Goal: Task Accomplishment & Management: Complete application form

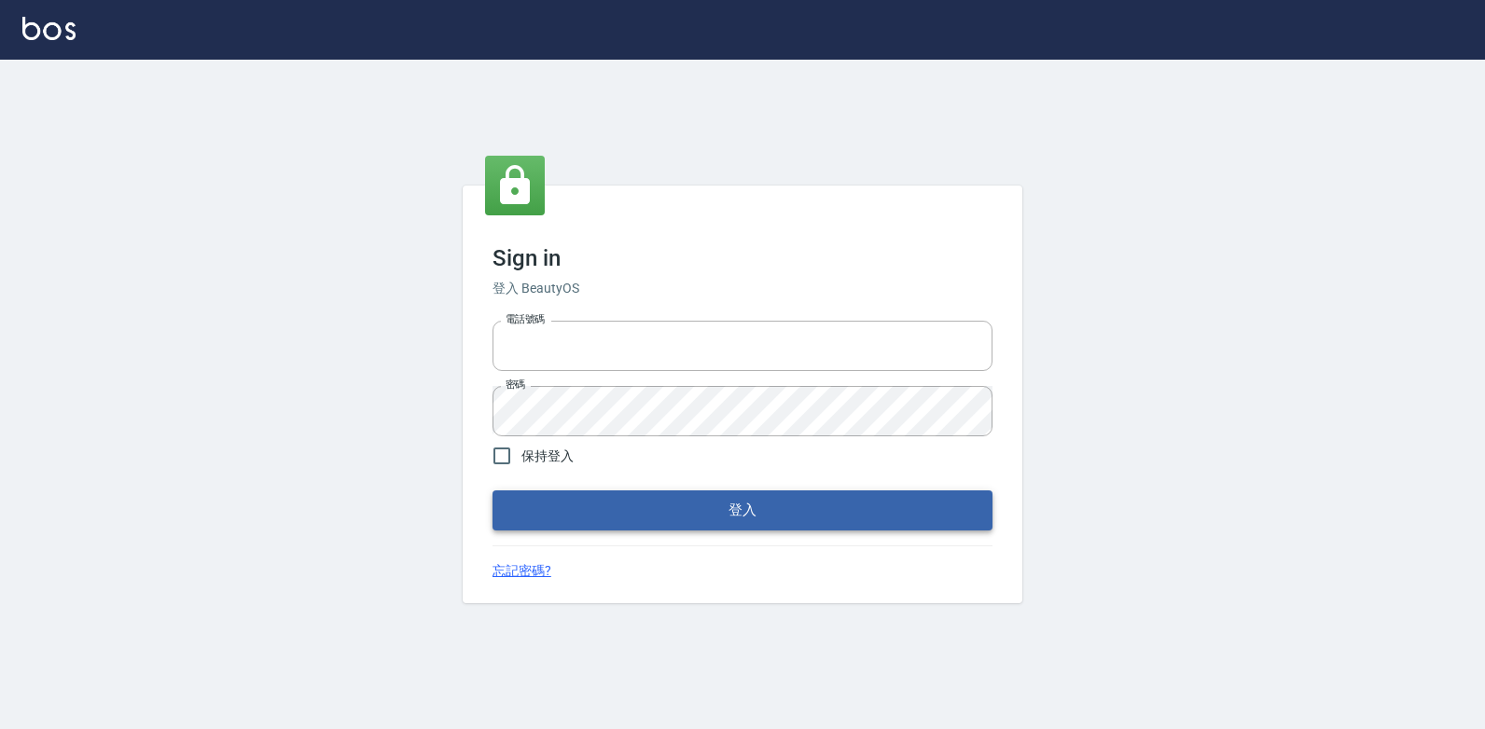
type input "0223312194"
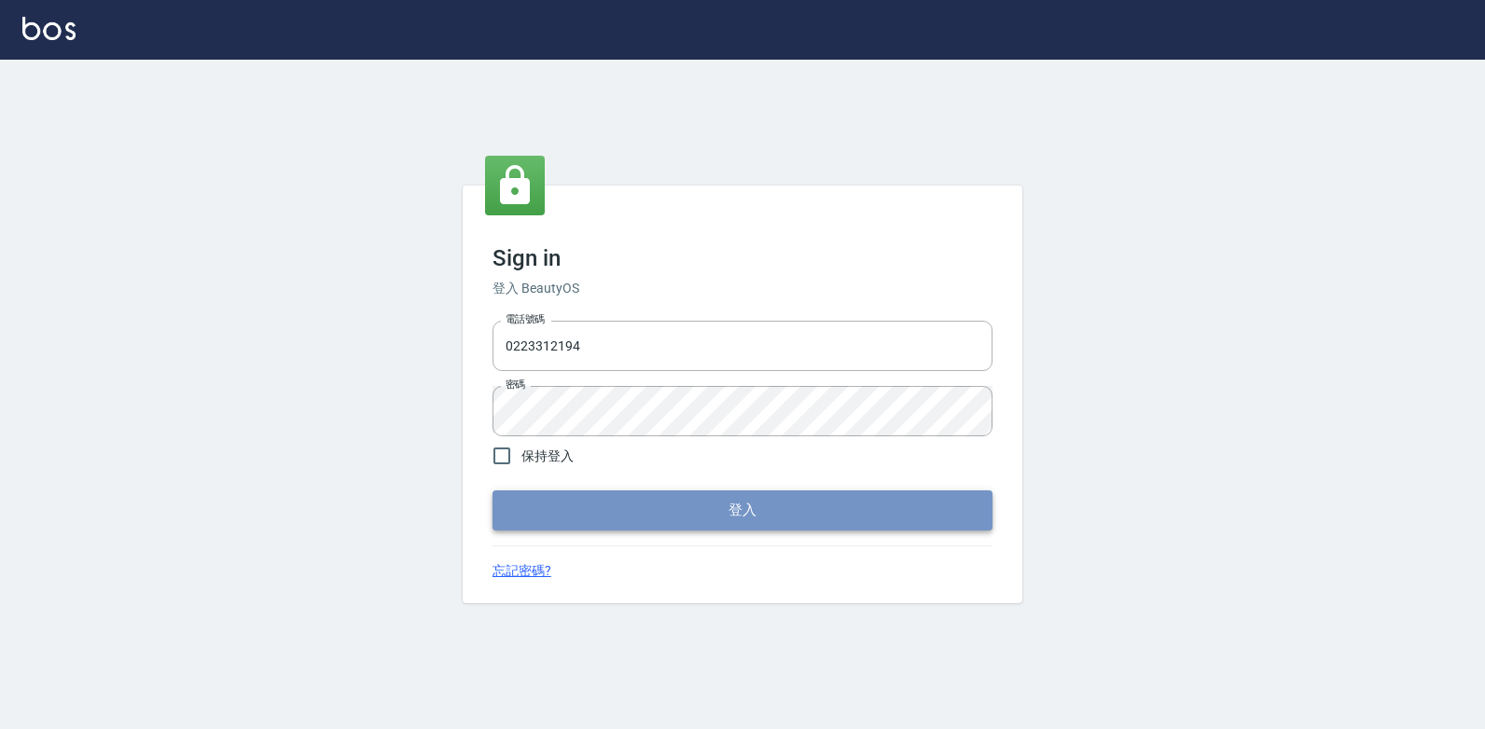
click at [699, 502] on button "登入" at bounding box center [742, 510] width 500 height 39
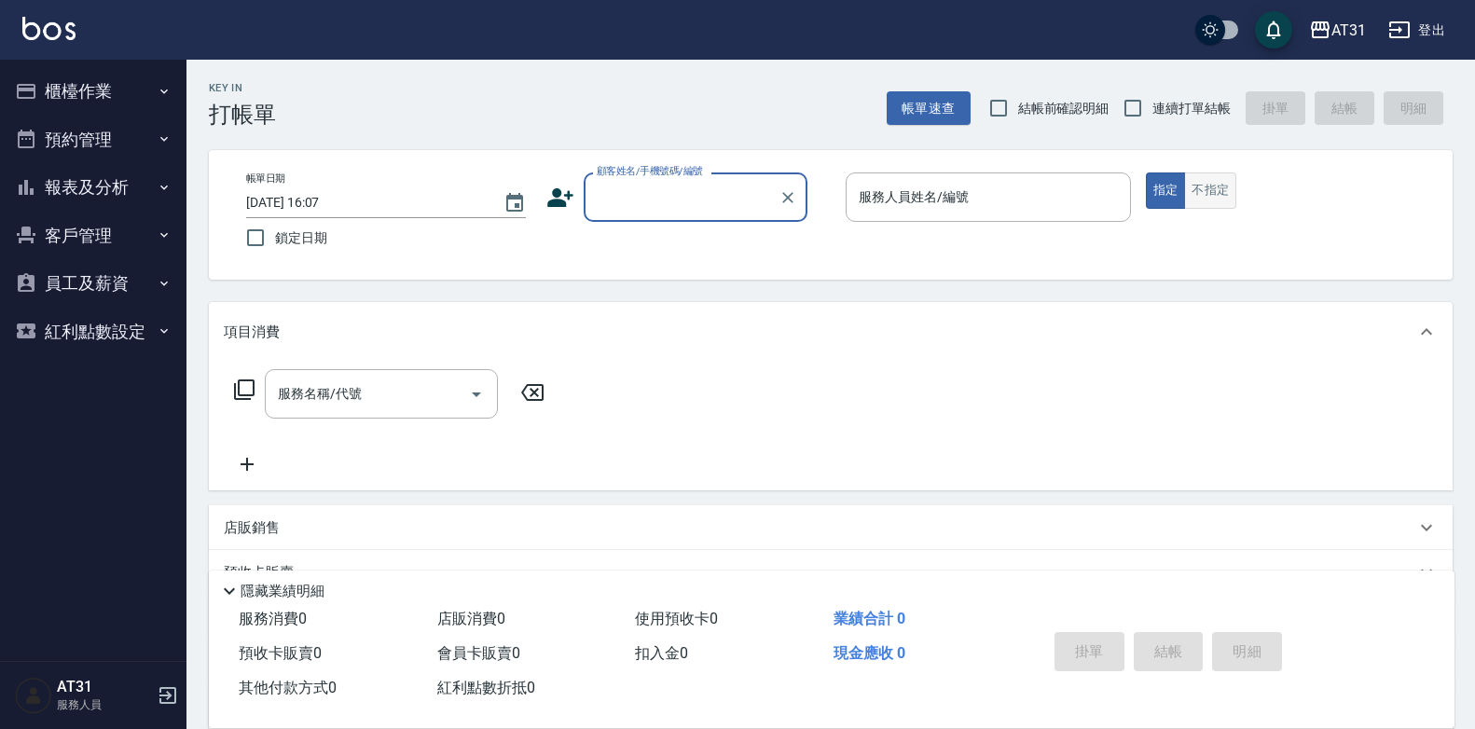
click at [1220, 180] on button "不指定" at bounding box center [1210, 191] width 52 height 36
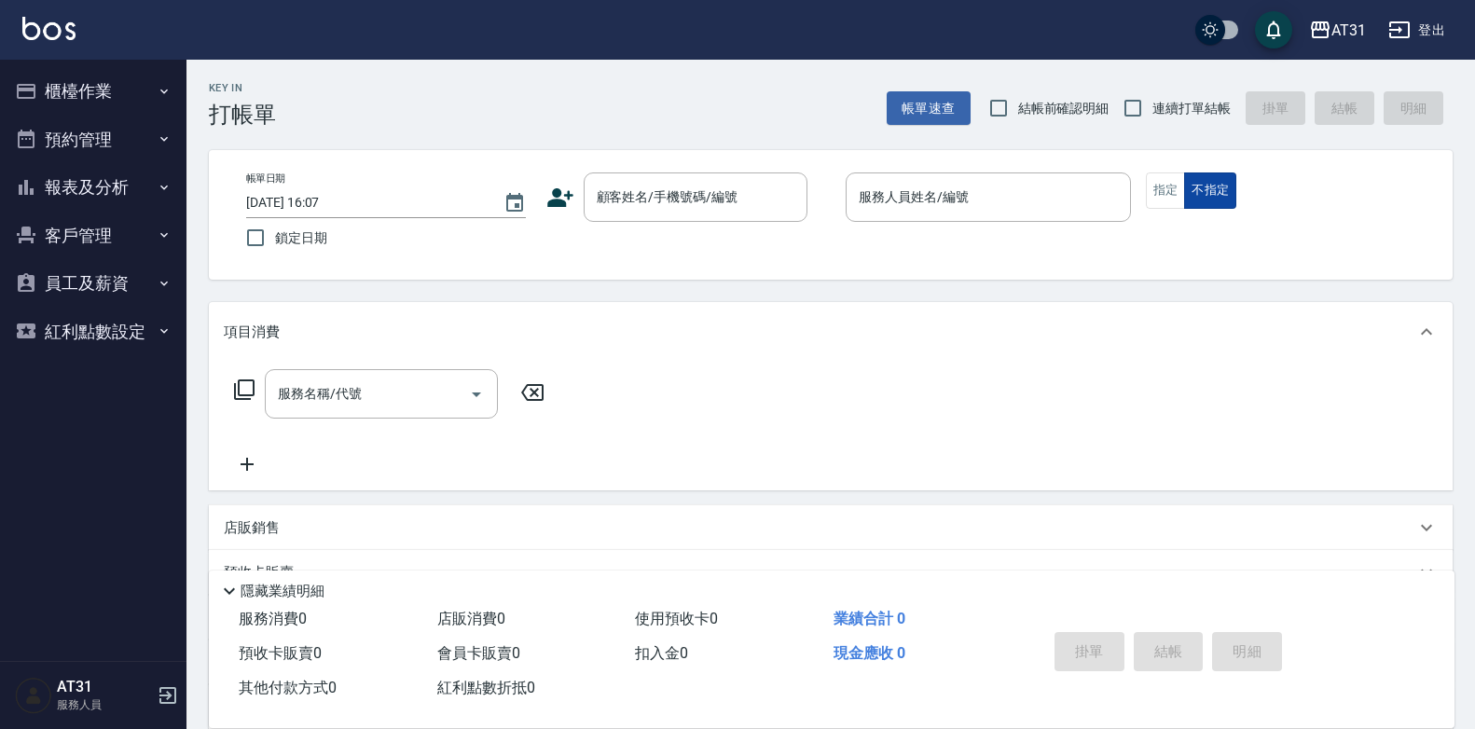
type button "false"
click at [1184, 173] on button "不指定" at bounding box center [1210, 191] width 52 height 36
click at [651, 216] on div "顧客姓名/手機號碼/編號" at bounding box center [696, 197] width 224 height 49
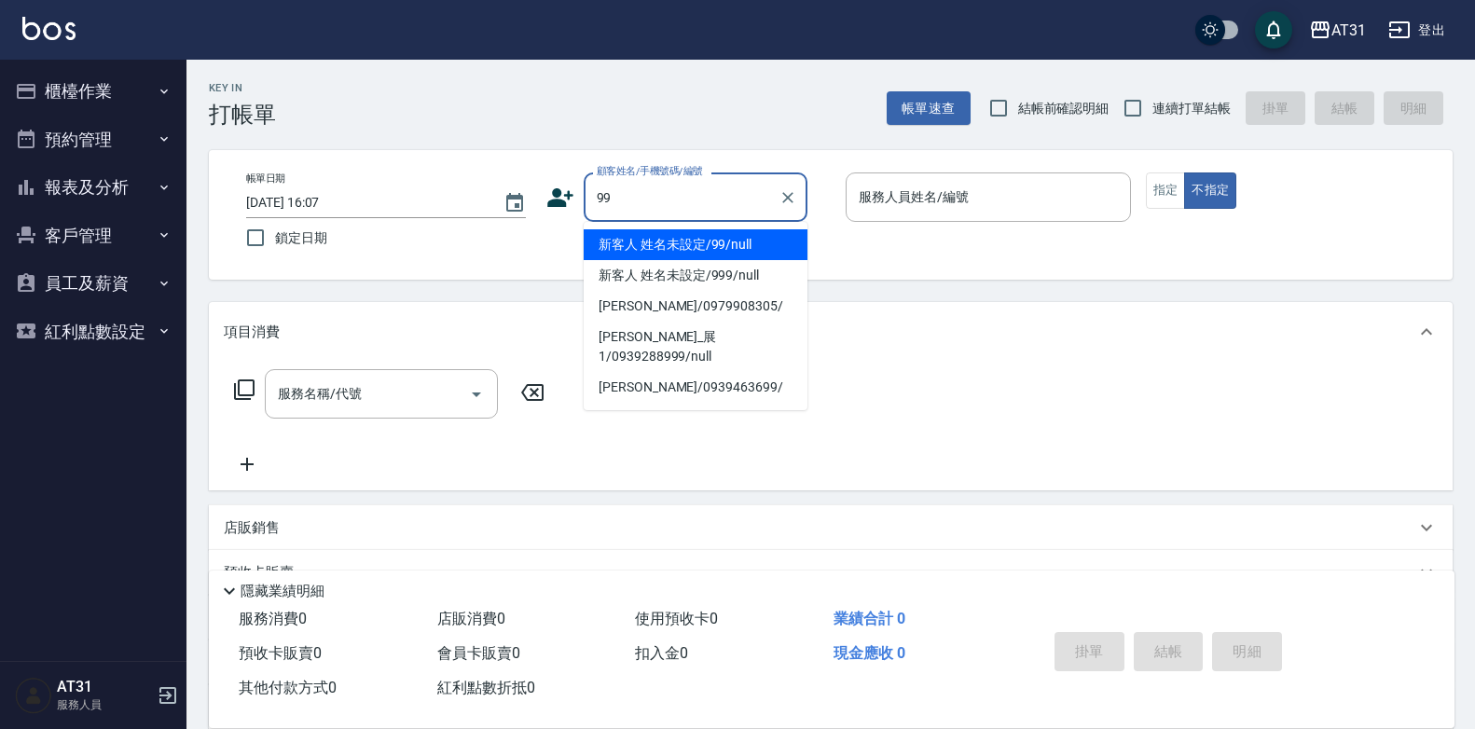
type input "新客人 姓名未設定/99/null"
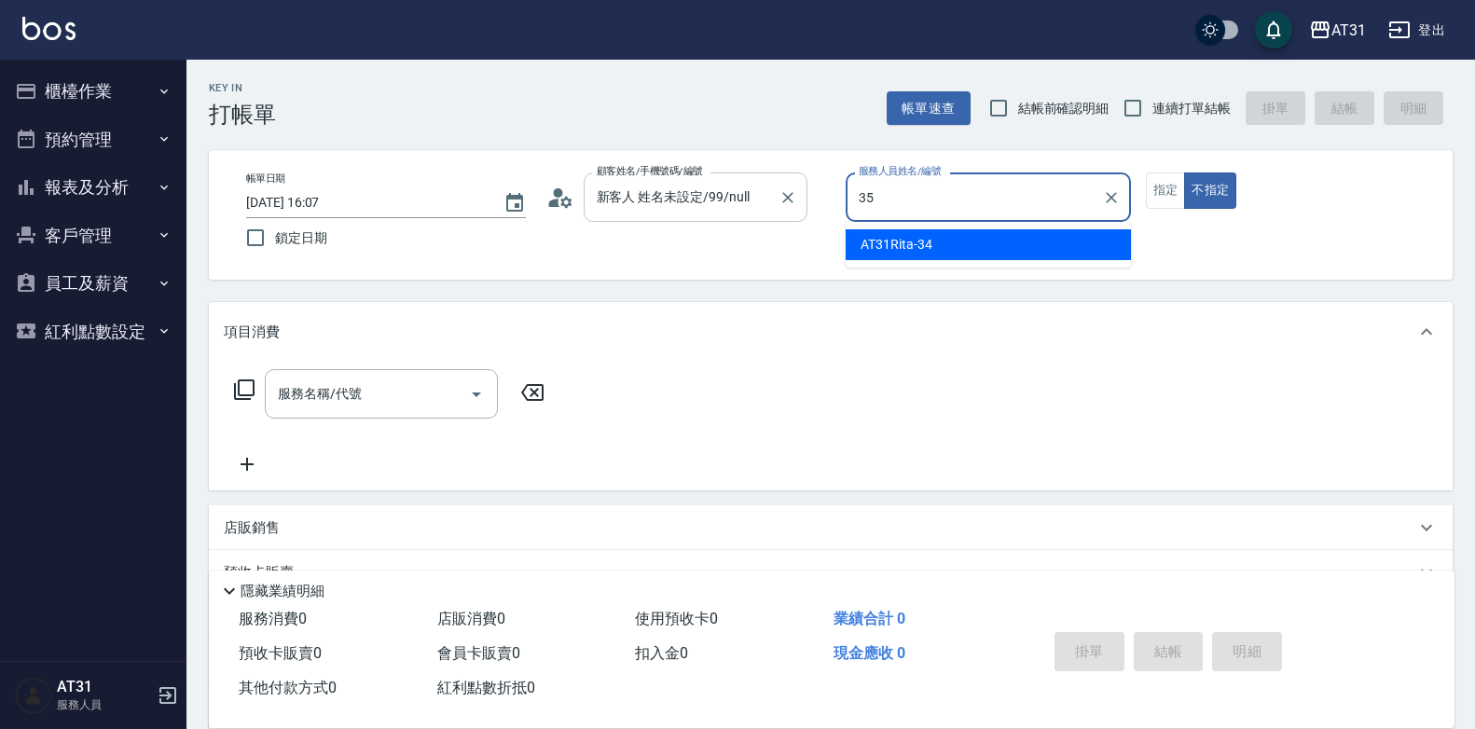
type input "Ruby-35"
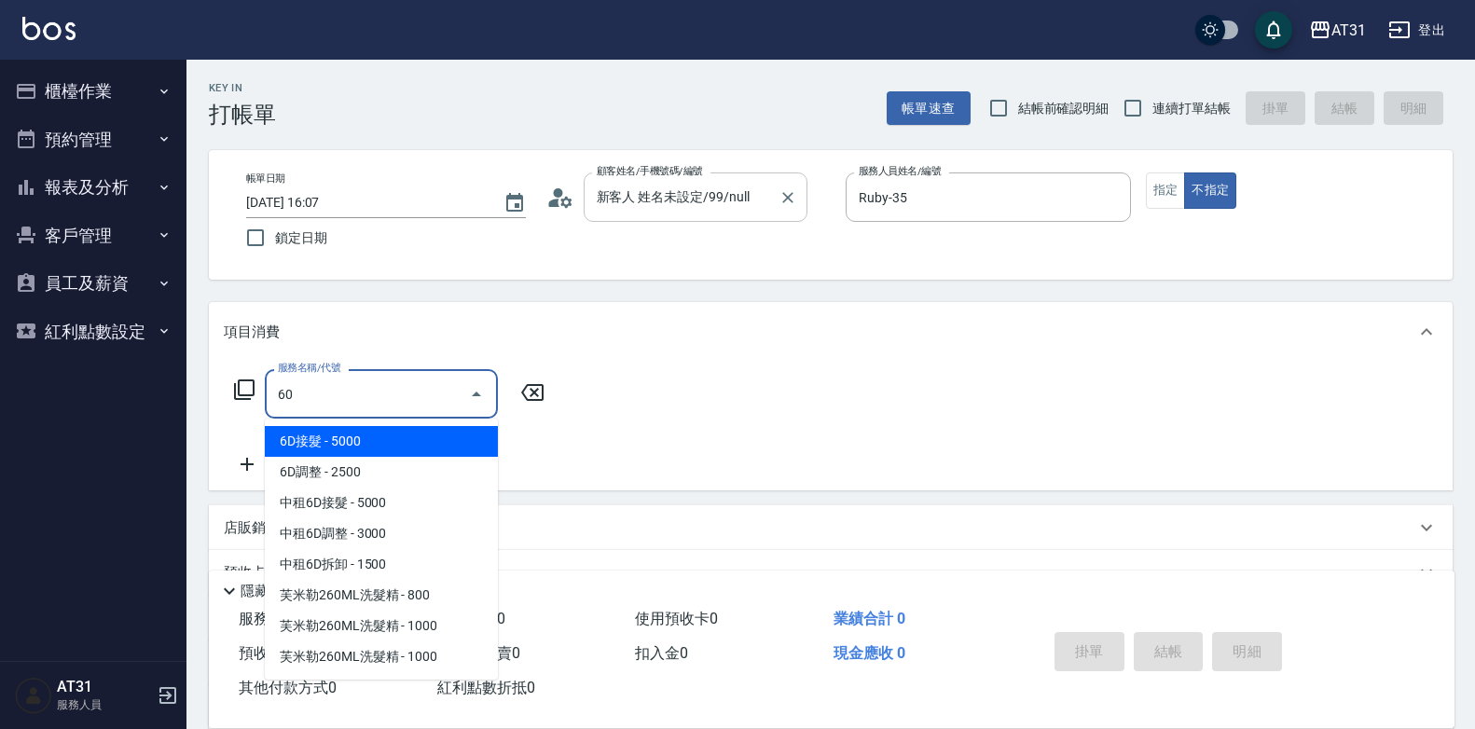
type input "601"
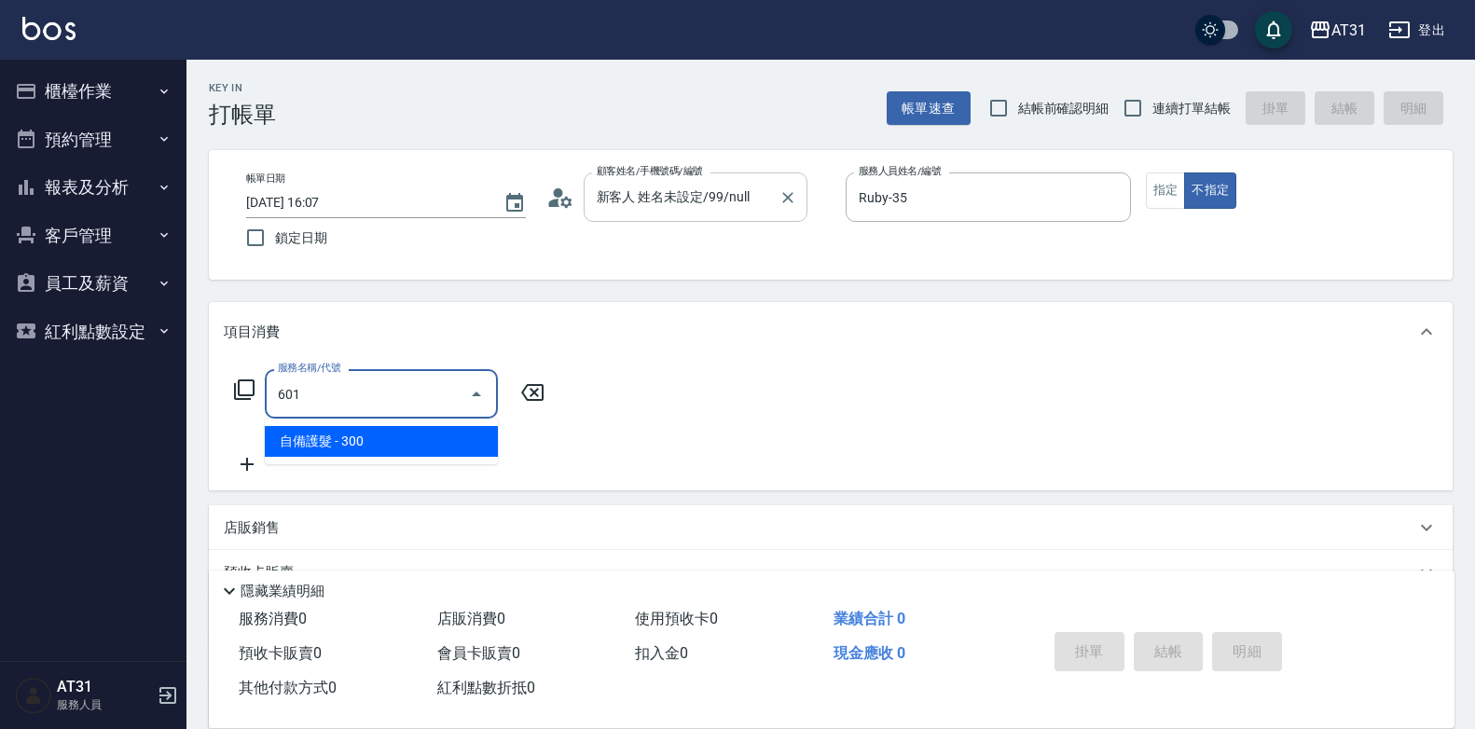
type input "30"
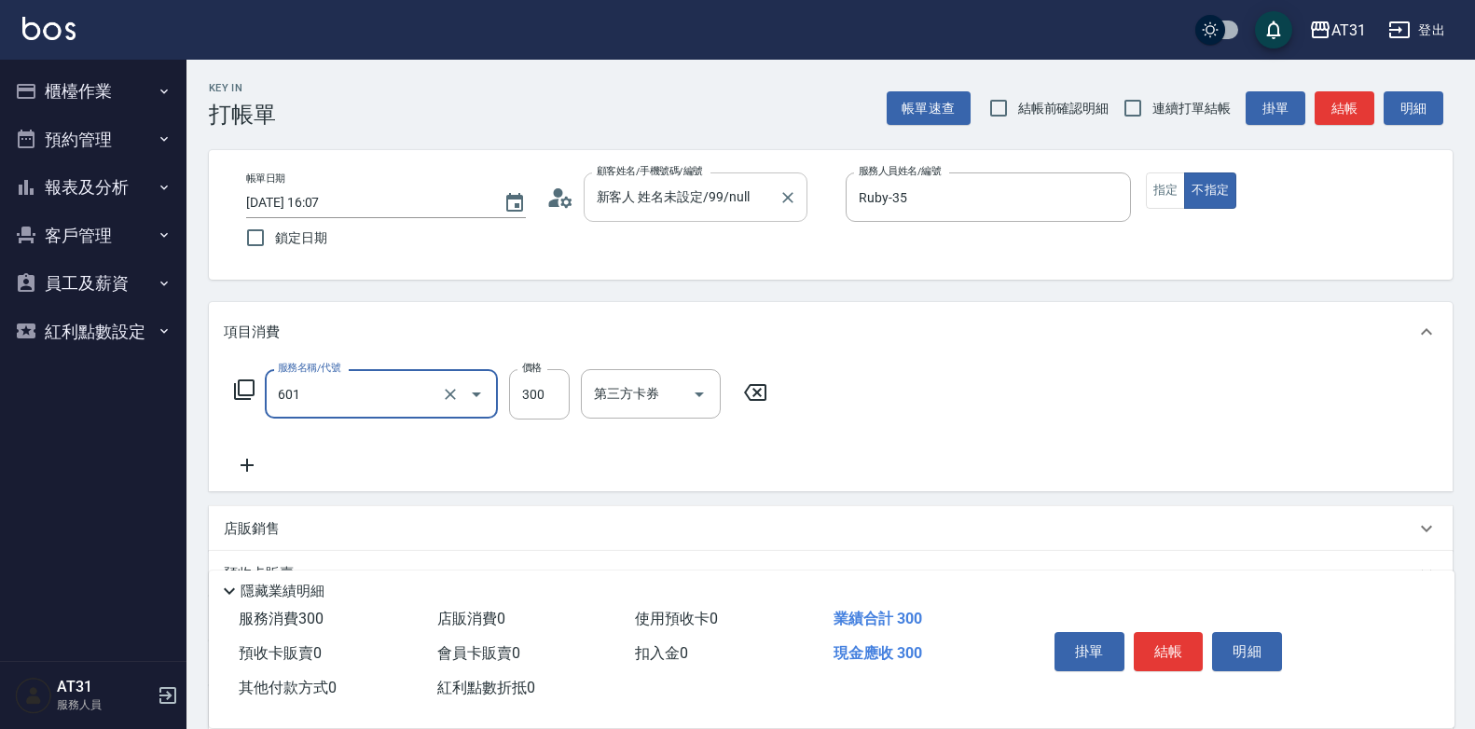
type input "自備護髮(601)"
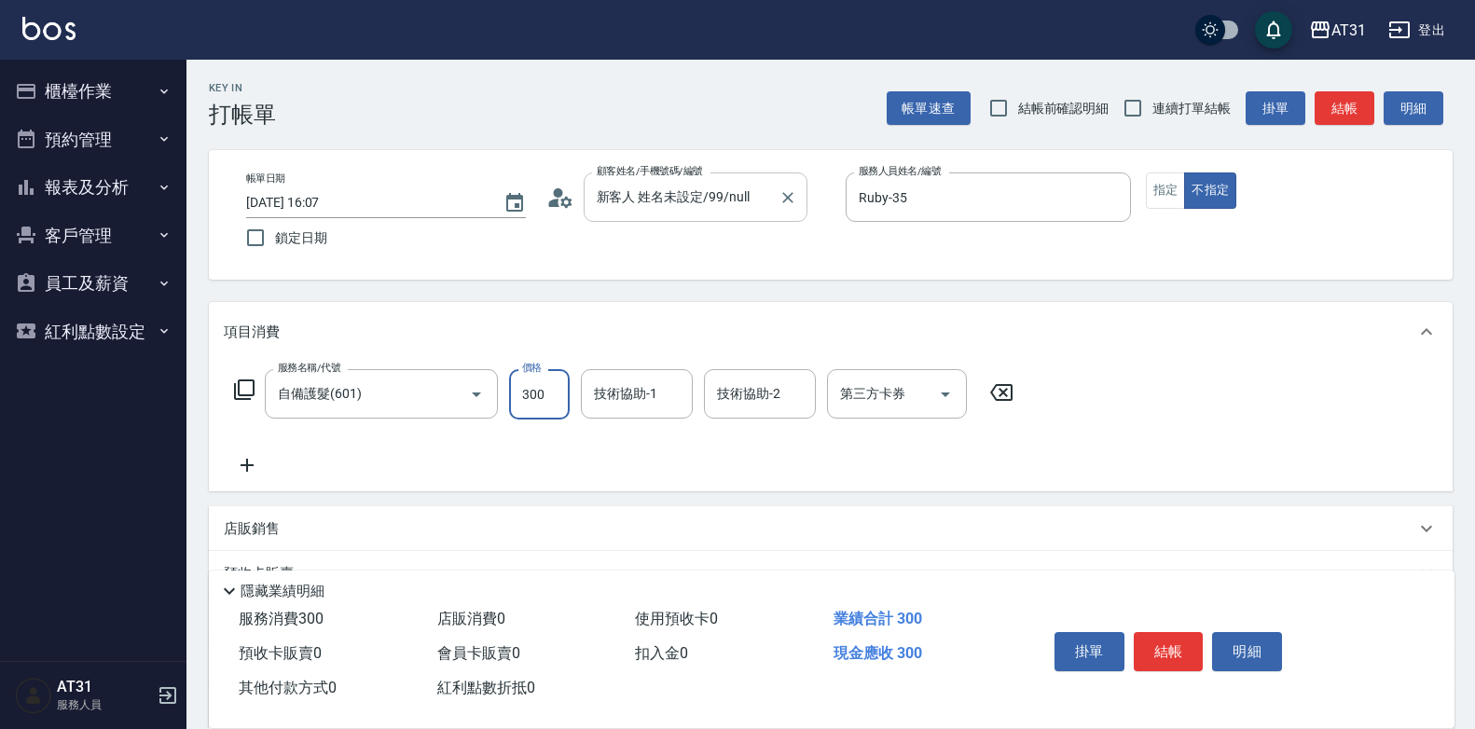
type input "0"
type input "80"
type input "800"
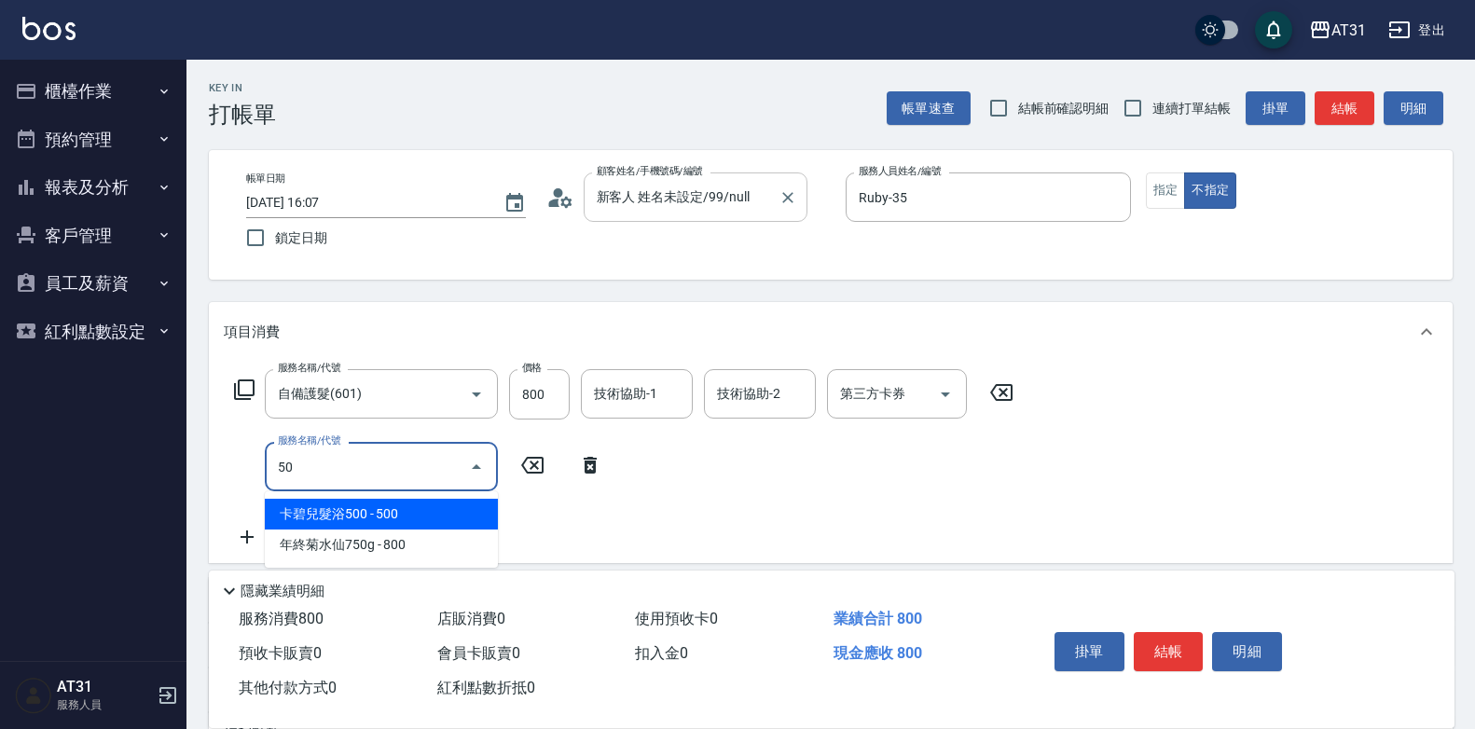
type input "501"
type input "240"
type input "染髮(501)"
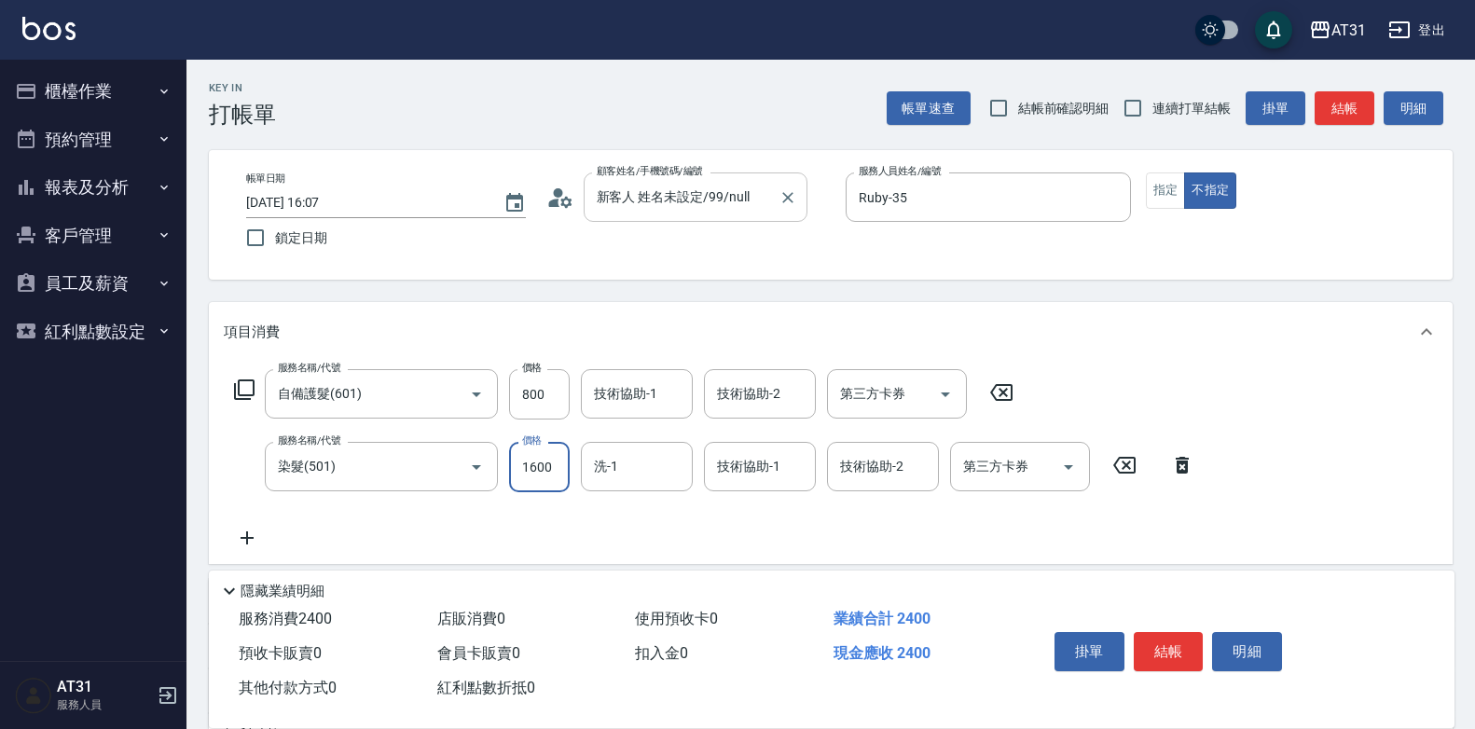
type input "80"
type input "10"
type input "90"
type input "1000"
type input "180"
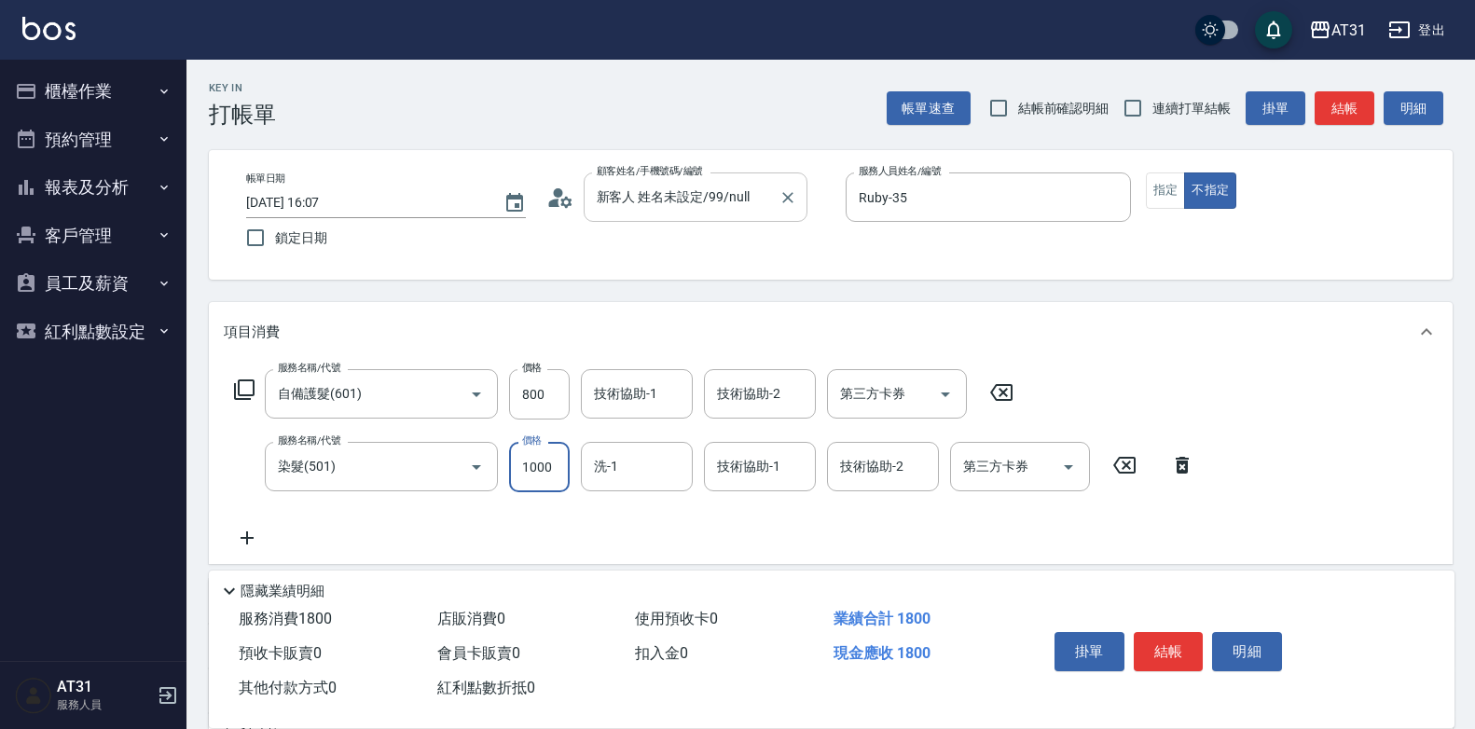
type input "1000"
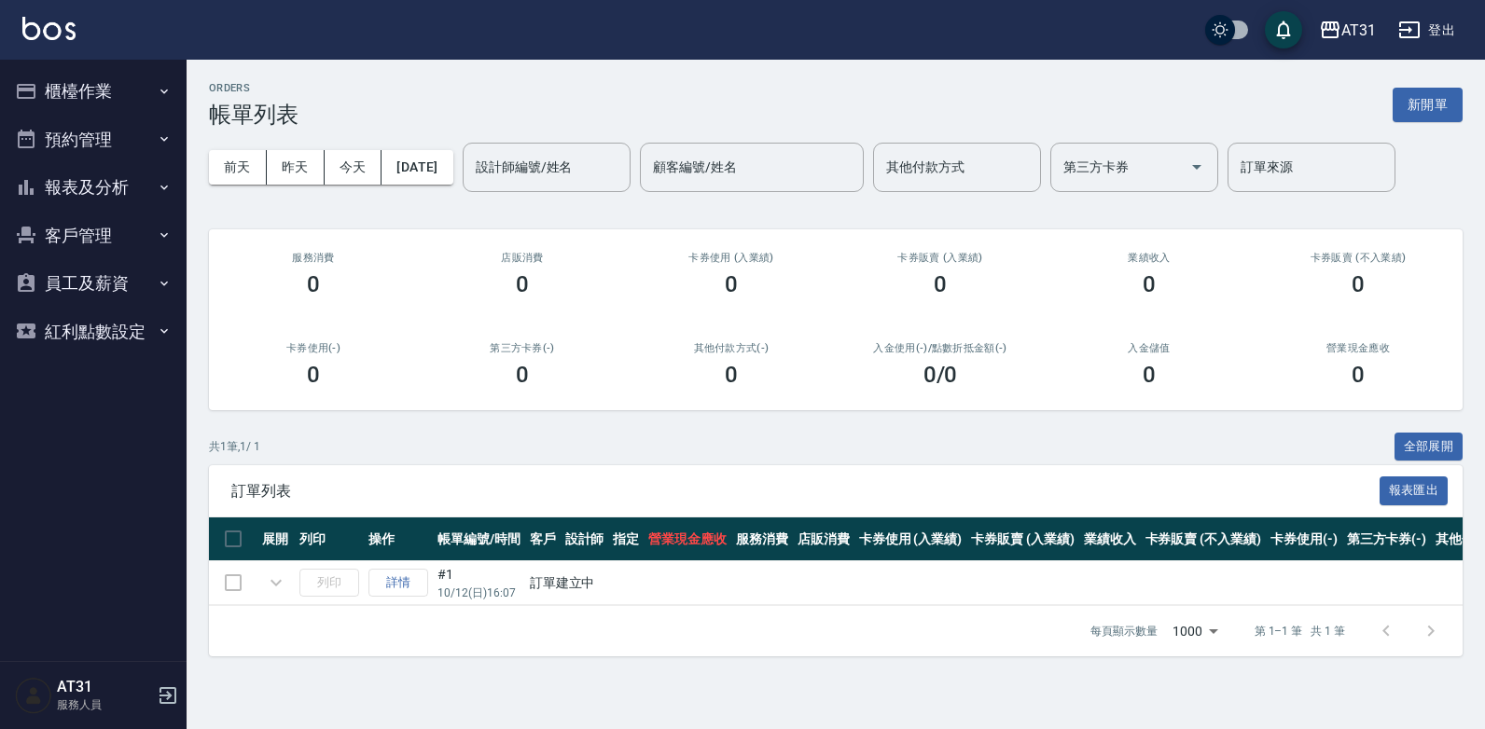
click at [108, 94] on button "櫃檯作業" at bounding box center [93, 91] width 172 height 48
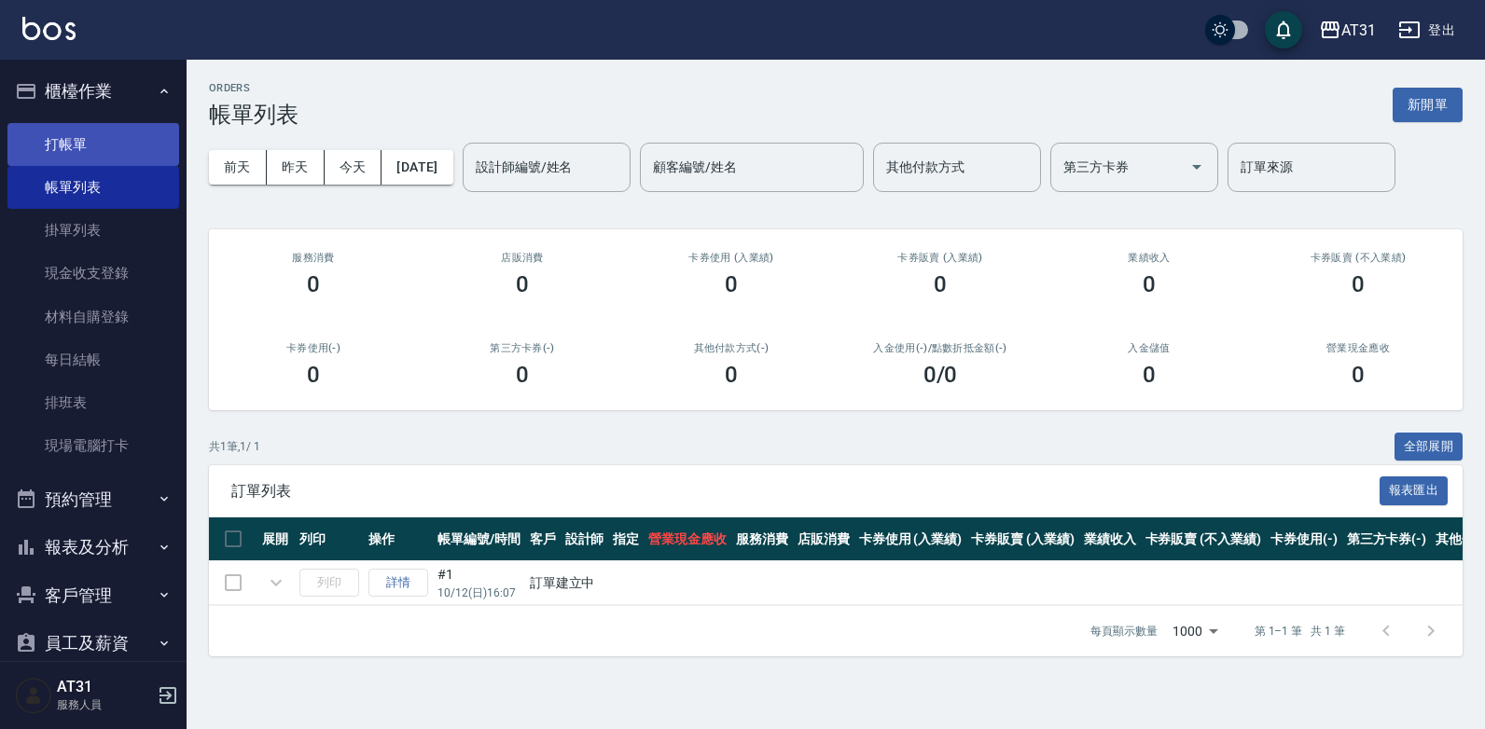
click at [111, 149] on link "打帳單" at bounding box center [93, 144] width 172 height 43
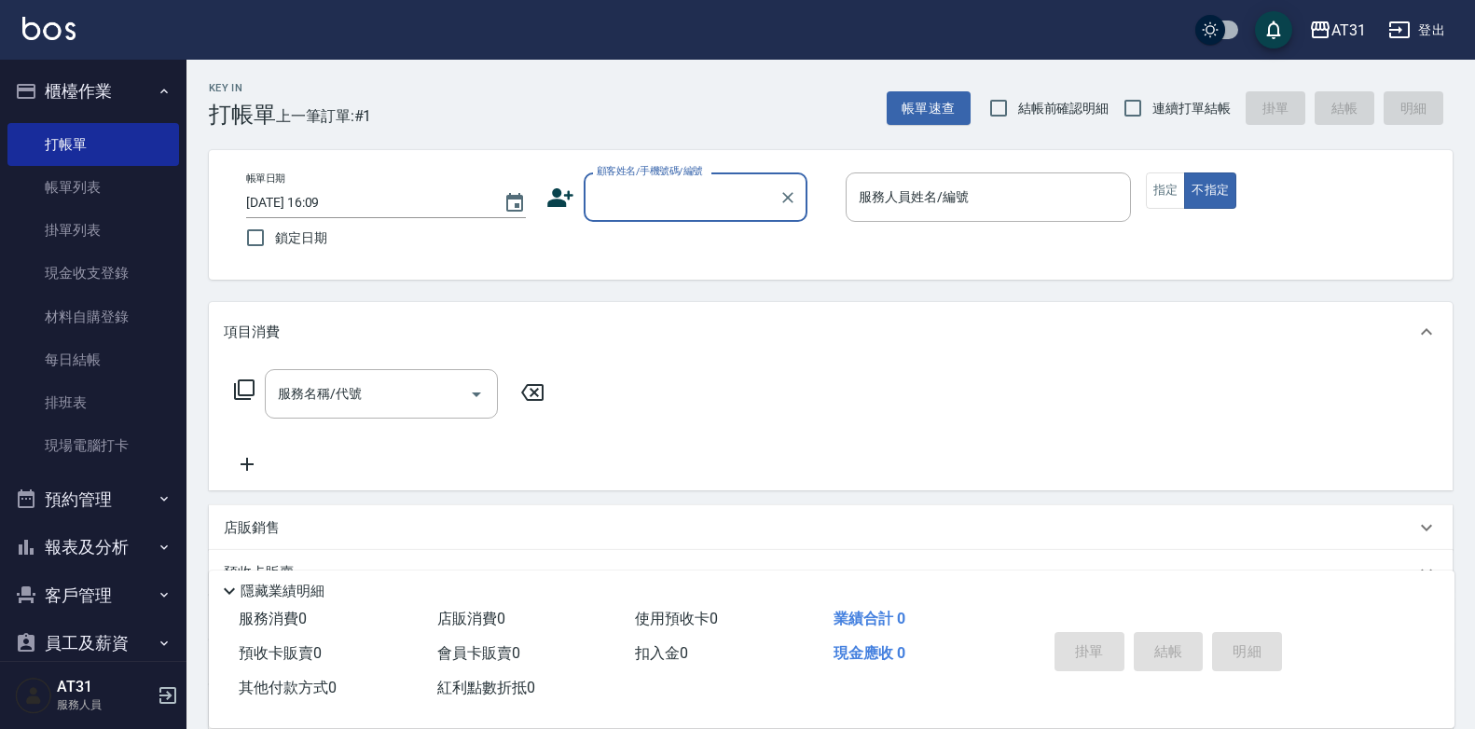
click at [1181, 112] on span "連續打單結帳" at bounding box center [1192, 109] width 78 height 20
click at [1153, 112] on input "連續打單結帳" at bounding box center [1133, 108] width 39 height 39
checkbox input "true"
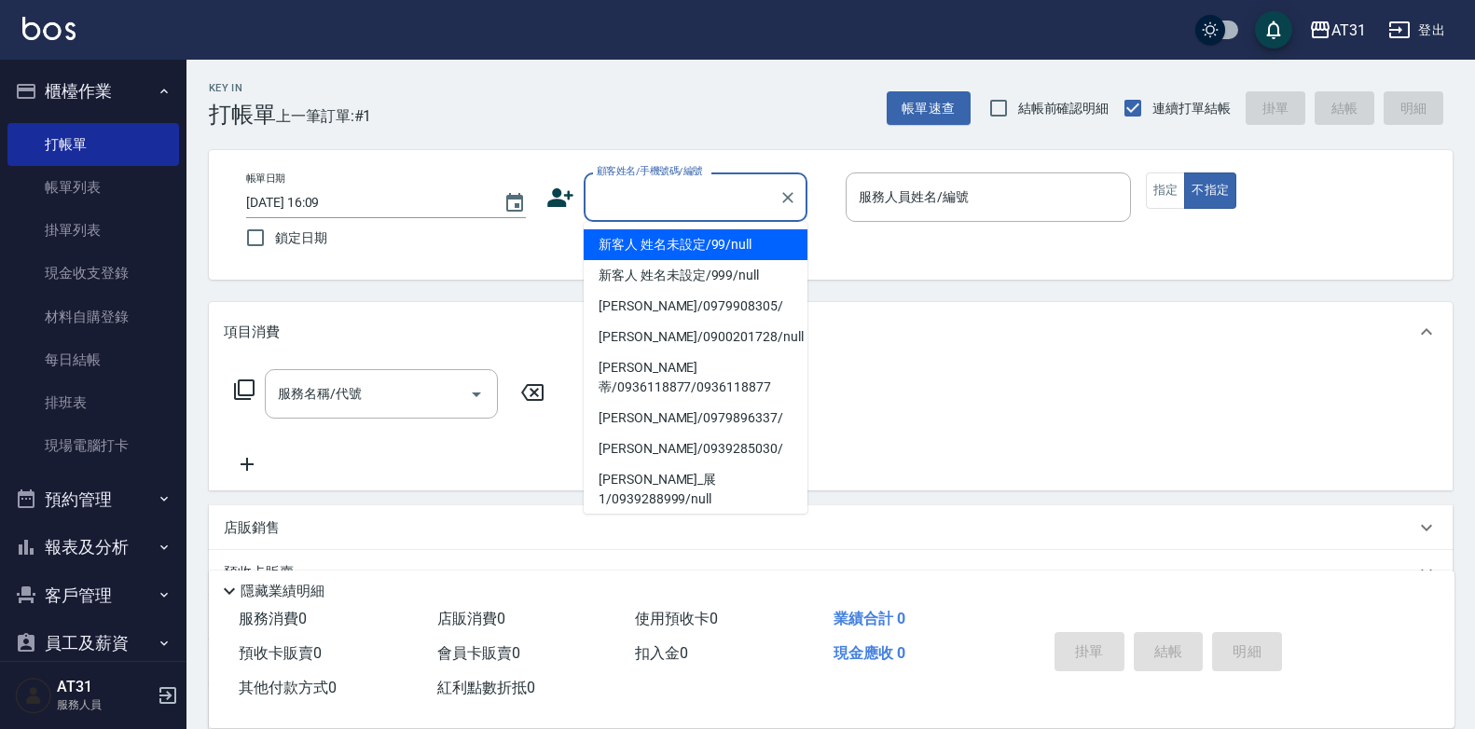
click at [692, 197] on input "顧客姓名/手機號碼/編號" at bounding box center [681, 197] width 179 height 33
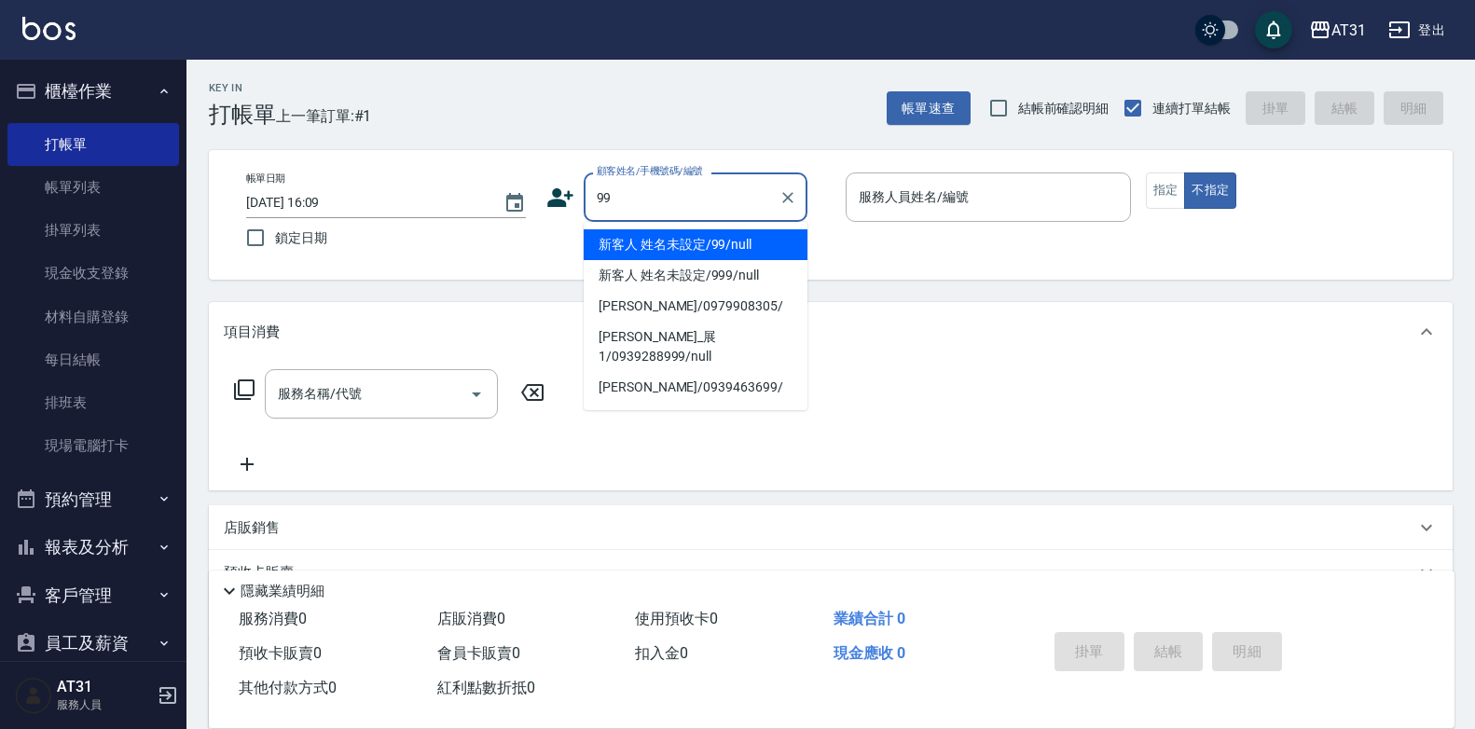
type input "新客人 姓名未設定/99/null"
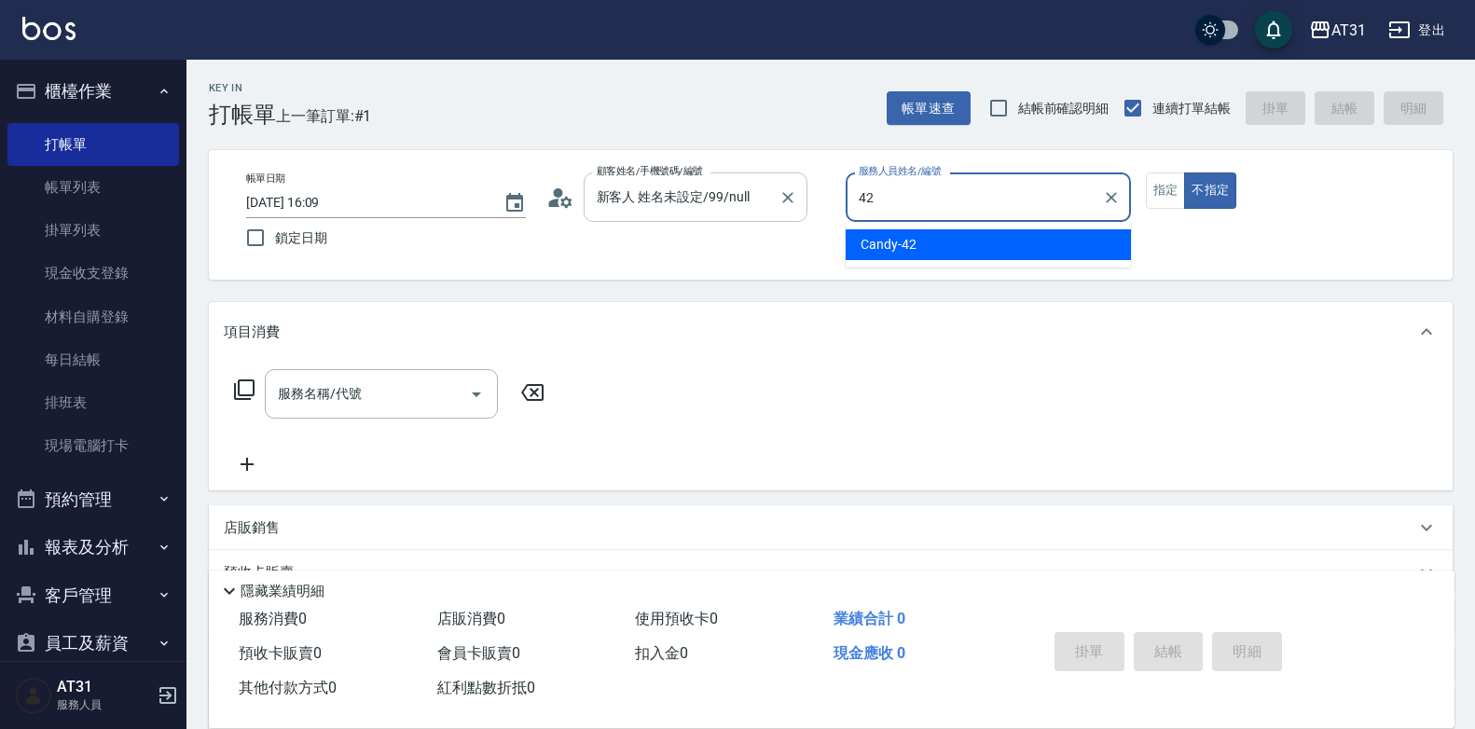
type input "Candy-42"
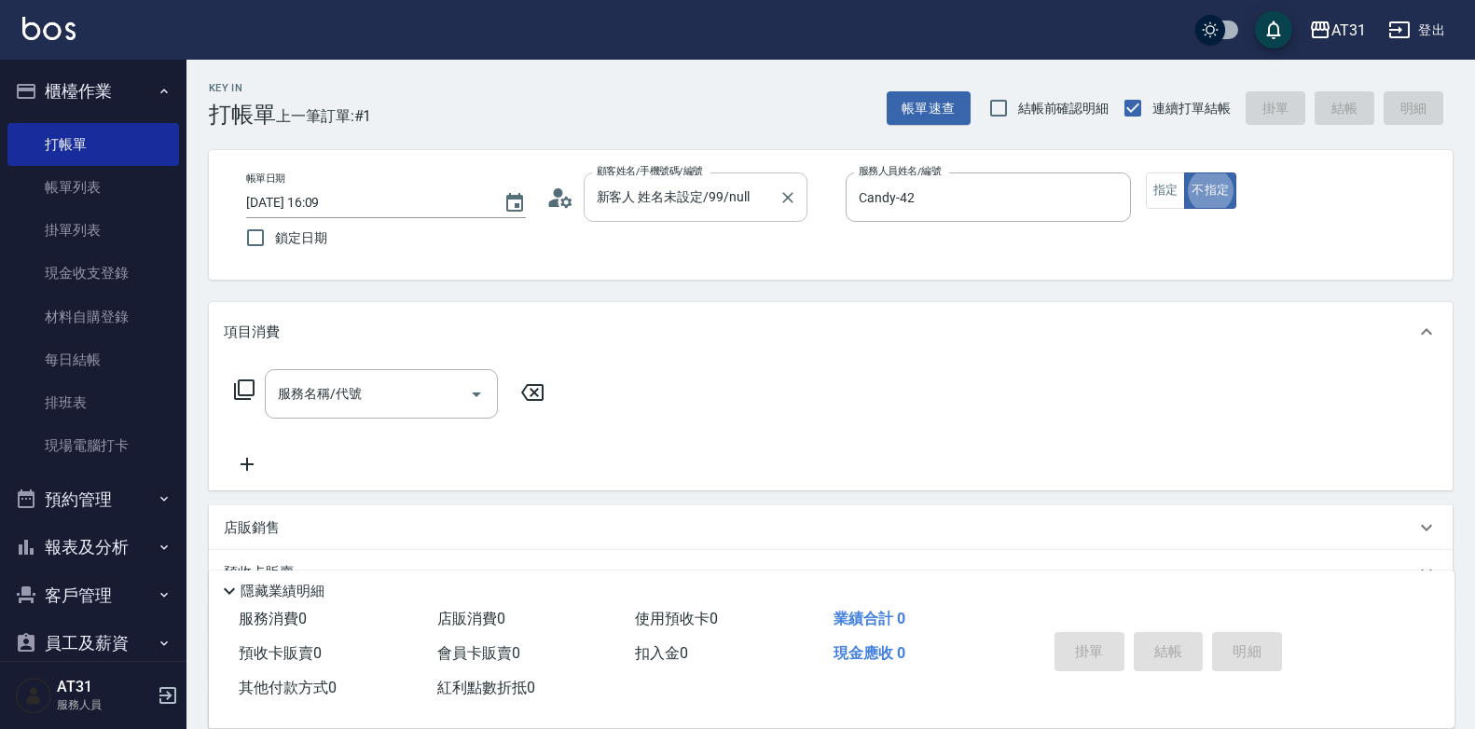
type button "false"
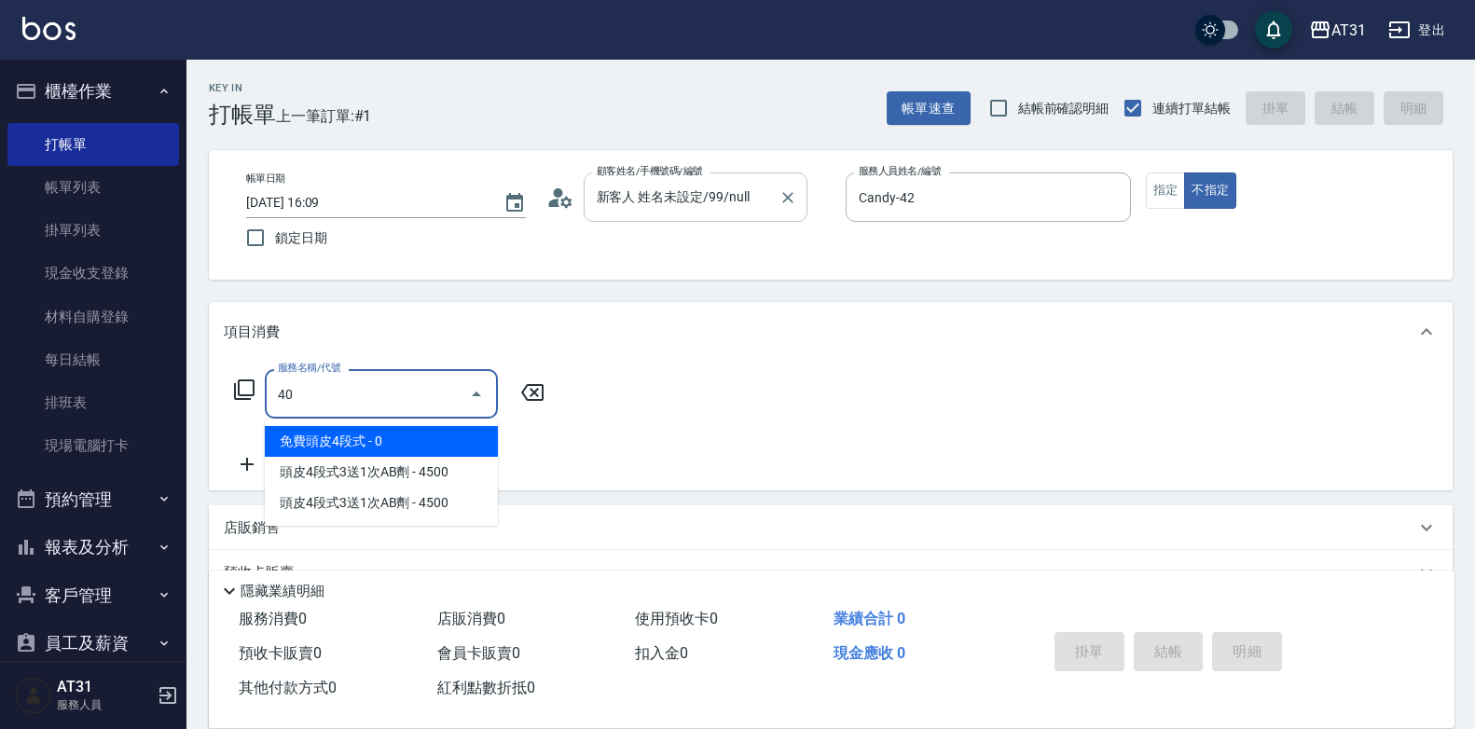
type input "401"
type input "20"
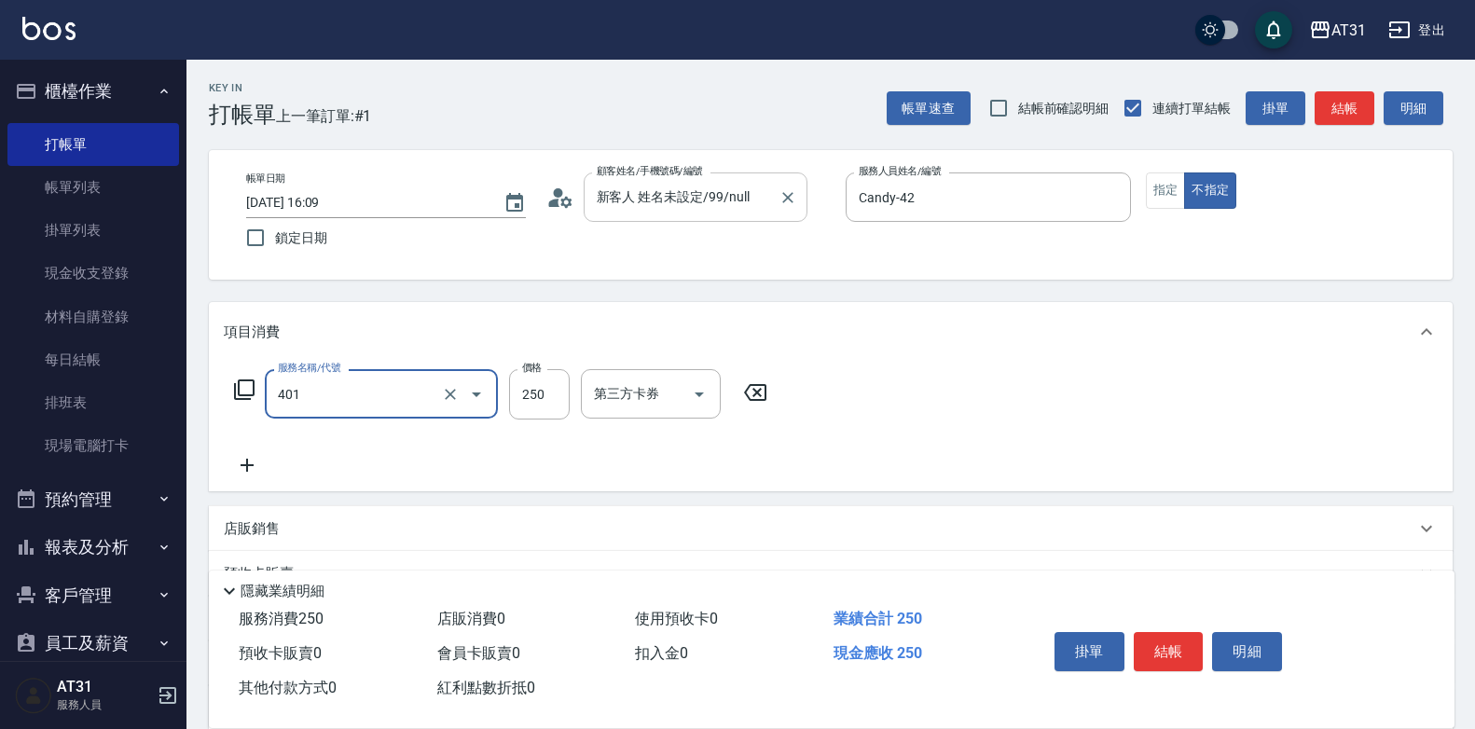
type input "剪髮(401)"
type input "0"
type input "45"
type input "40"
type input "450"
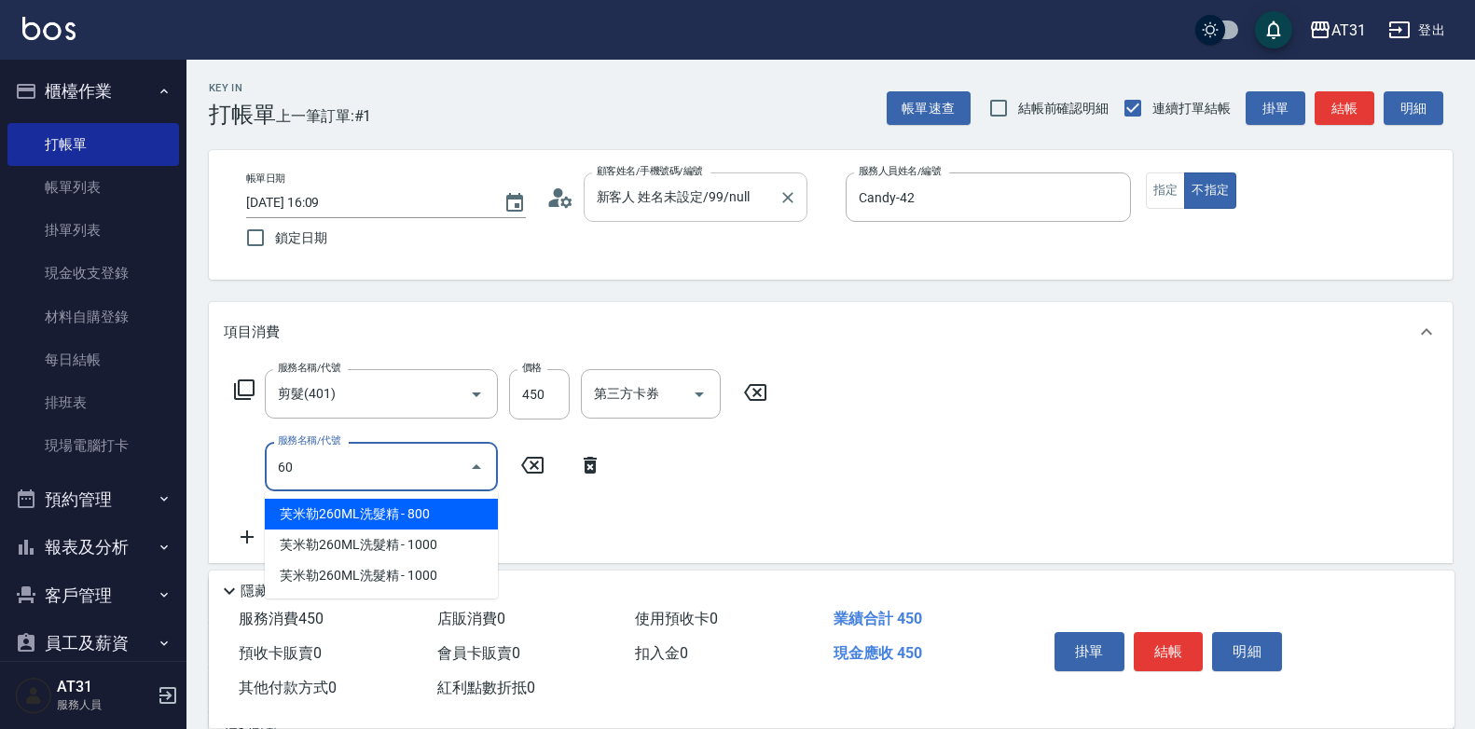
type input "609"
type input "160"
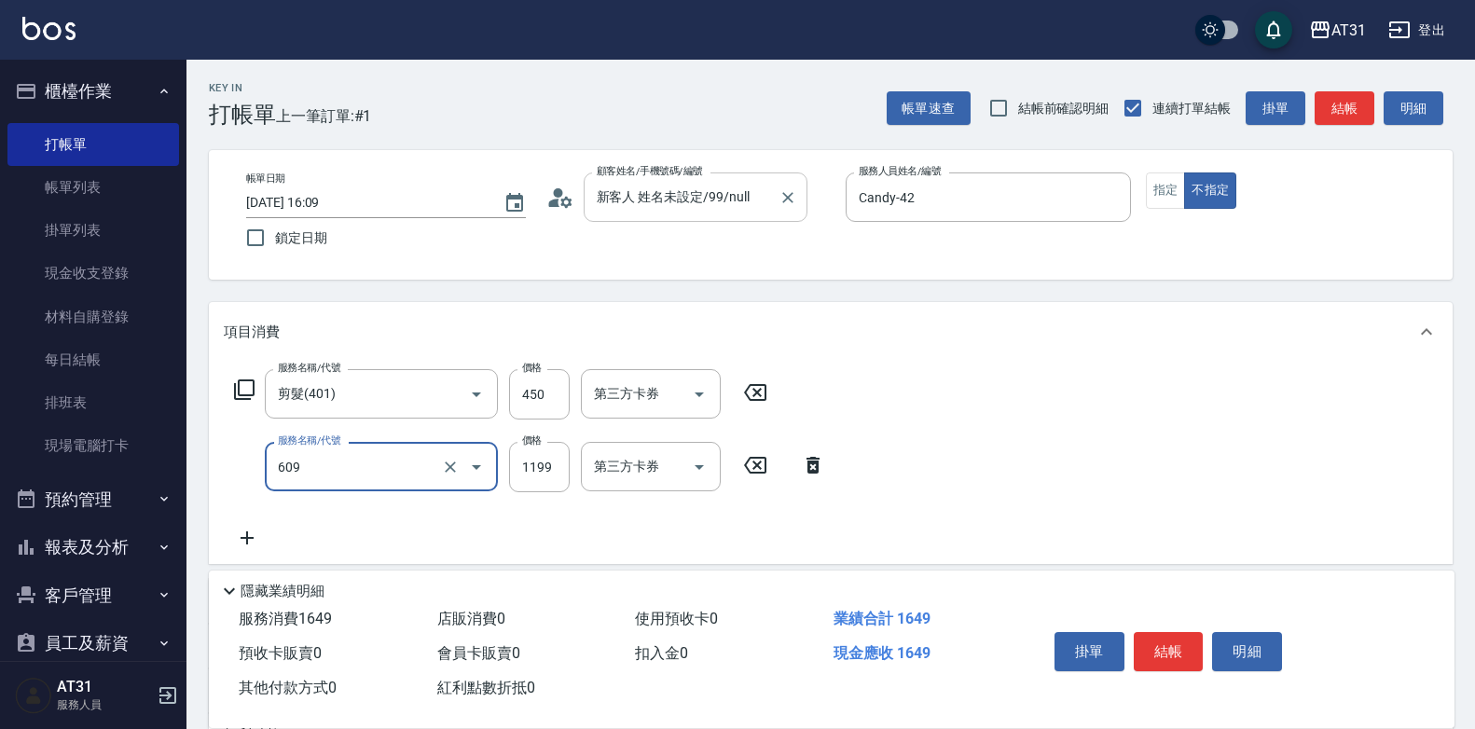
type input "自購三段(609)"
type input "40"
type input "250"
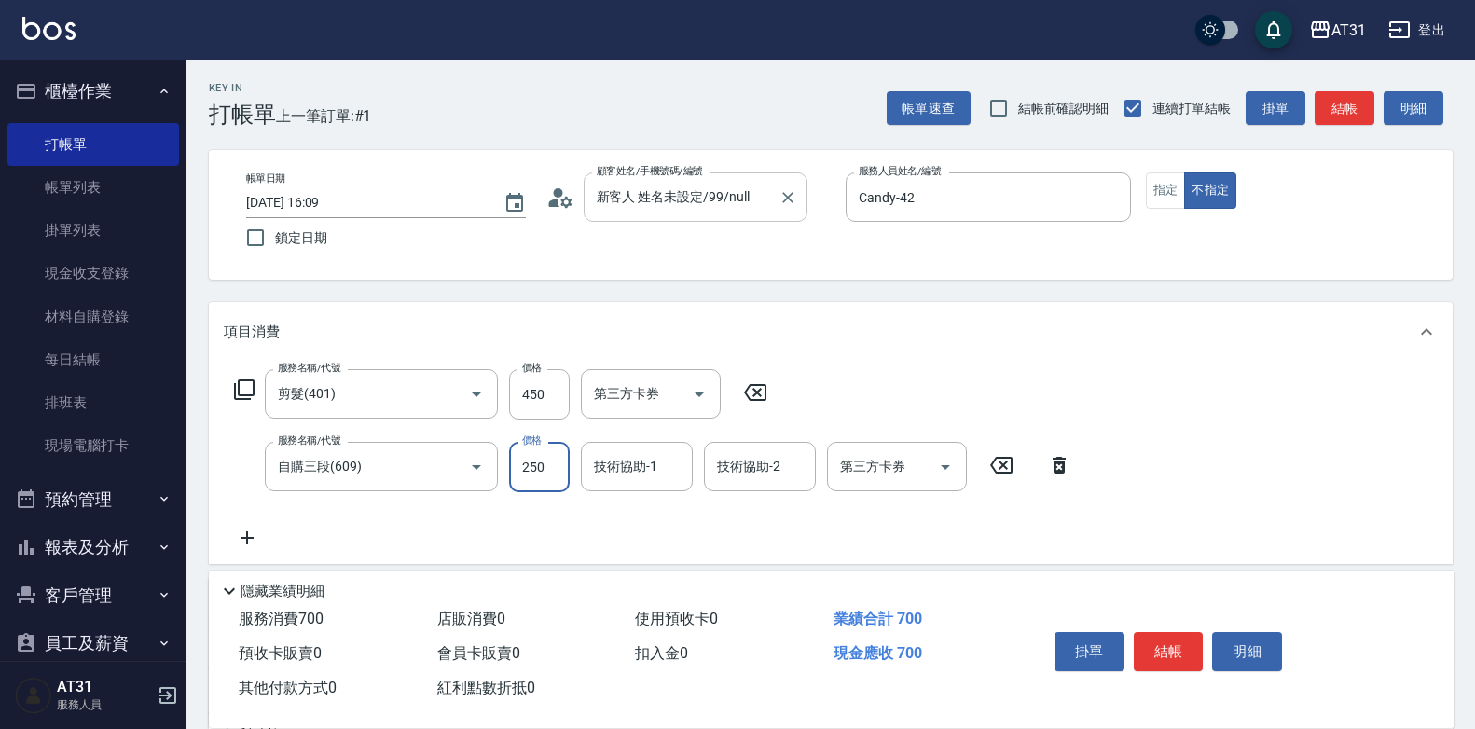
type input "290"
type input "2500"
type input "[PERSON_NAME]-46"
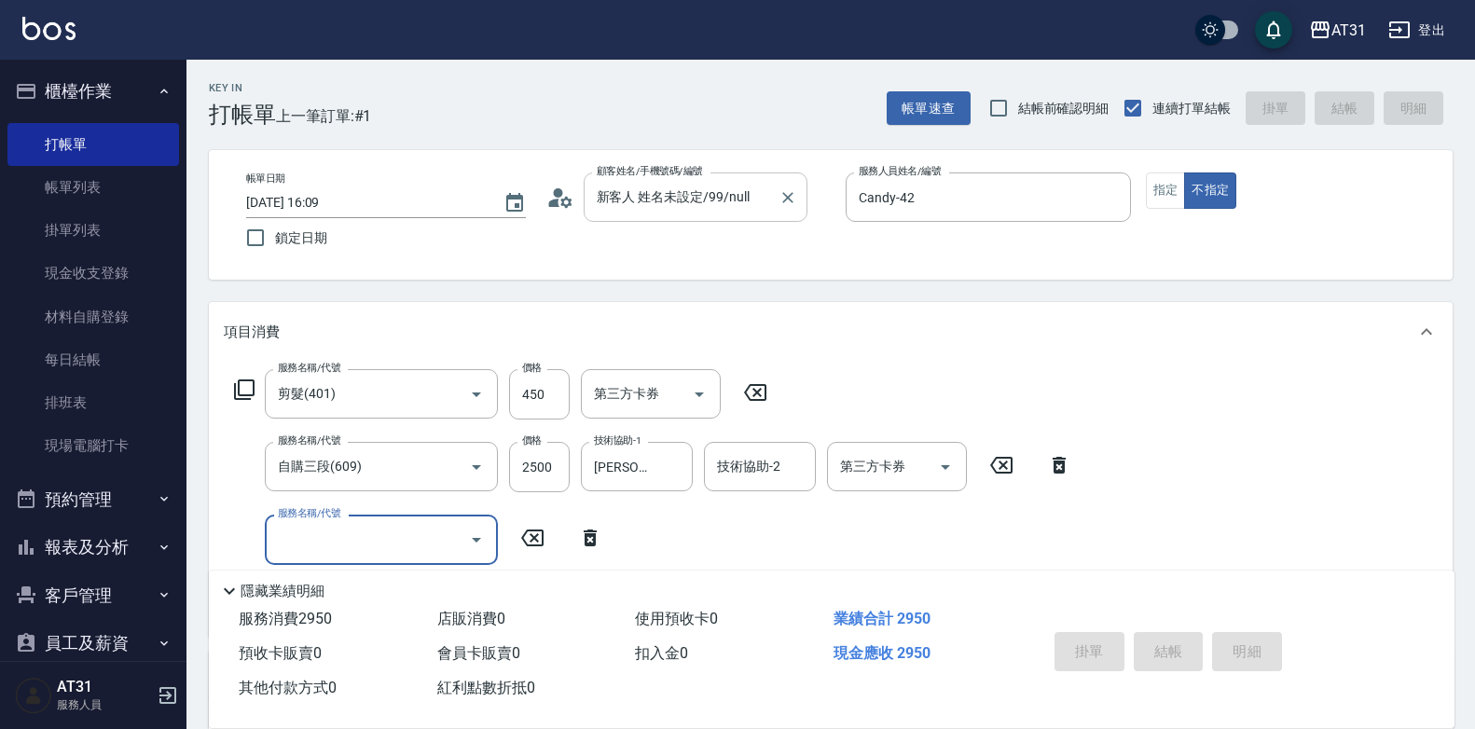
type input "0"
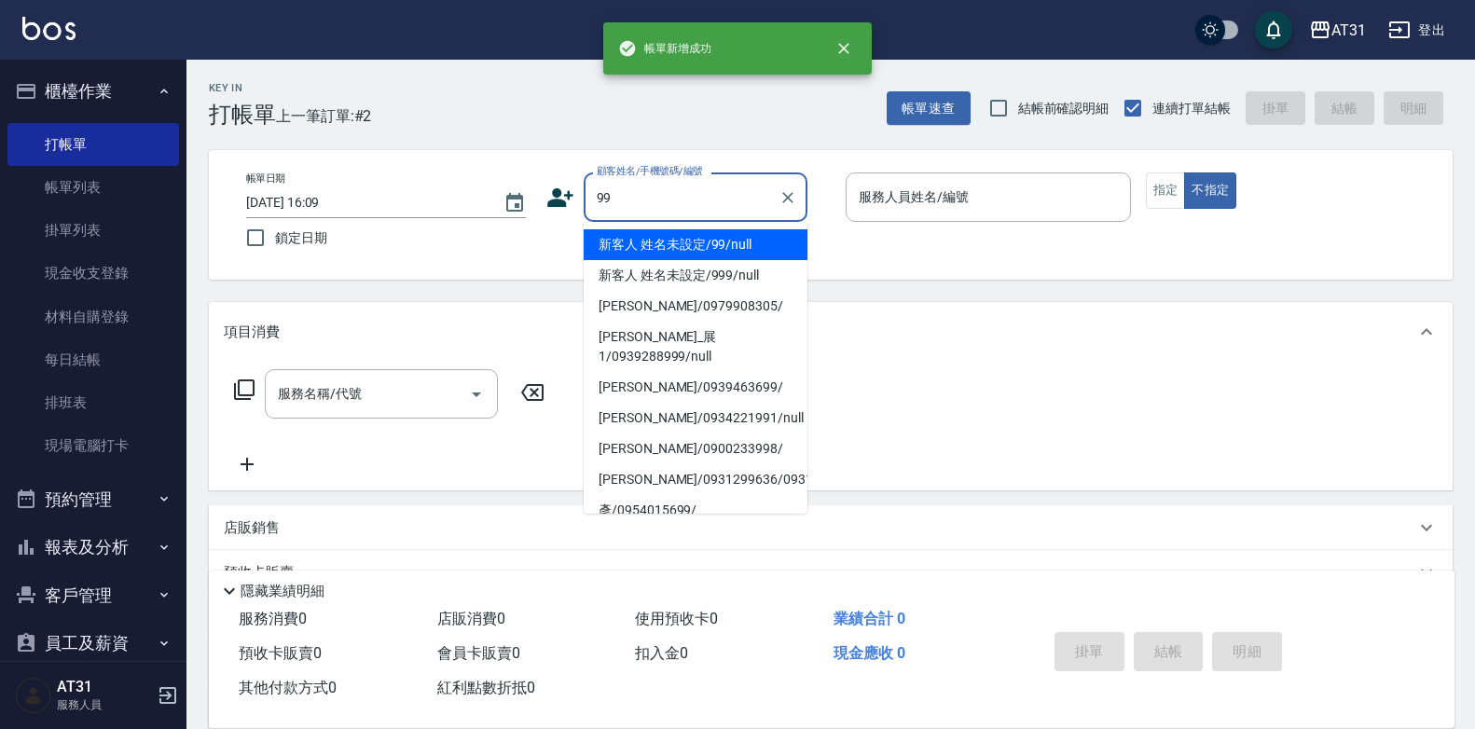
type input "新客人 姓名未設定/99/null"
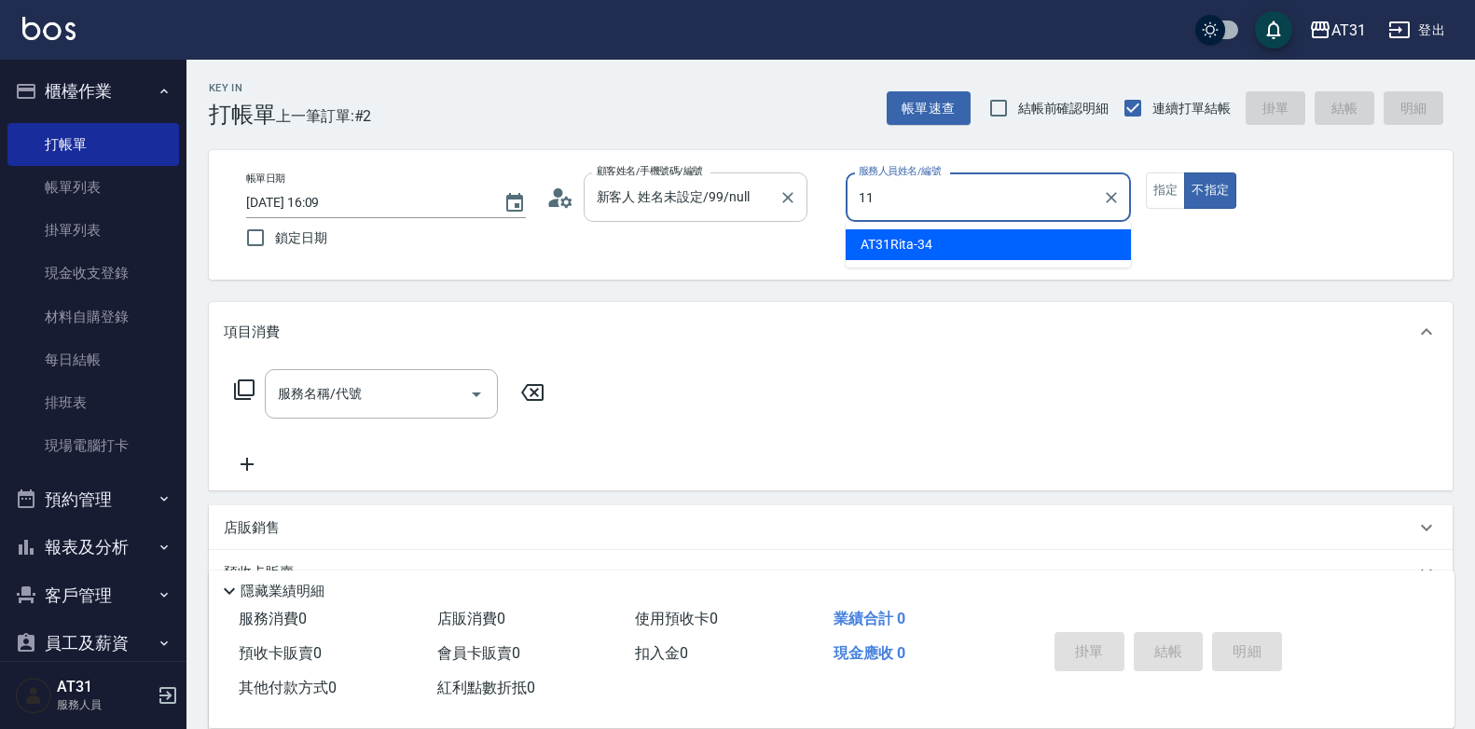
type input "BoBo-11"
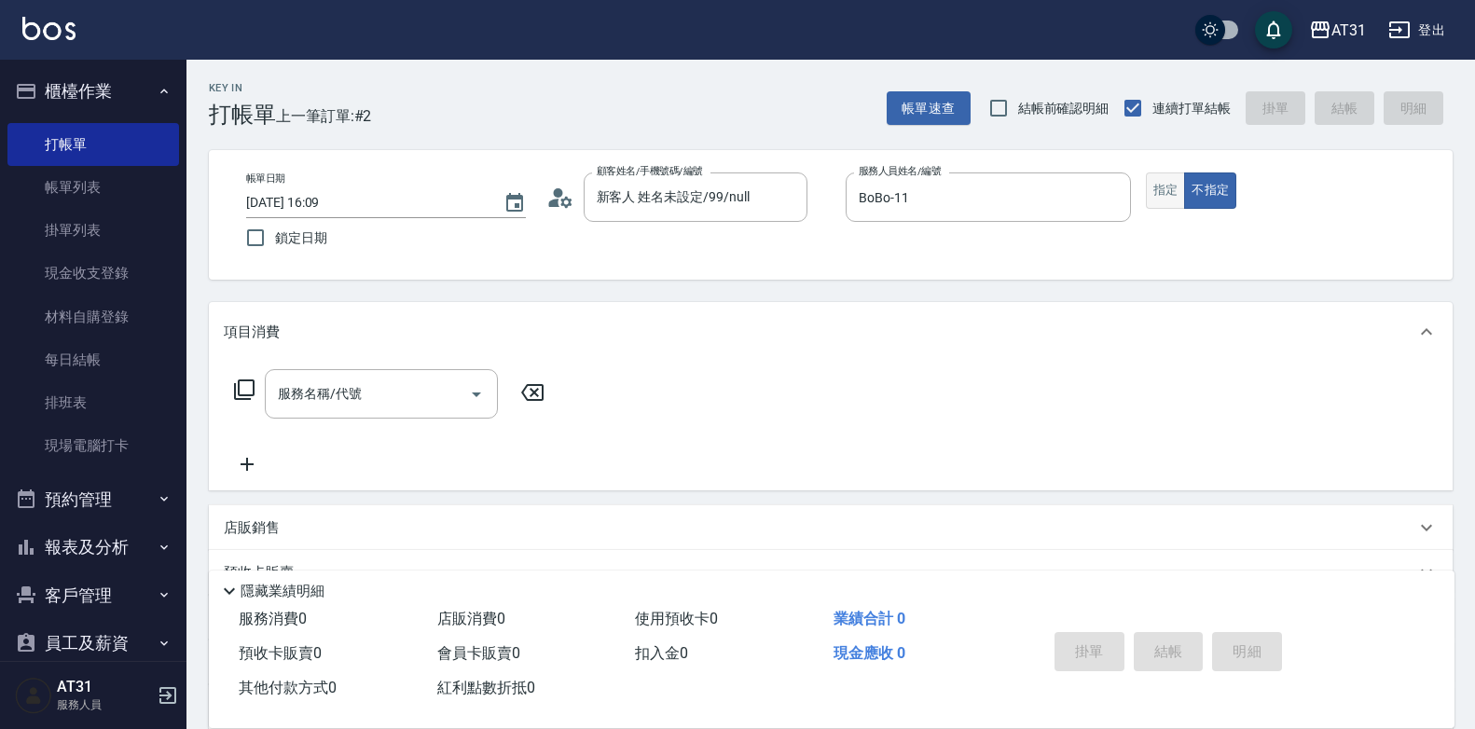
click at [1163, 207] on button "指定" at bounding box center [1166, 191] width 40 height 36
click at [437, 384] on input "服務名稱/代號" at bounding box center [367, 394] width 188 height 33
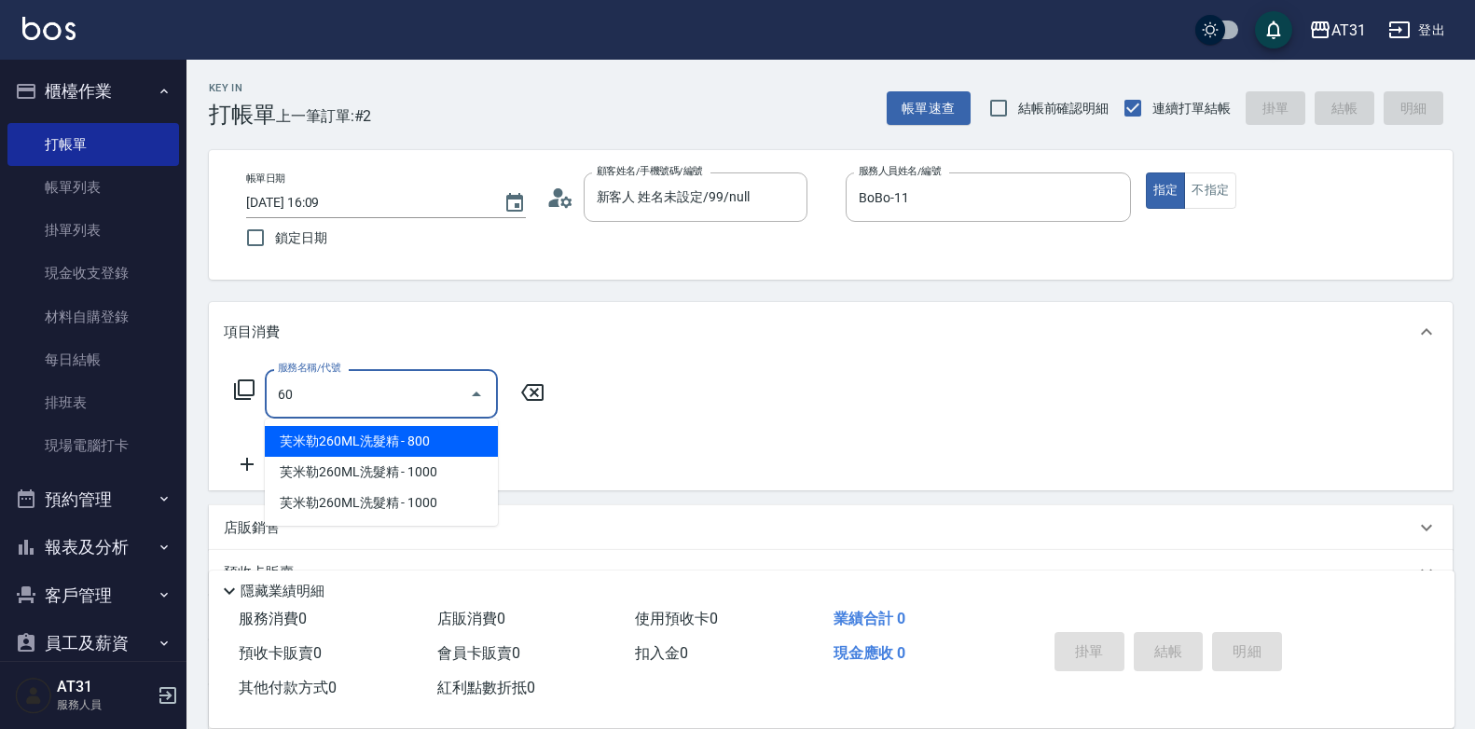
type input "609"
type input "110"
type input "自購三段(609)"
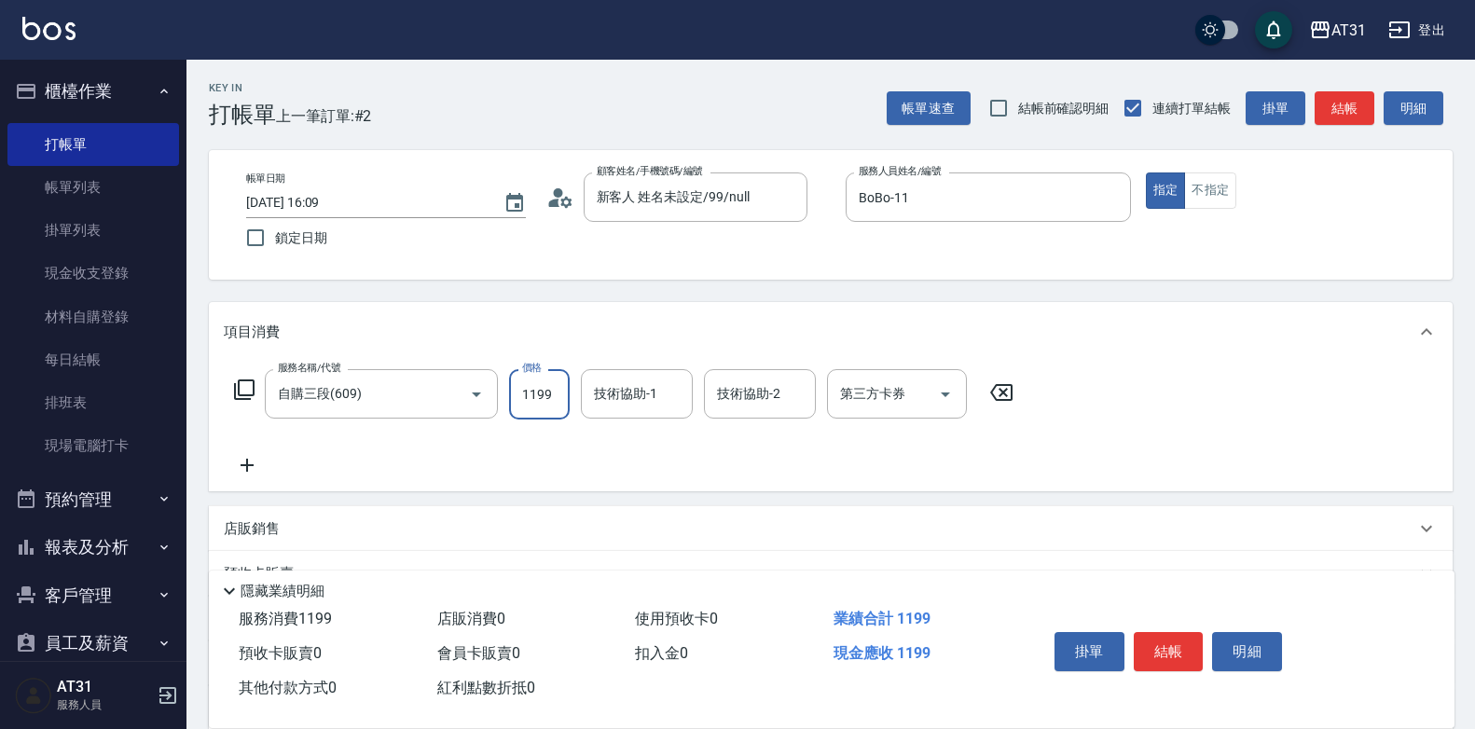
type input "0"
type input "22"
type input "20"
type input "220"
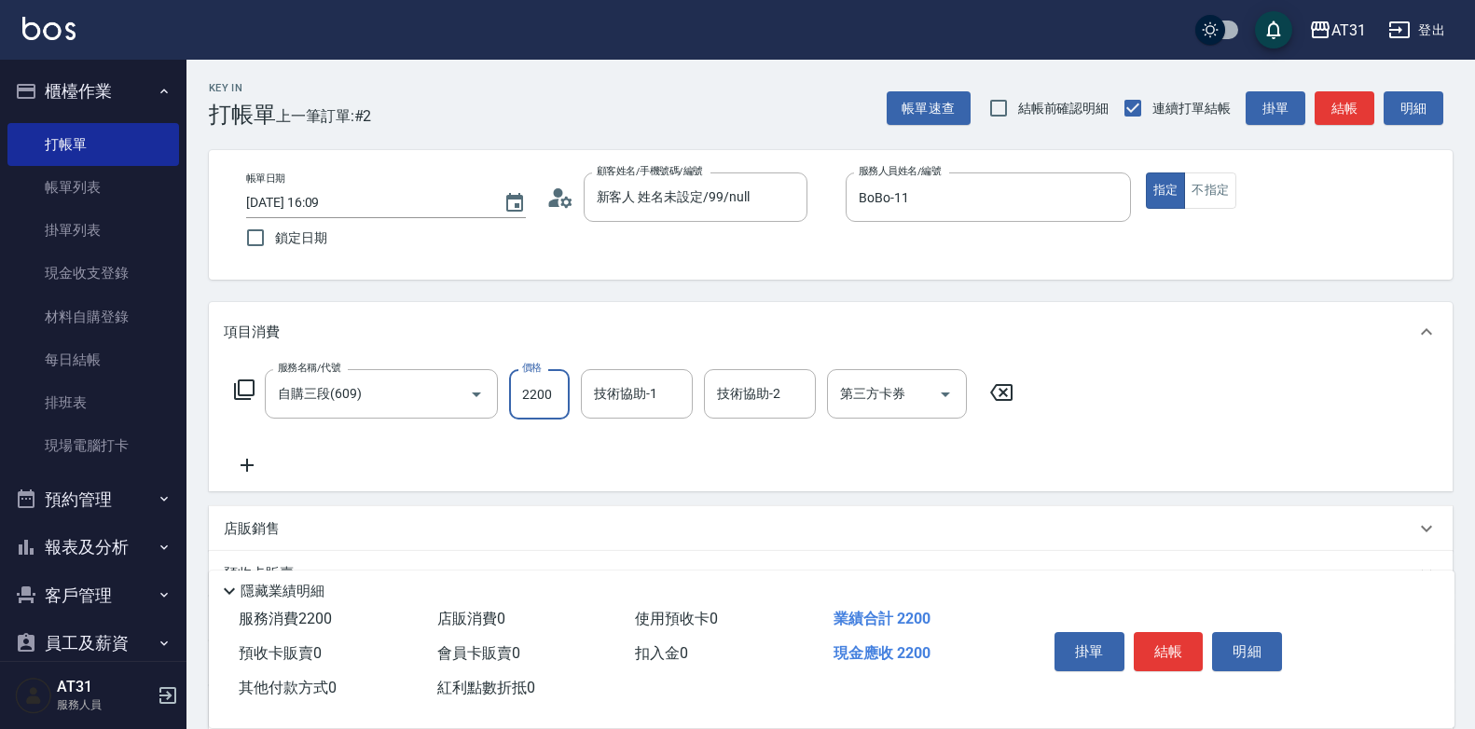
type input "2200"
type input "[PERSON_NAME]-49"
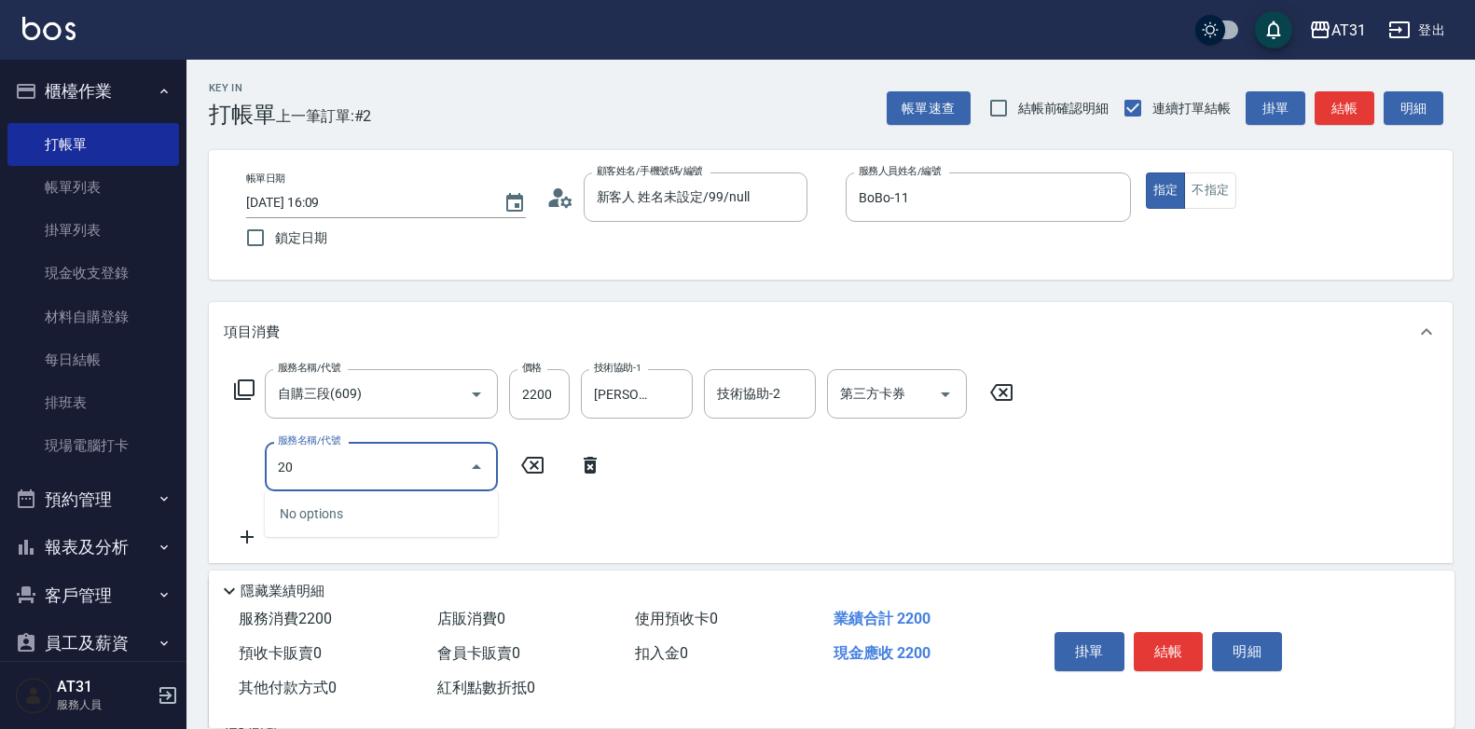
type input "201"
type input "240"
type input "洗髮(201)"
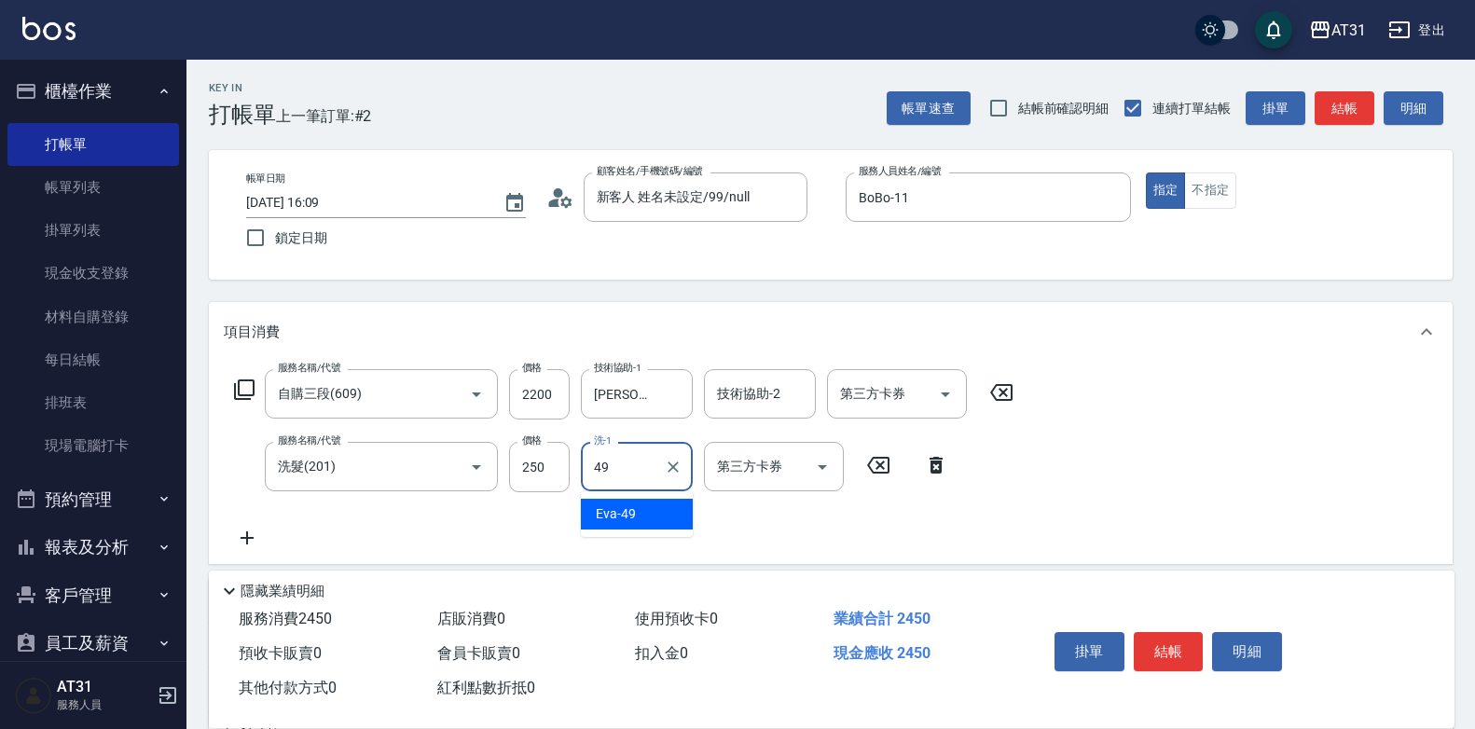
type input "[PERSON_NAME]-49"
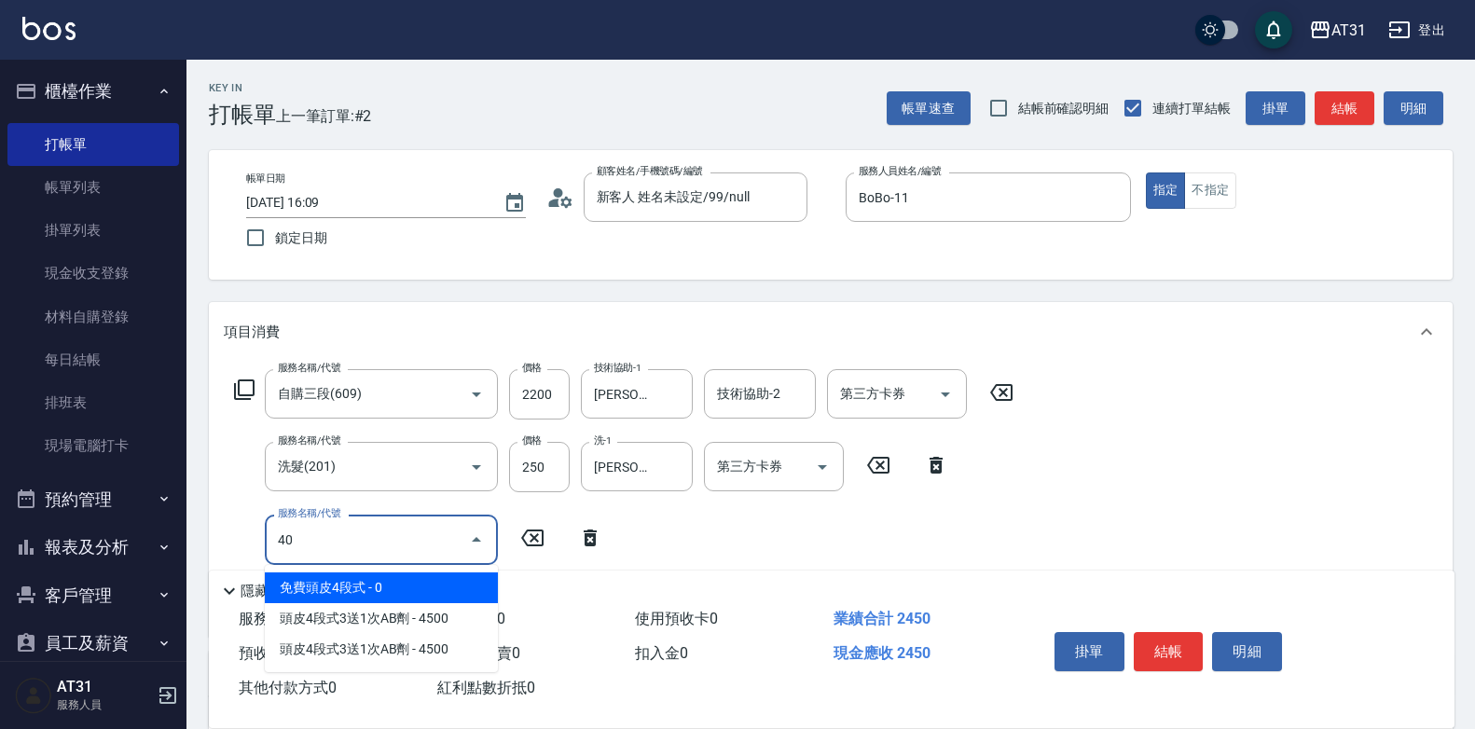
type input "401"
type input "270"
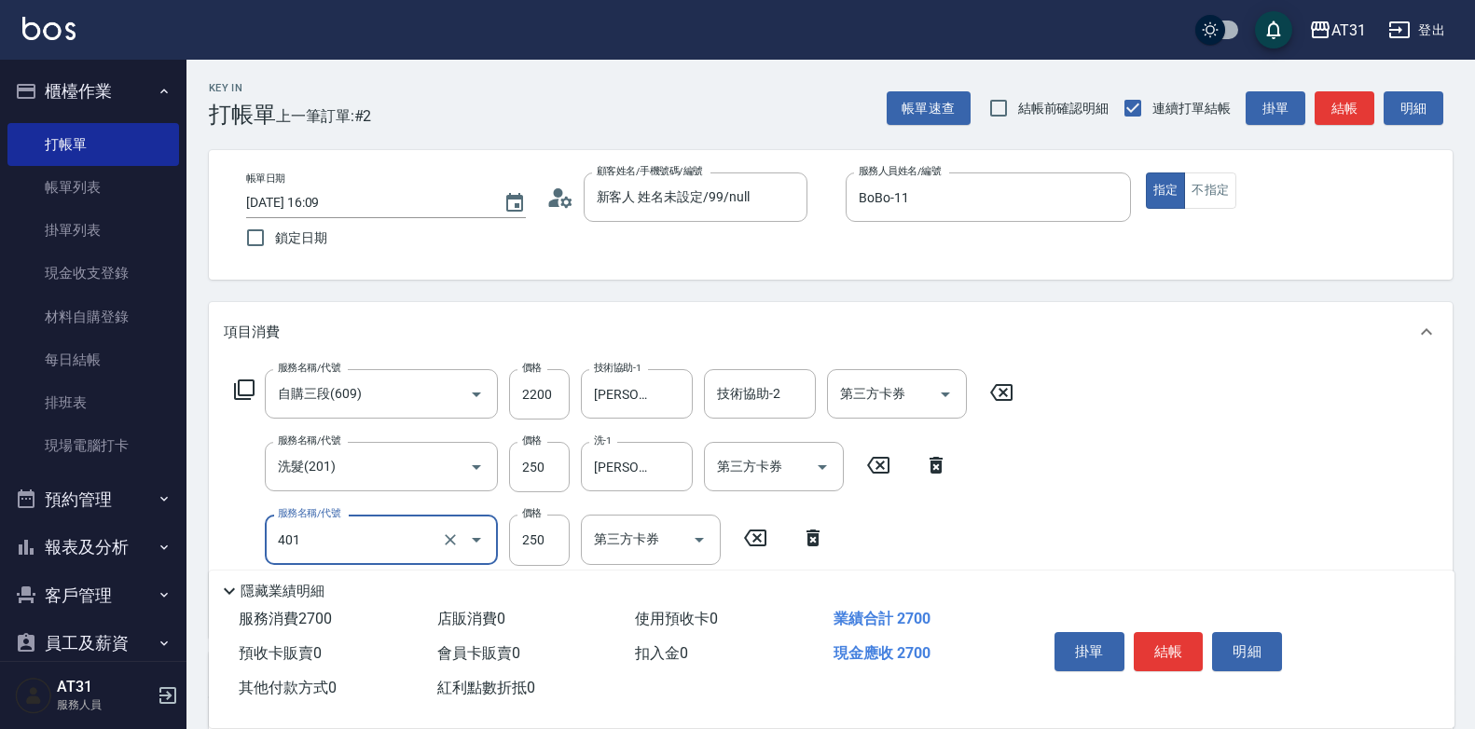
type input "剪髮(401)"
type input "4"
type input "240"
type input "45"
type input "290"
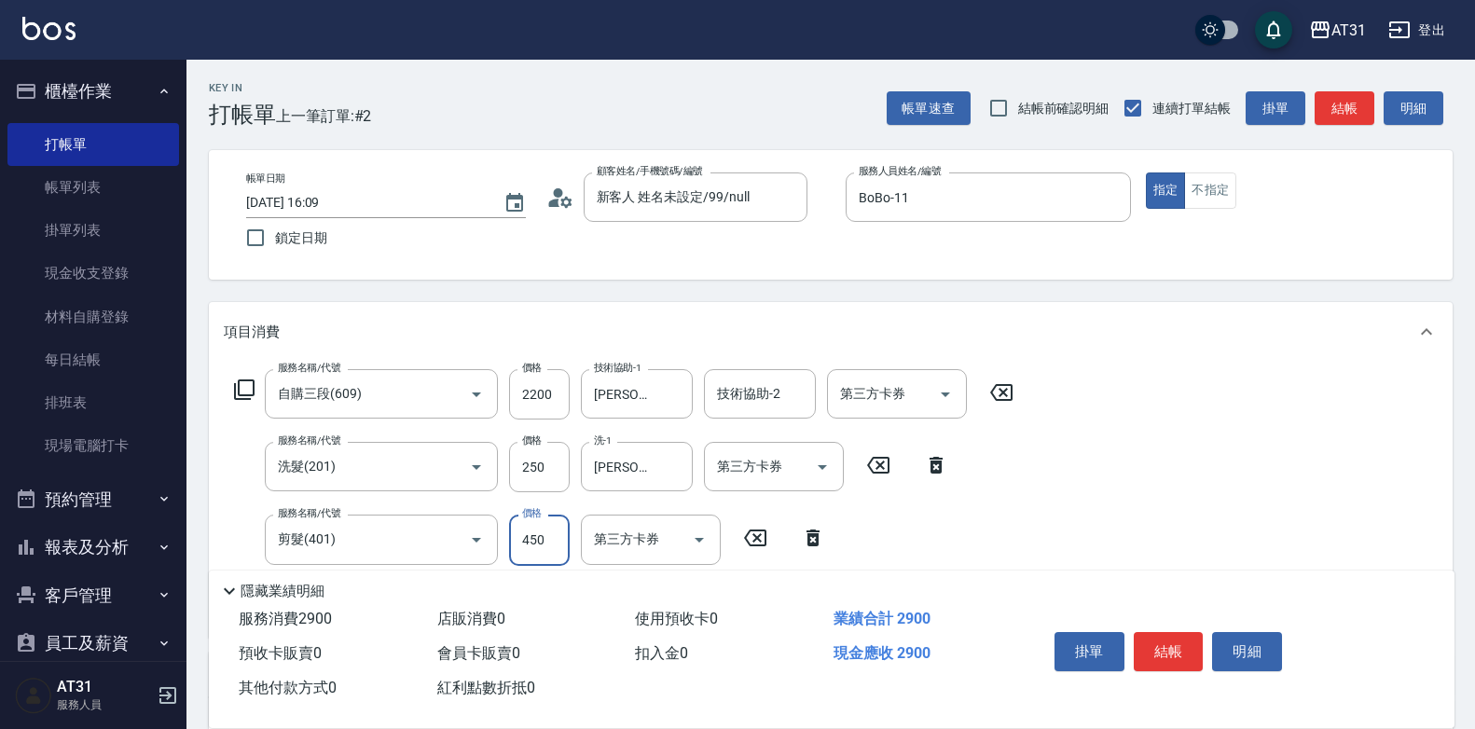
type input "450"
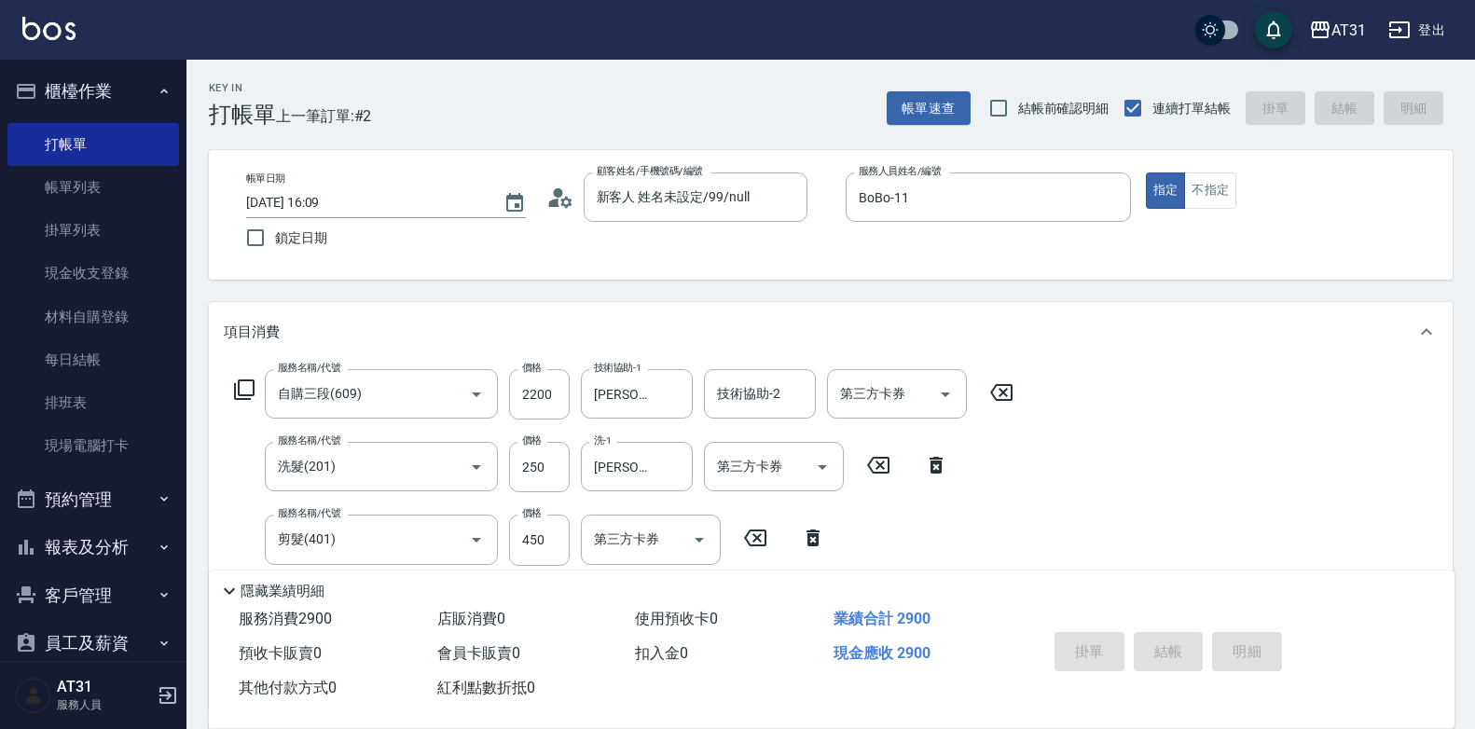
type input "0"
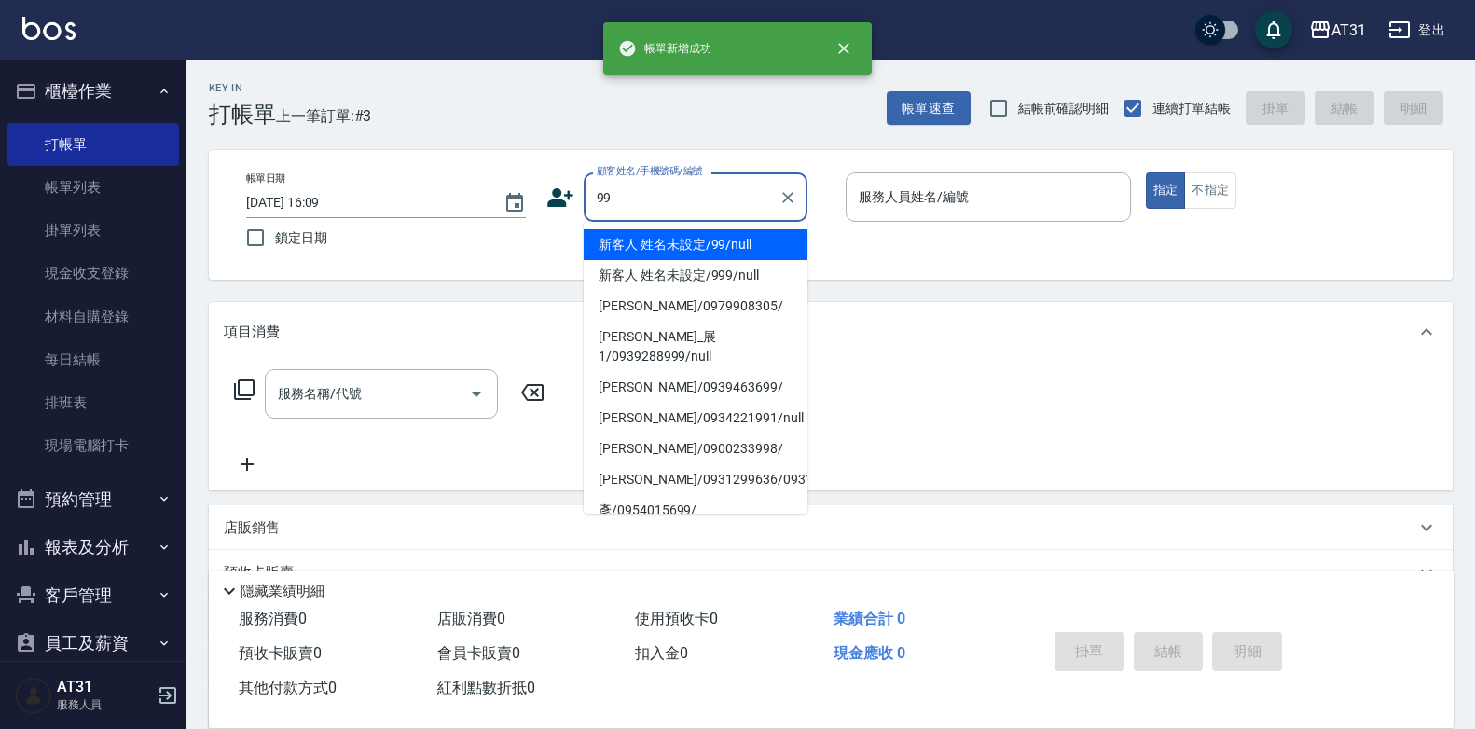
type input "新客人 姓名未設定/99/null"
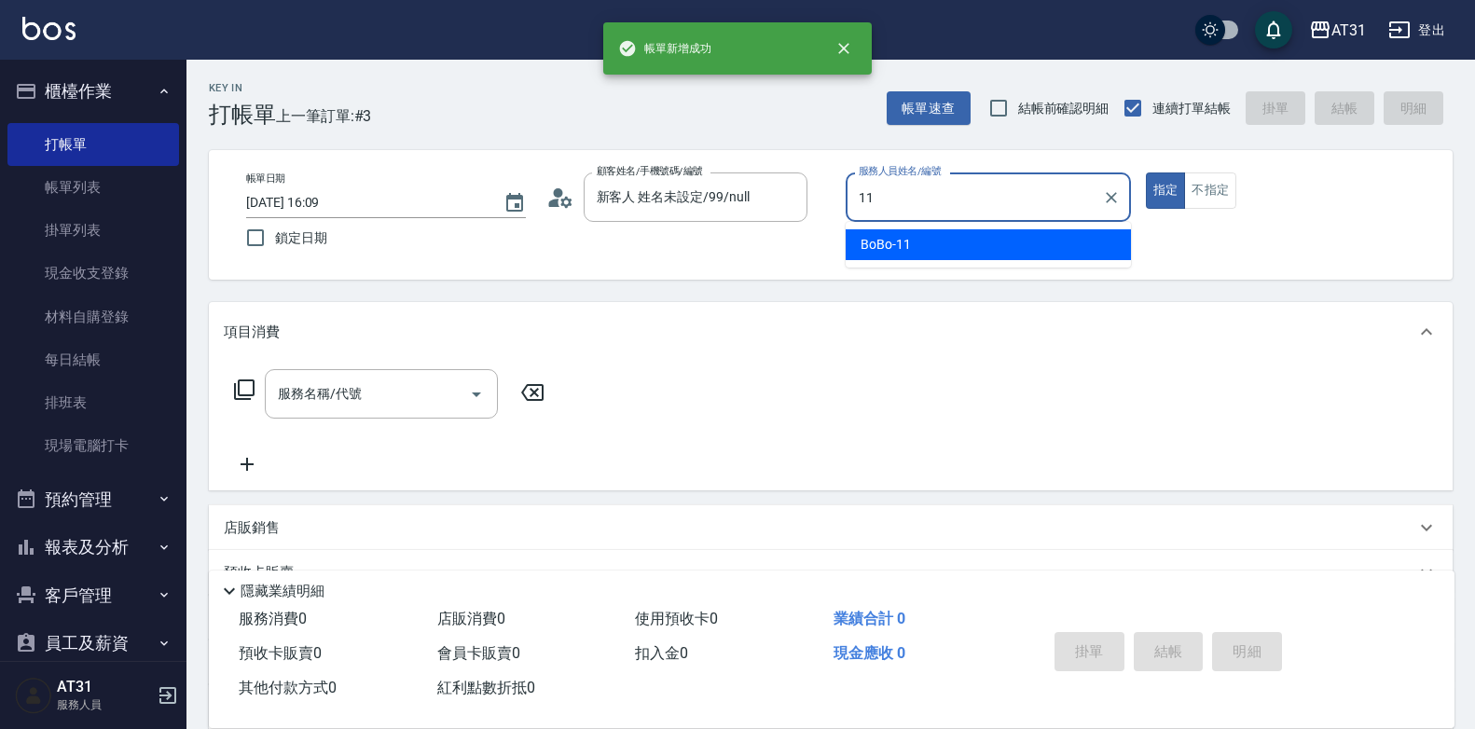
type input "BoBo-11"
type button "true"
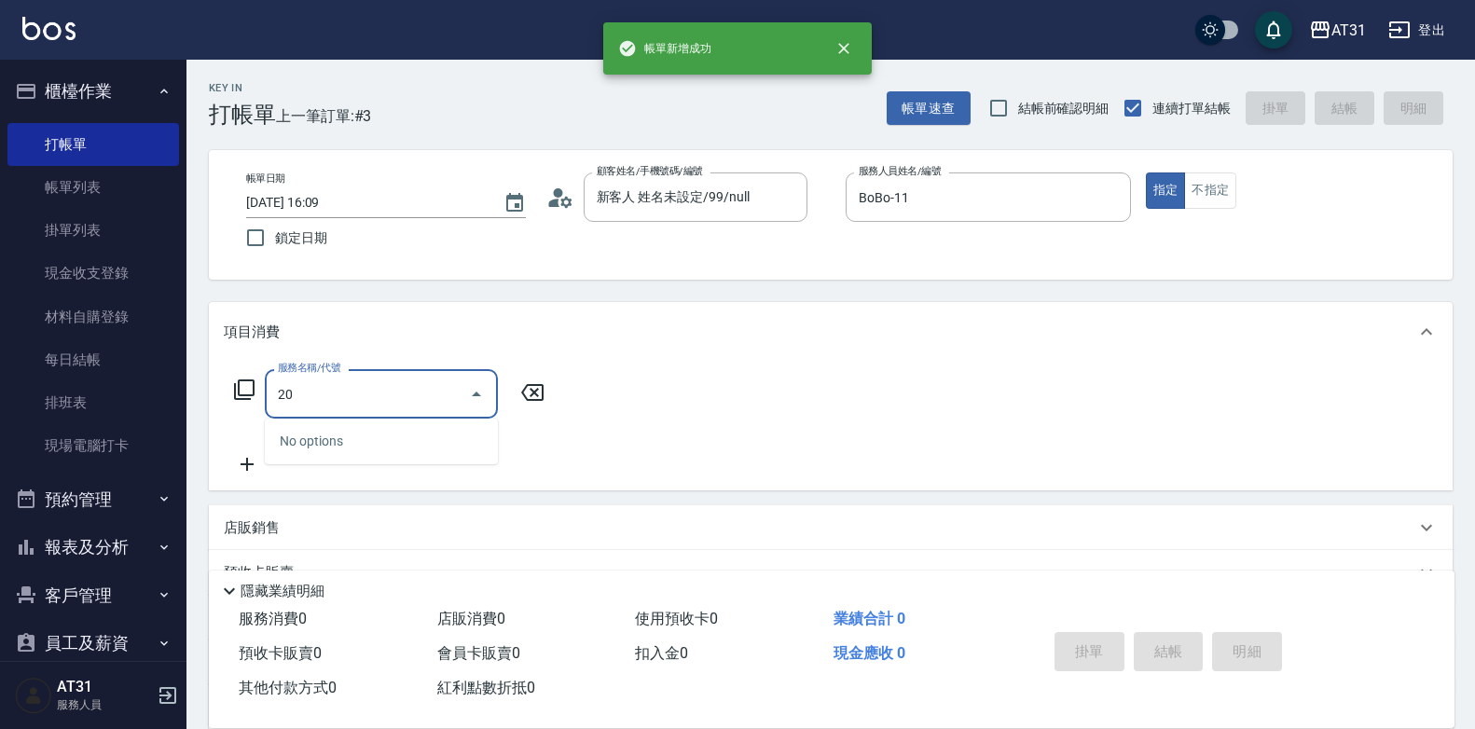
type input "201"
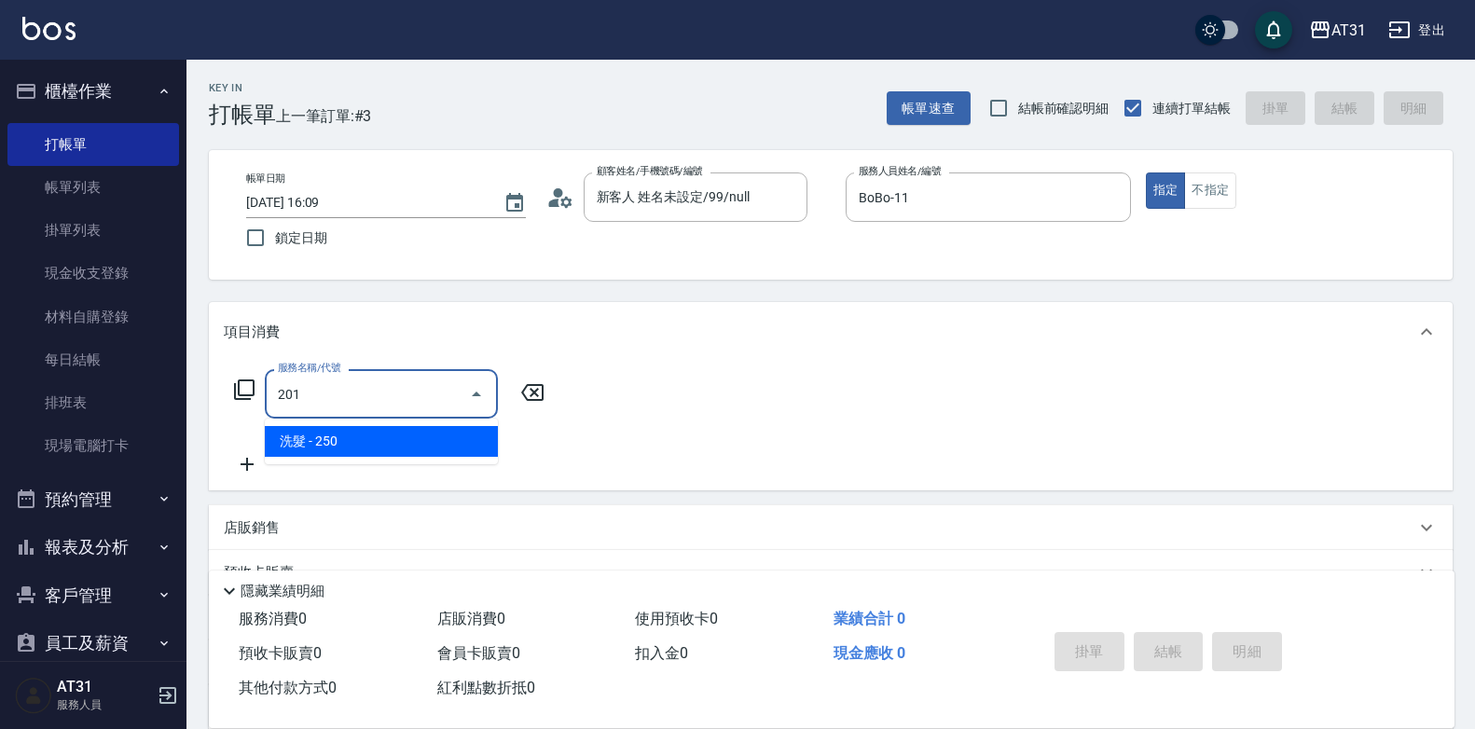
type input "20"
type input "洗髮(201)"
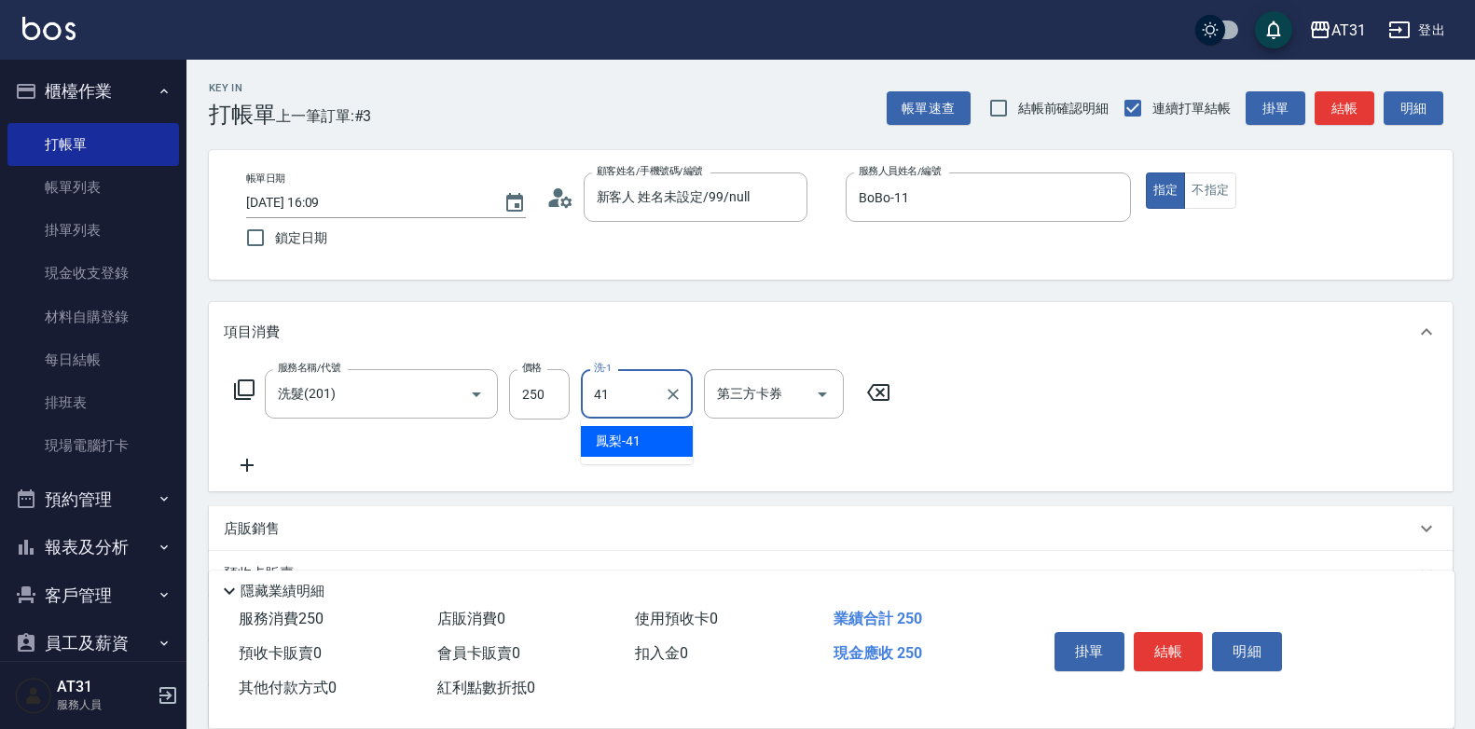
type input "鳳梨-41"
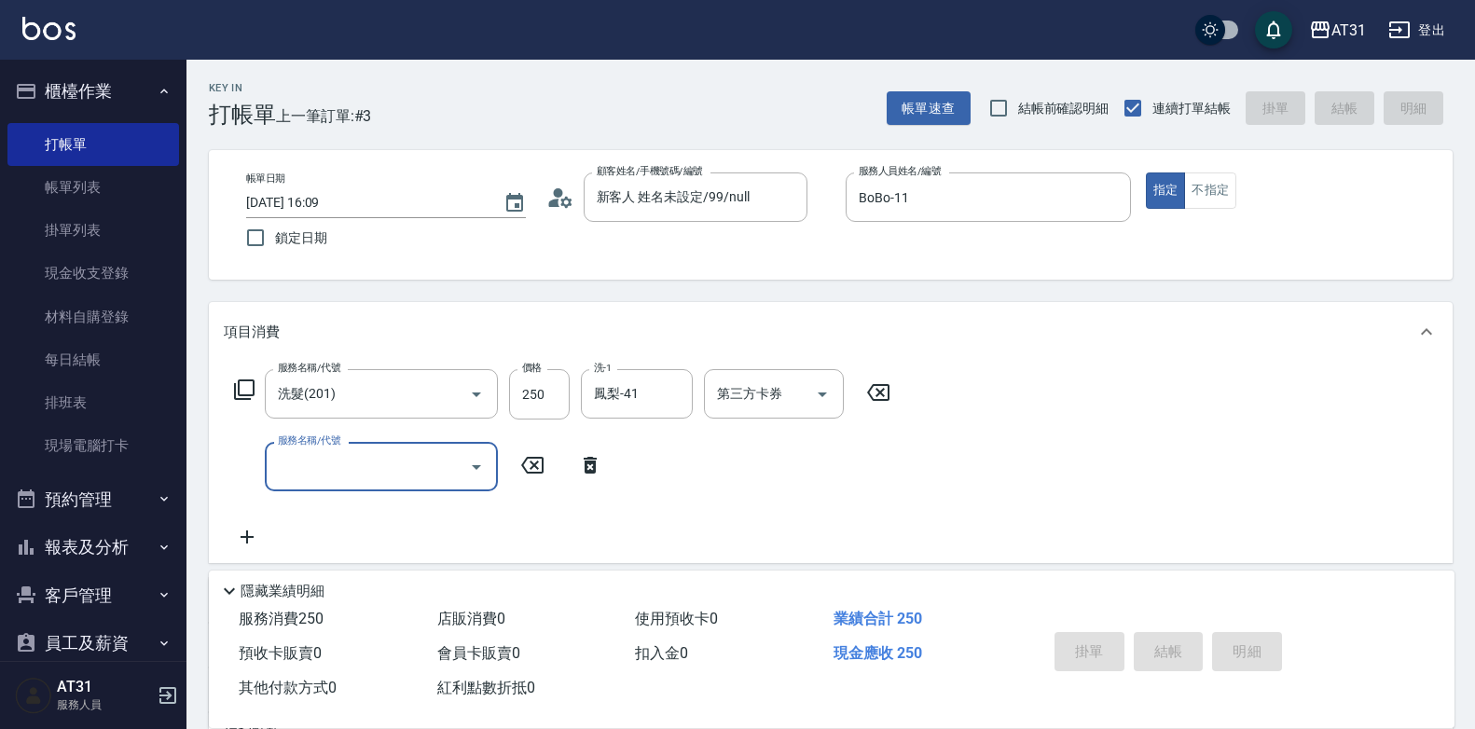
type input "0"
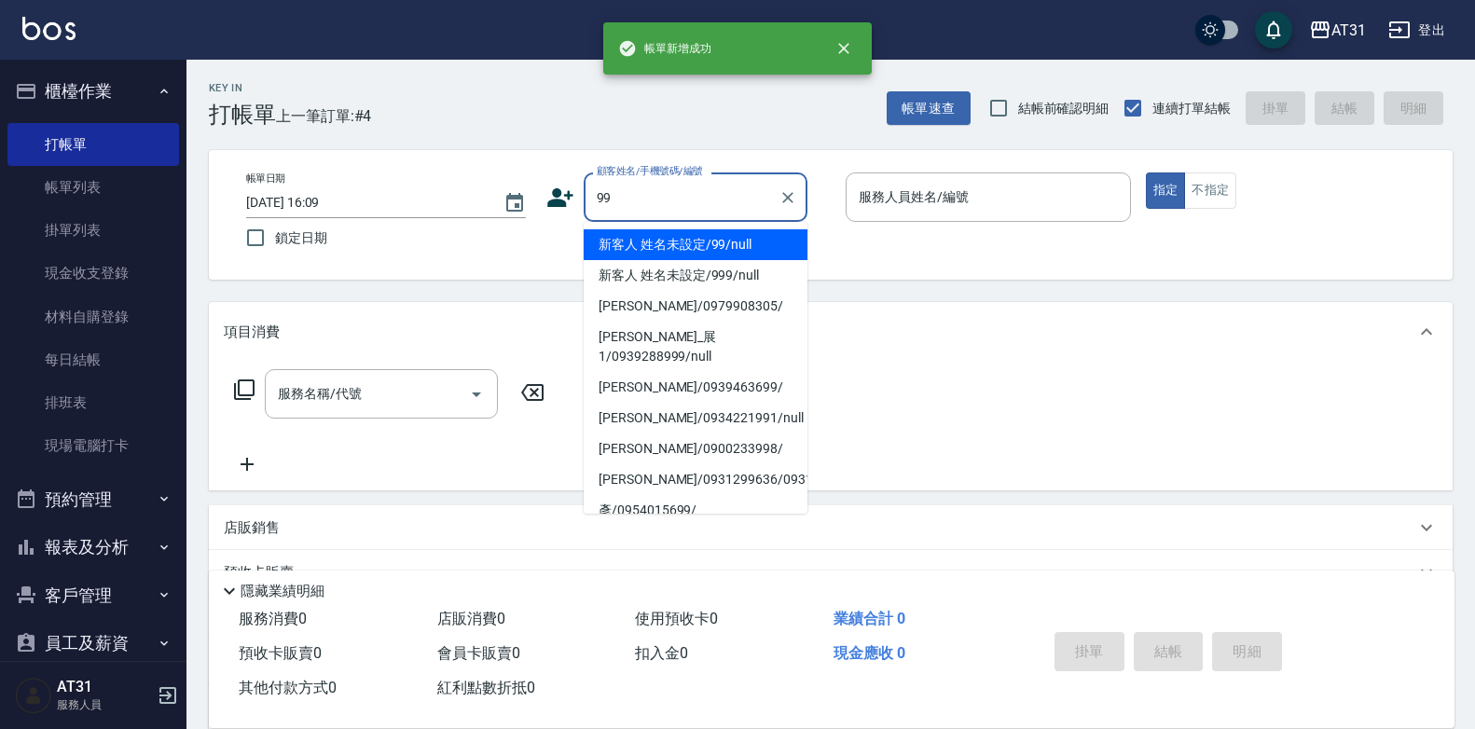
type input "新客人 姓名未設定/99/null"
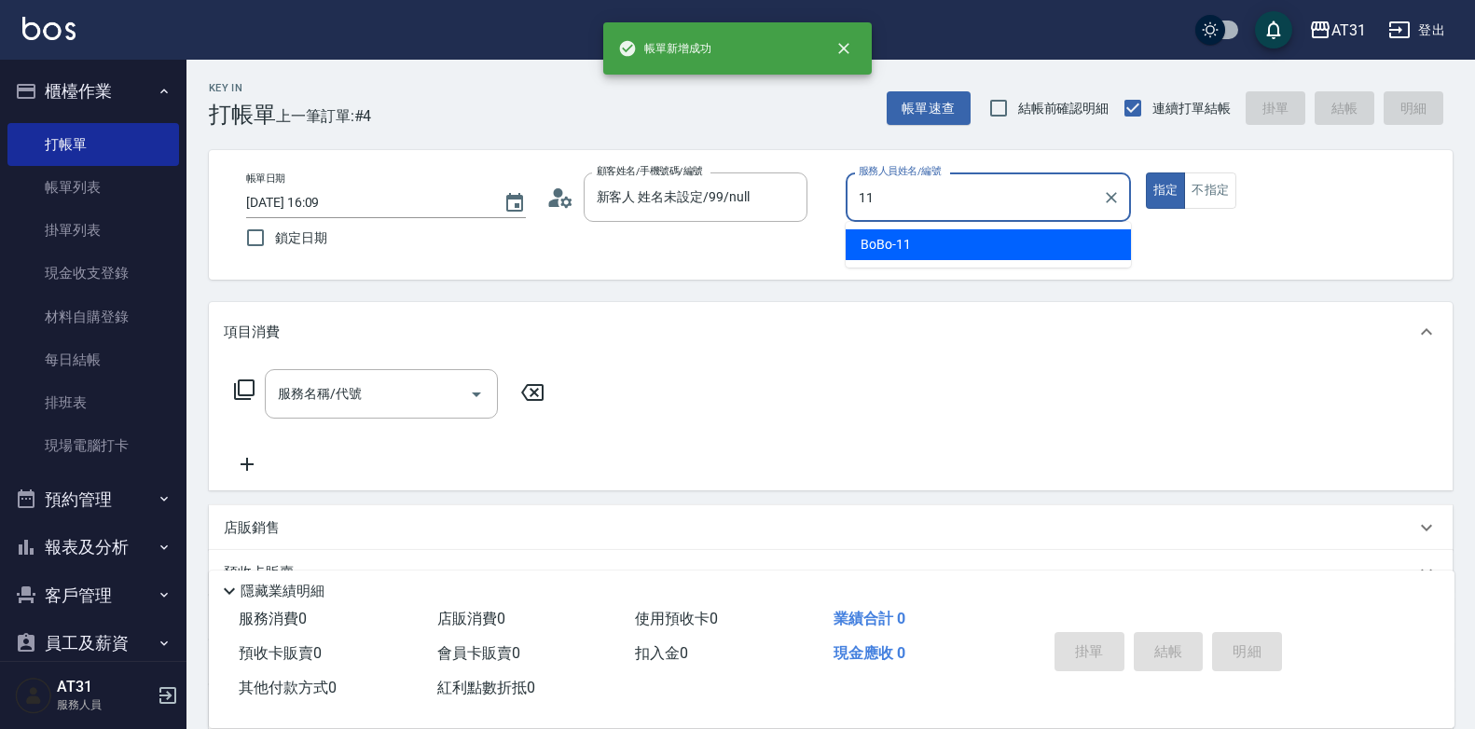
type input "BoBo-11"
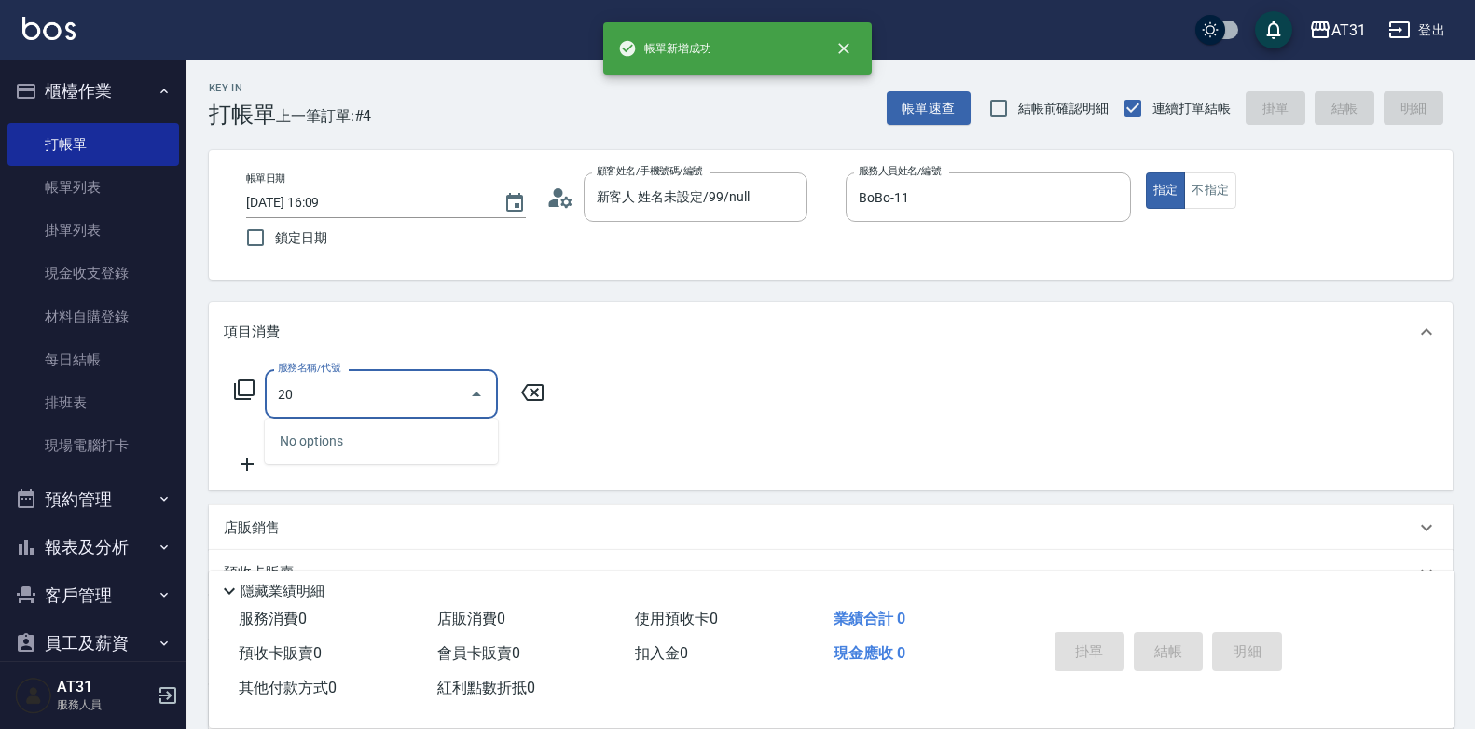
type input "201"
type input "20"
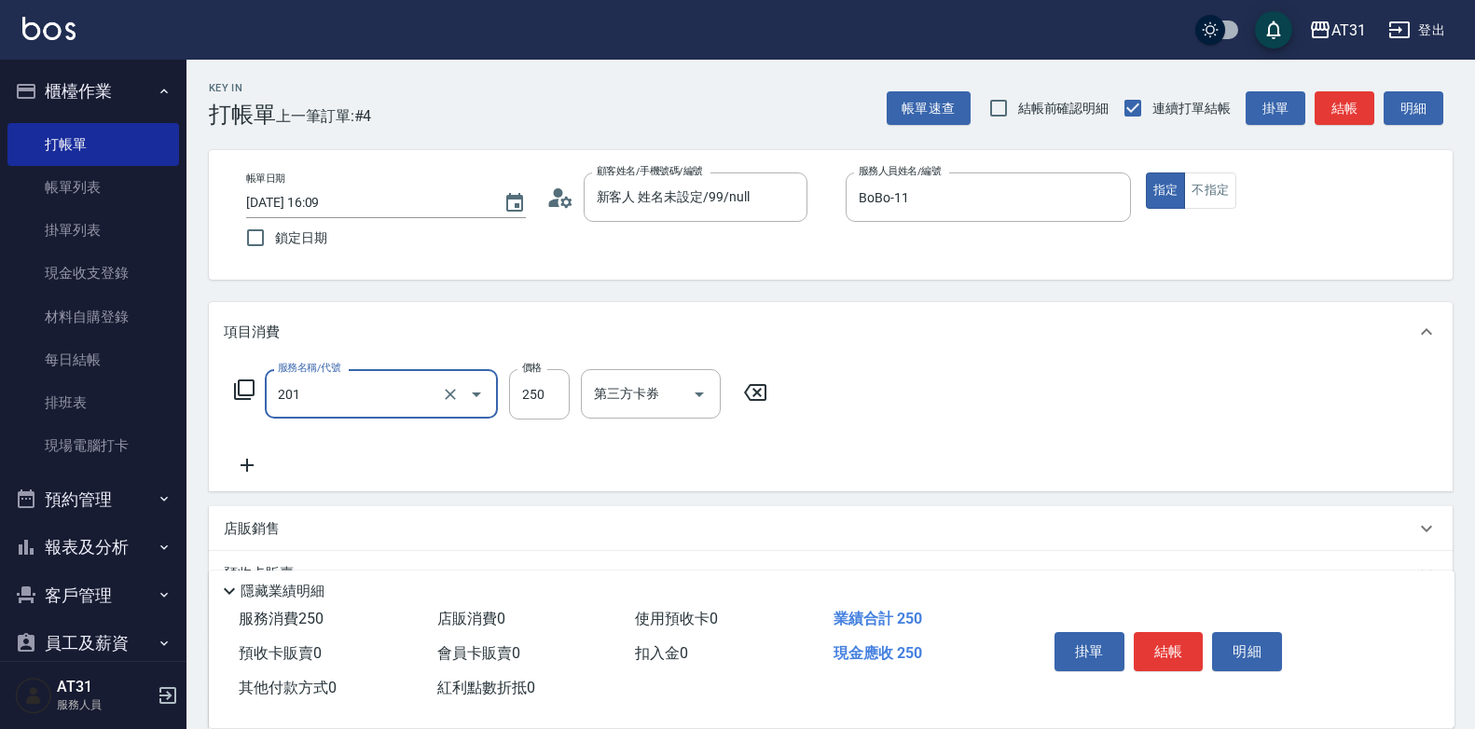
type input "洗髮(201)"
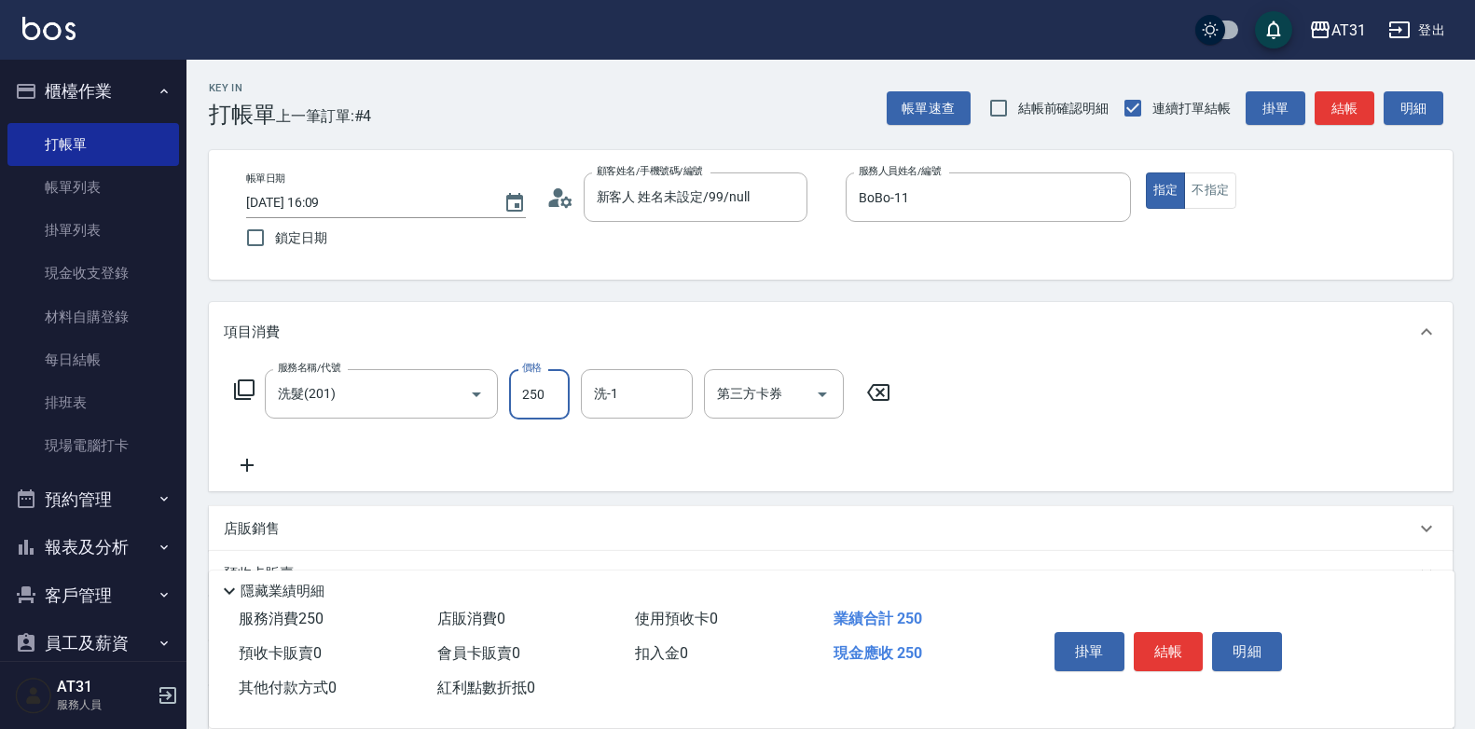
type input "0"
type input "35"
type input "30"
type input "350"
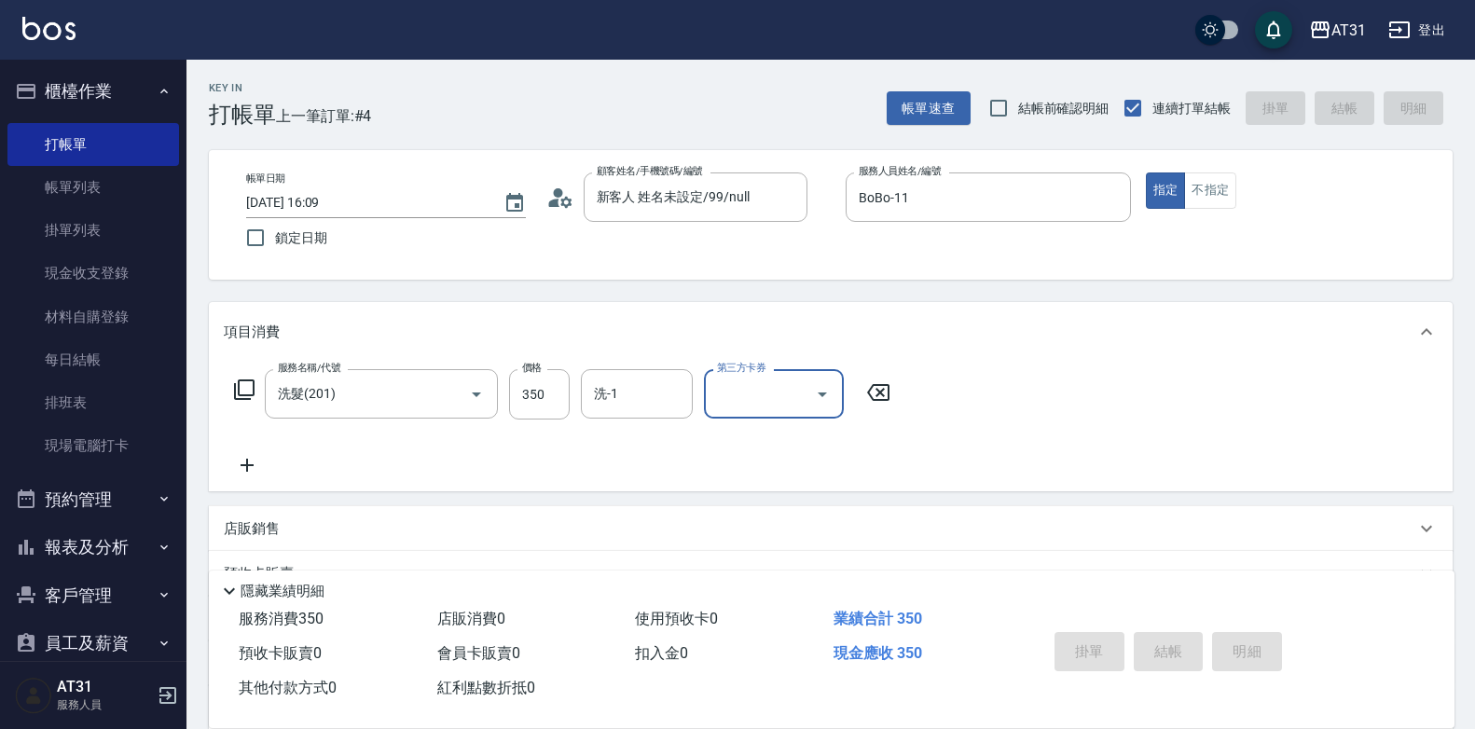
type input "0"
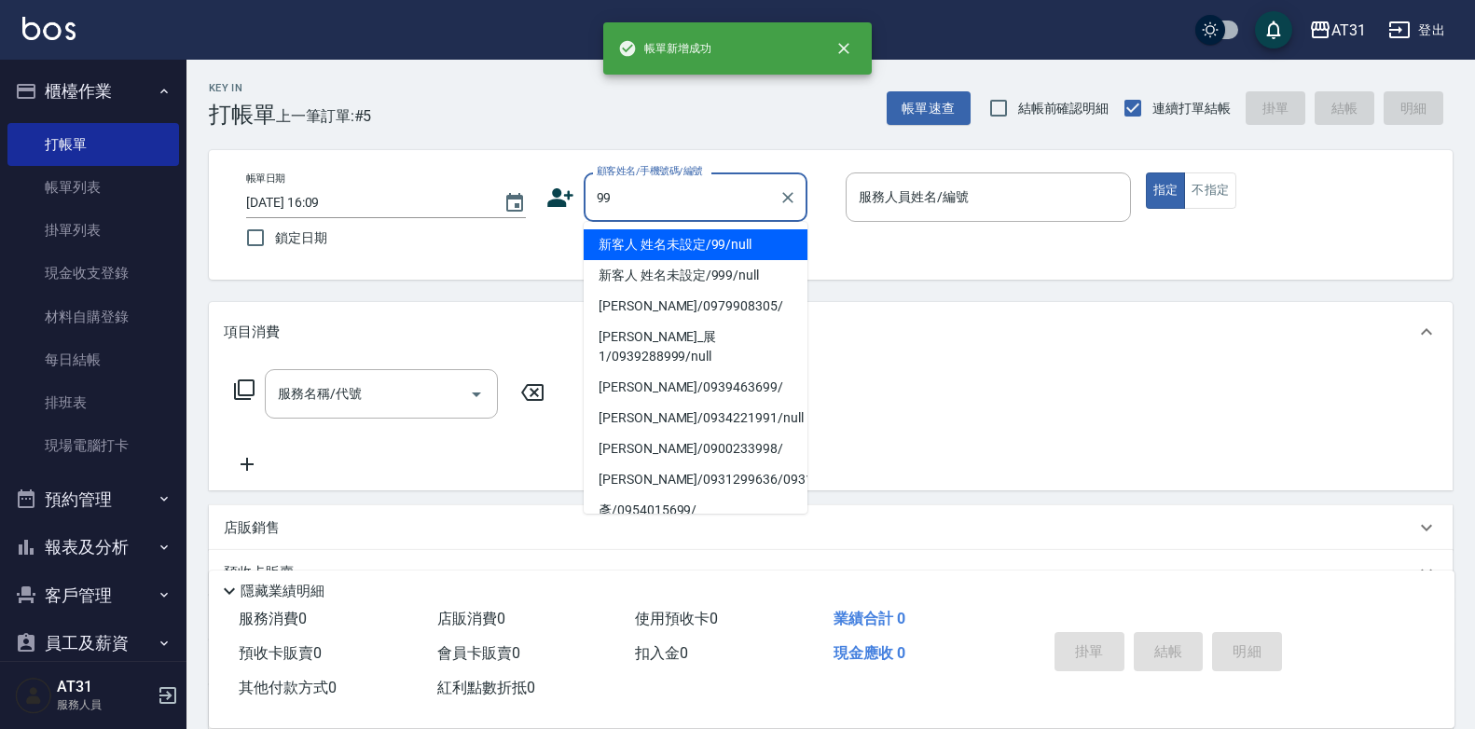
type input "新客人 姓名未設定/99/null"
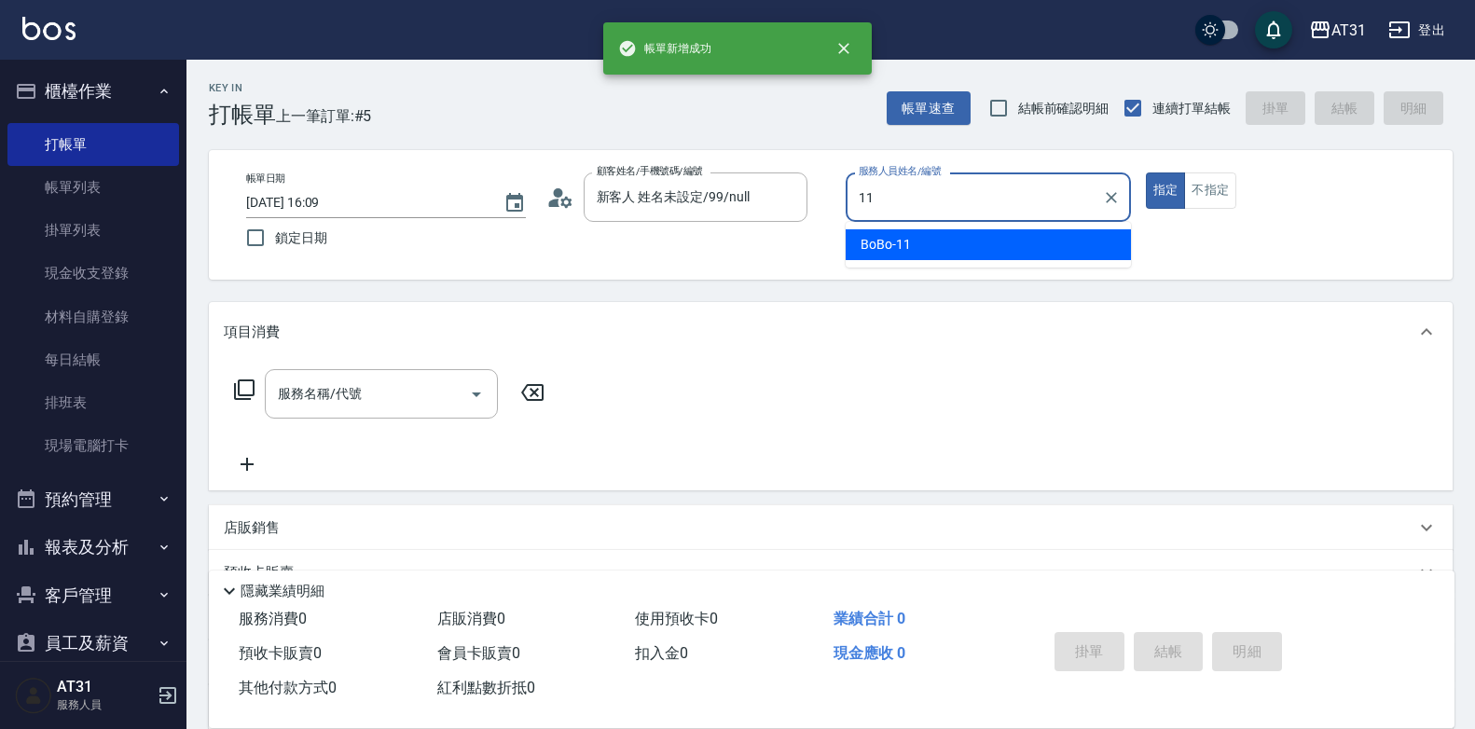
type input "BoBo-11"
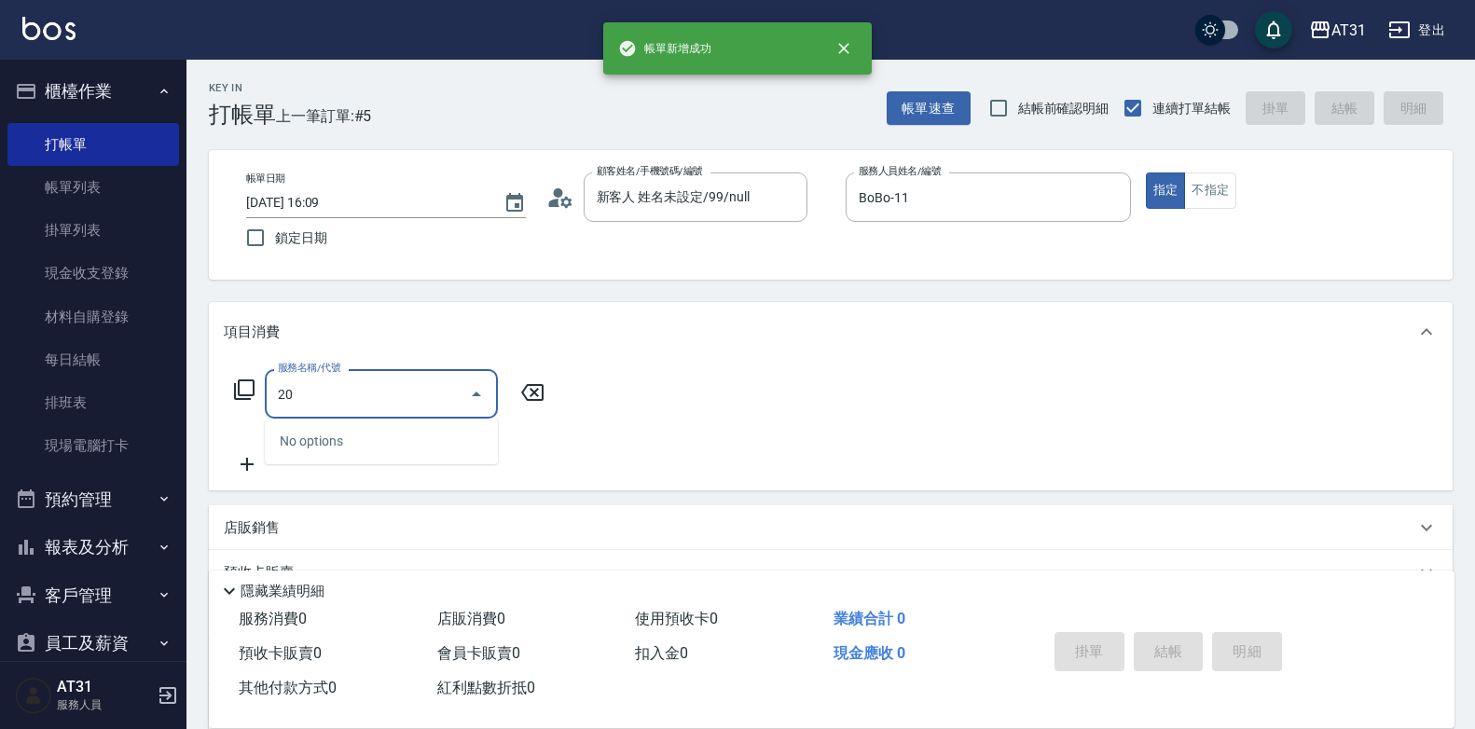
type input "201"
type input "20"
type input "洗髮(201)"
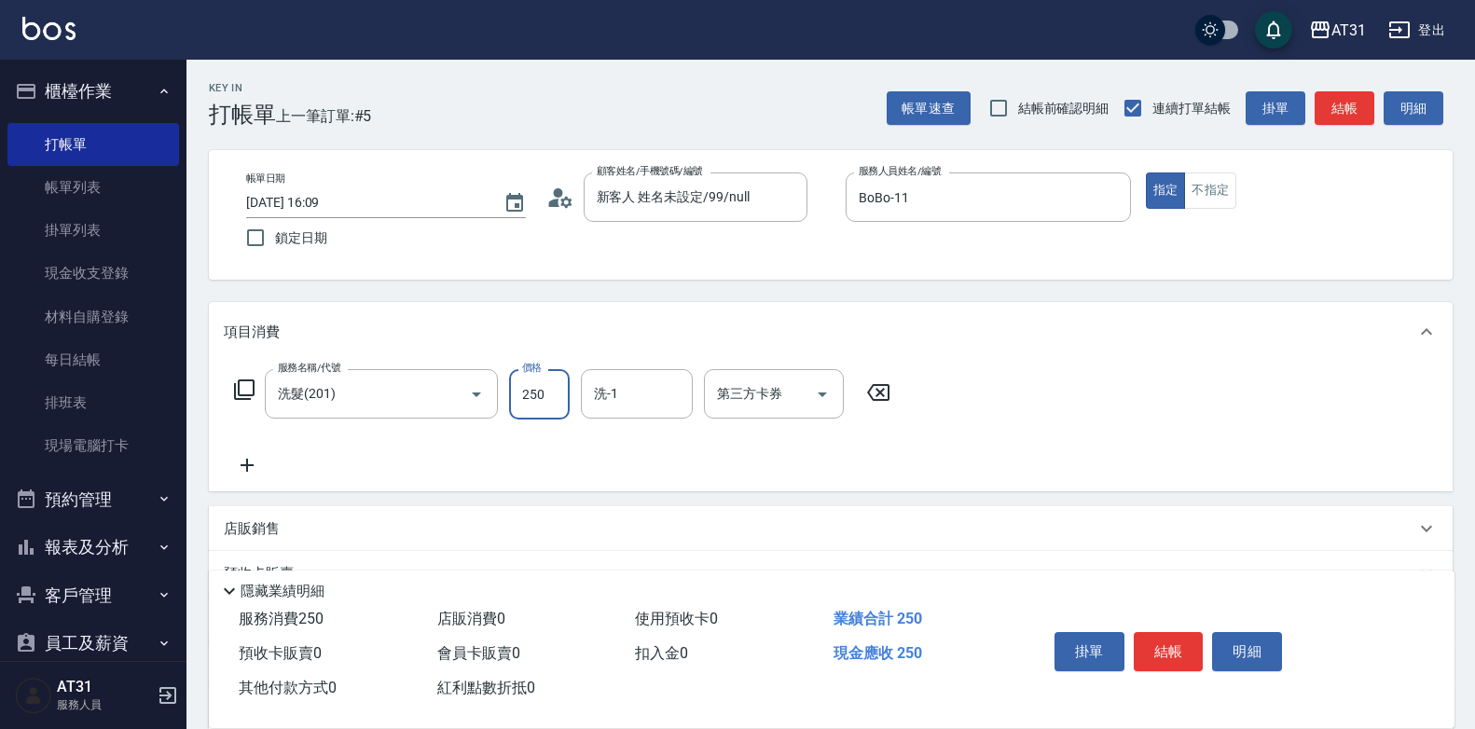
type input "0"
type input "30"
type input "300"
type input "鳳梨-41"
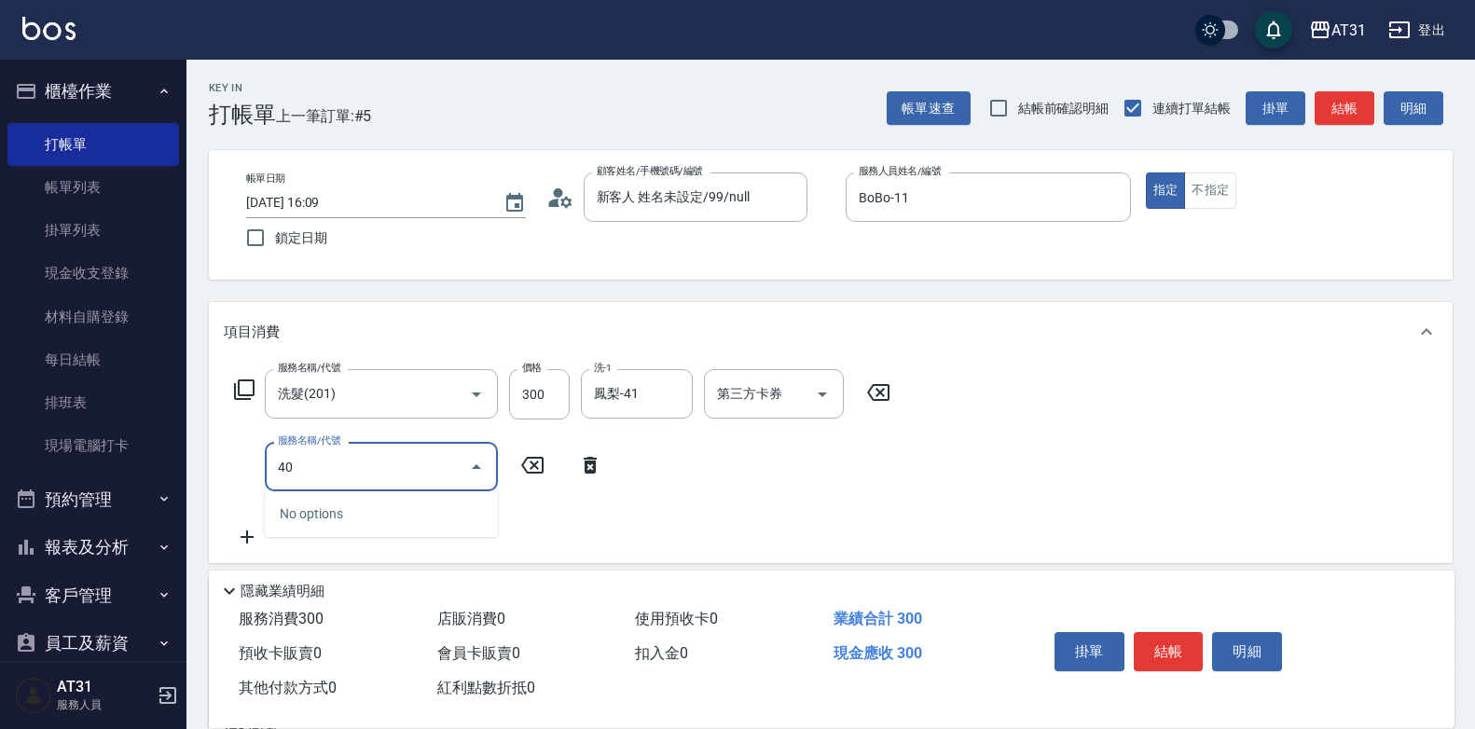
type input "401"
type input "50"
type input "剪髮(401)"
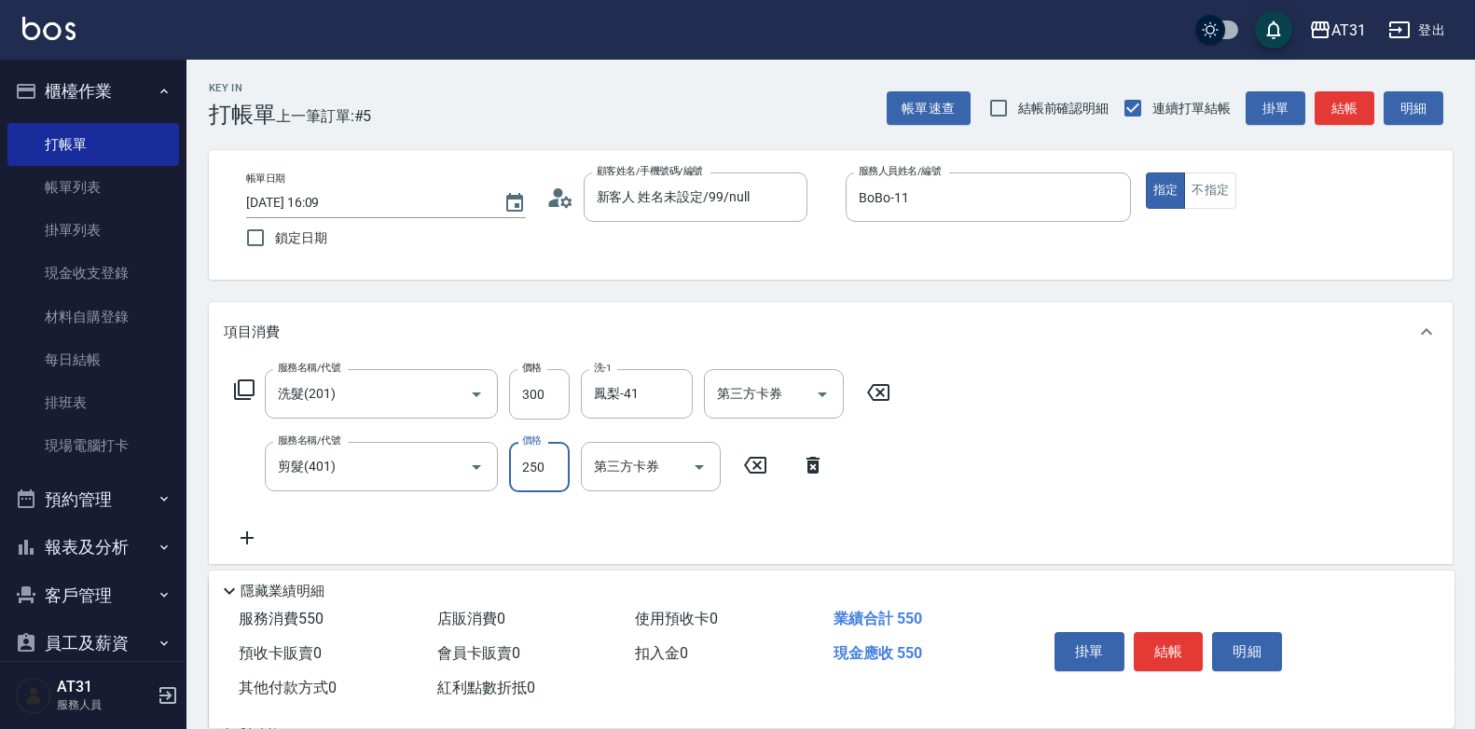
type input "30"
type input "60"
type input "300"
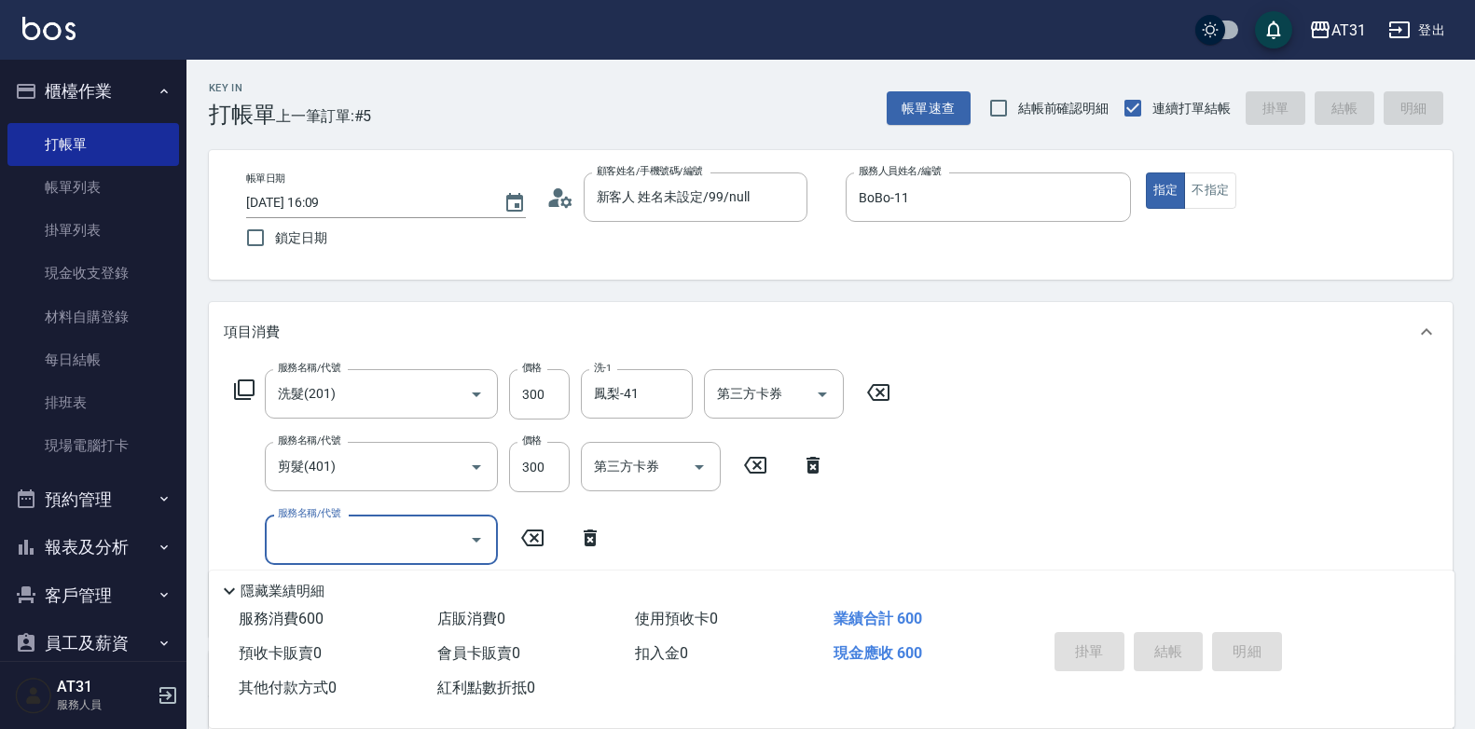
type input "0"
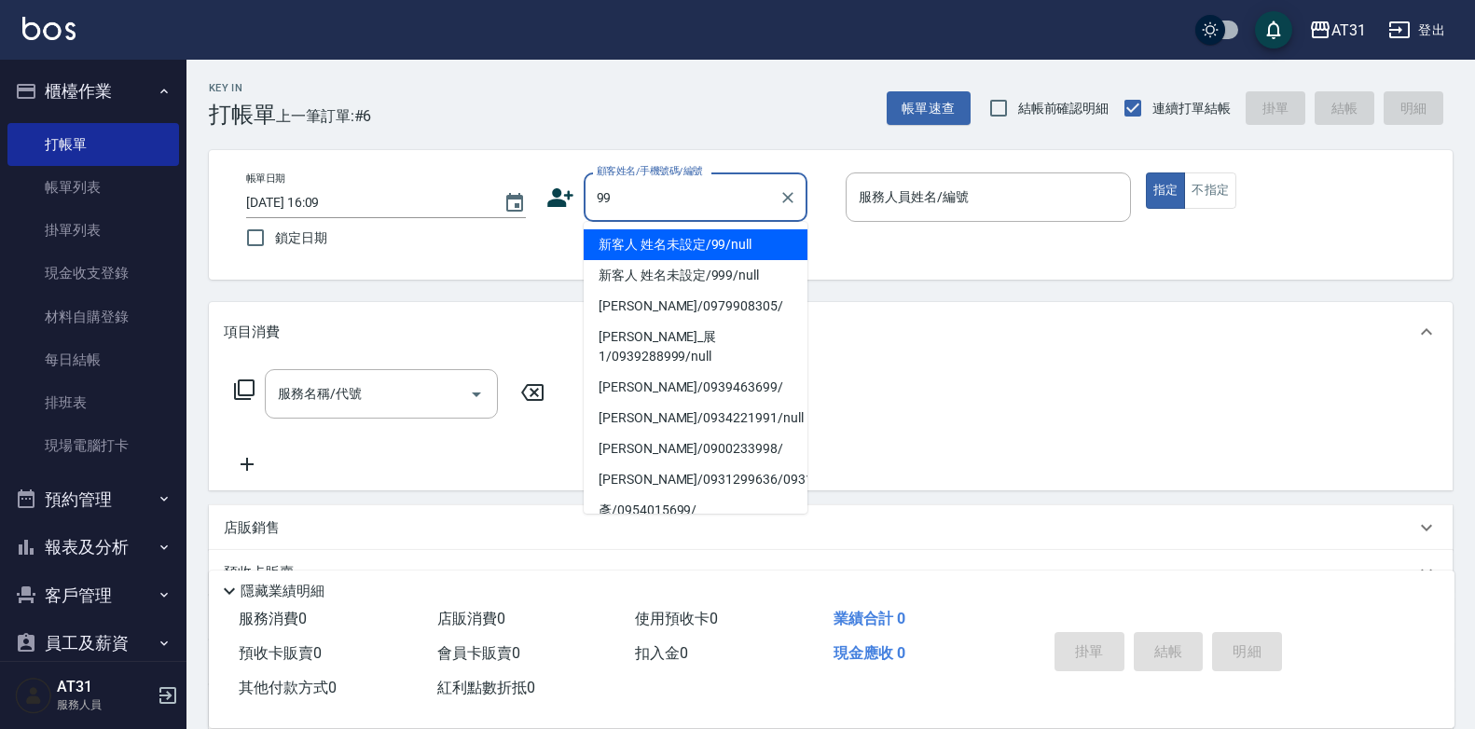
type input "新客人 姓名未設定/99/null"
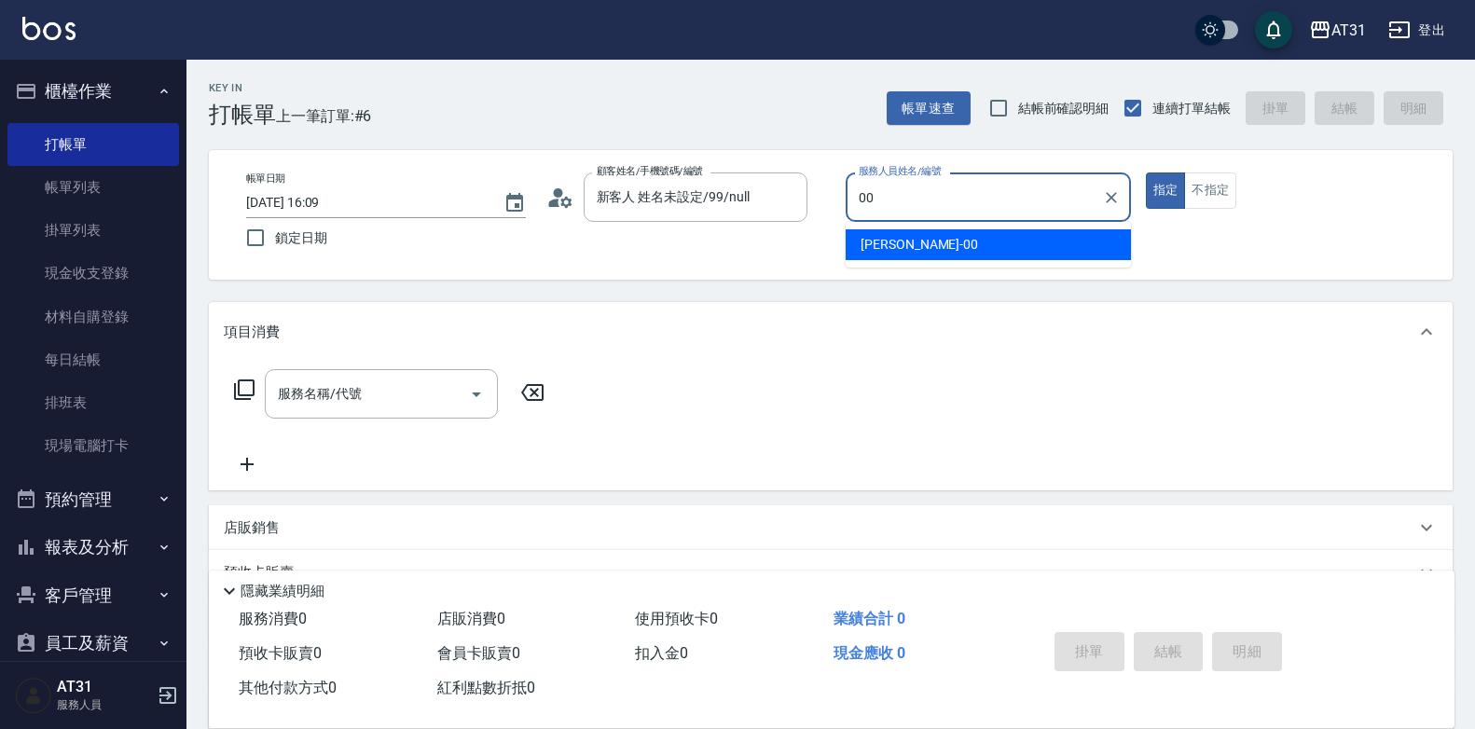
type input "[PERSON_NAME]-00"
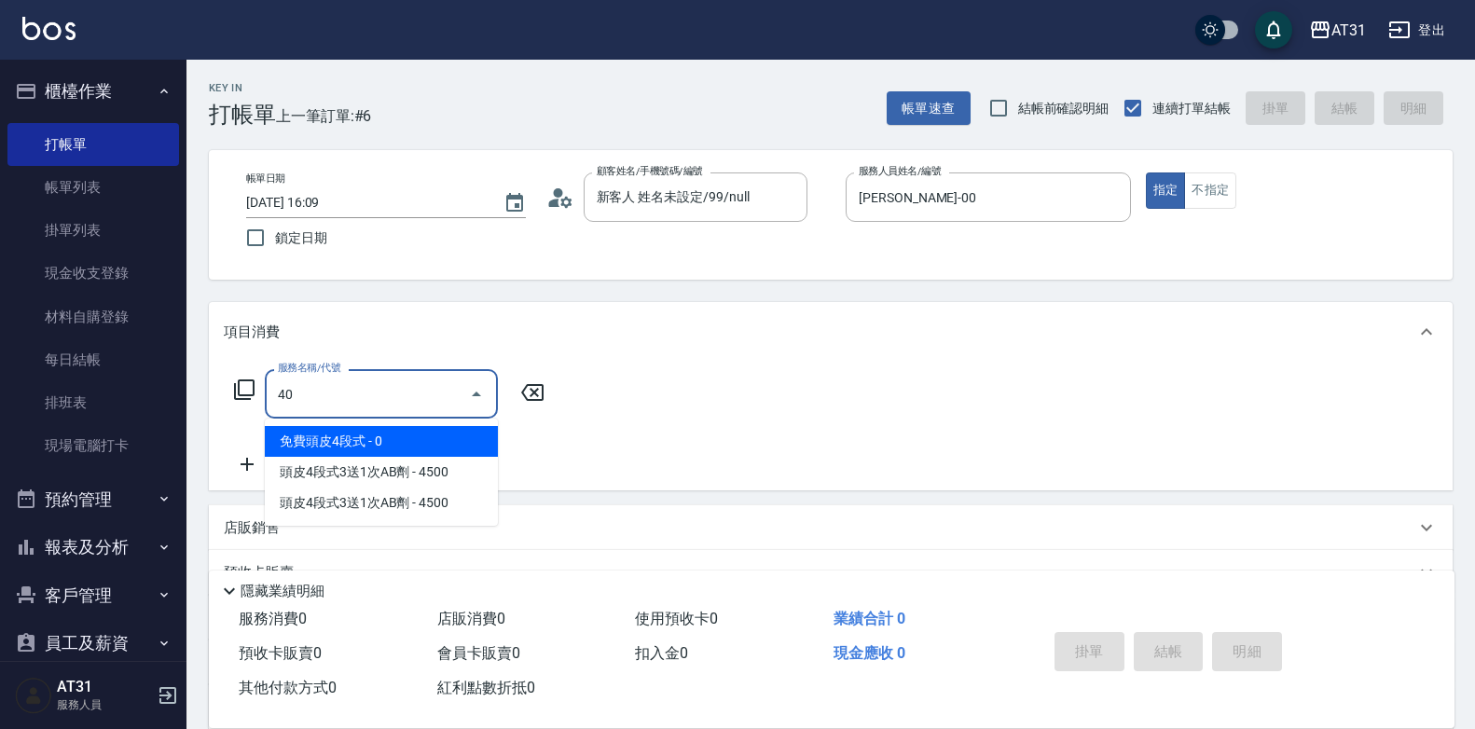
type input "401"
type input "20"
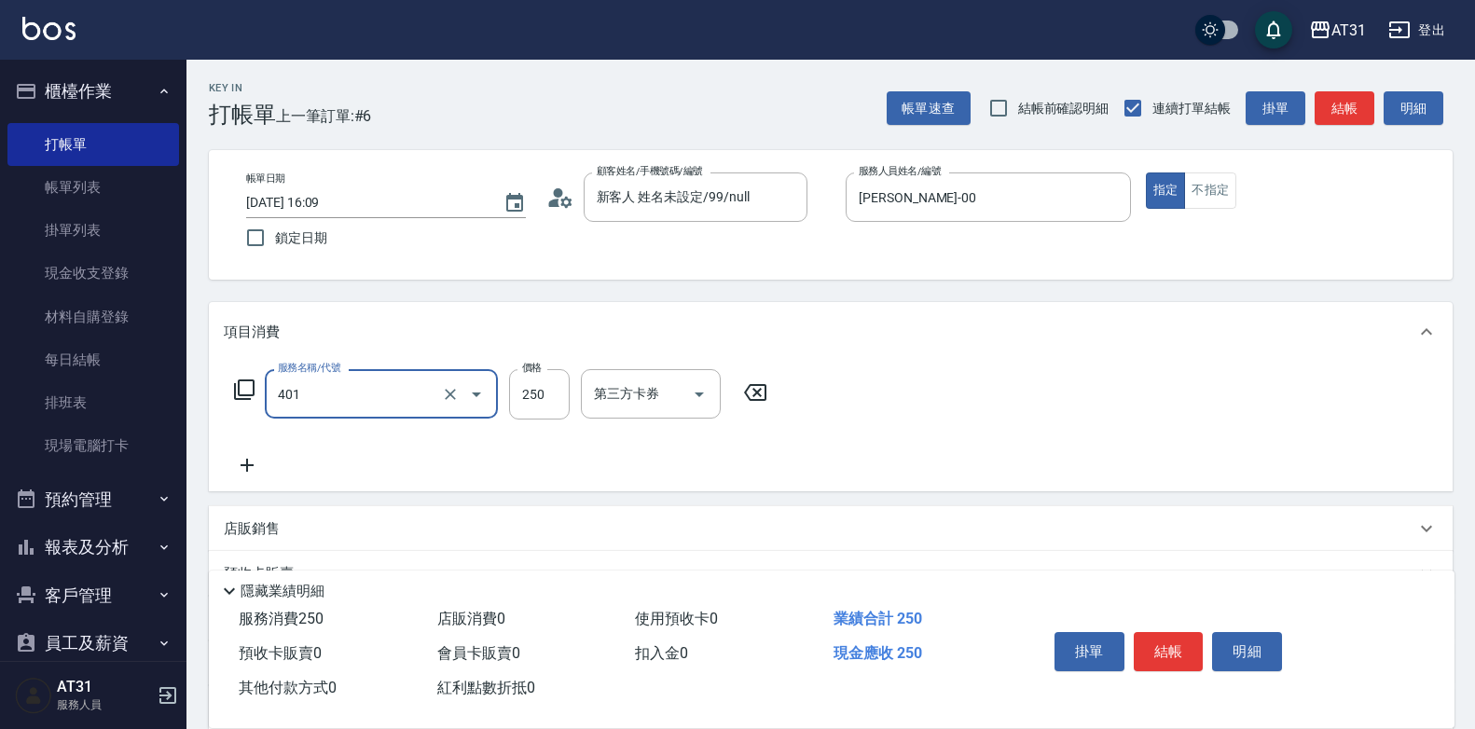
type input "剪髮(401)"
type input "0"
type input "30"
type input "300"
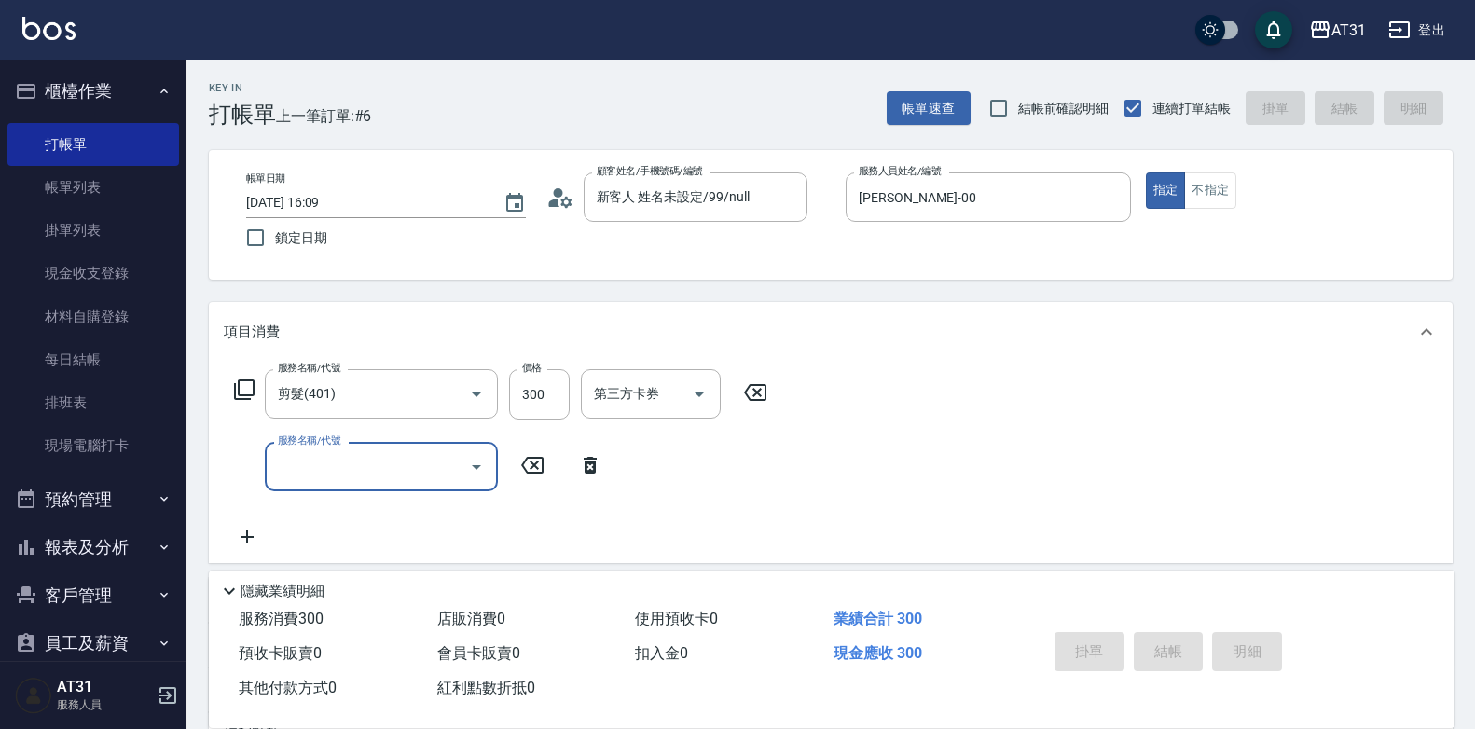
type input "[DATE] 16:10"
type input "0"
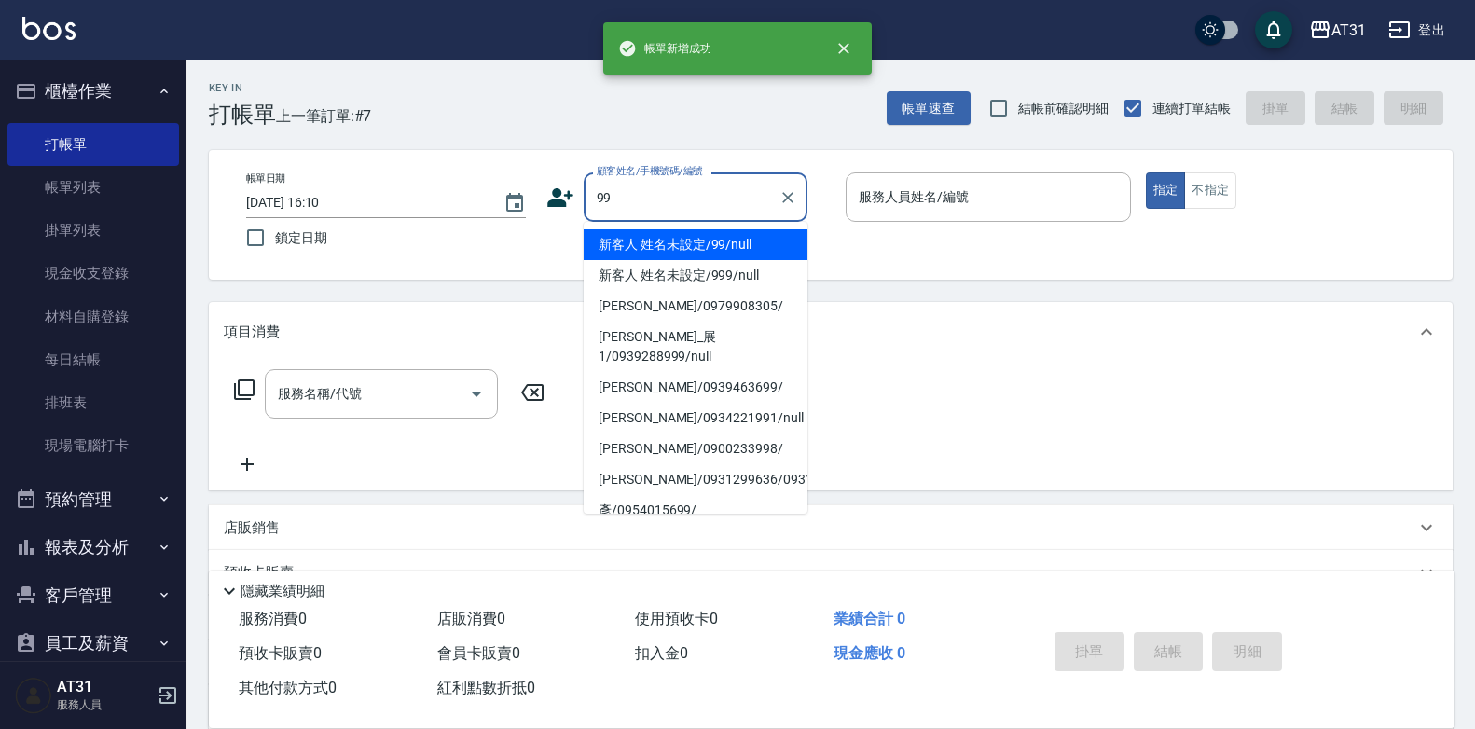
type input "新客人 姓名未設定/99/null"
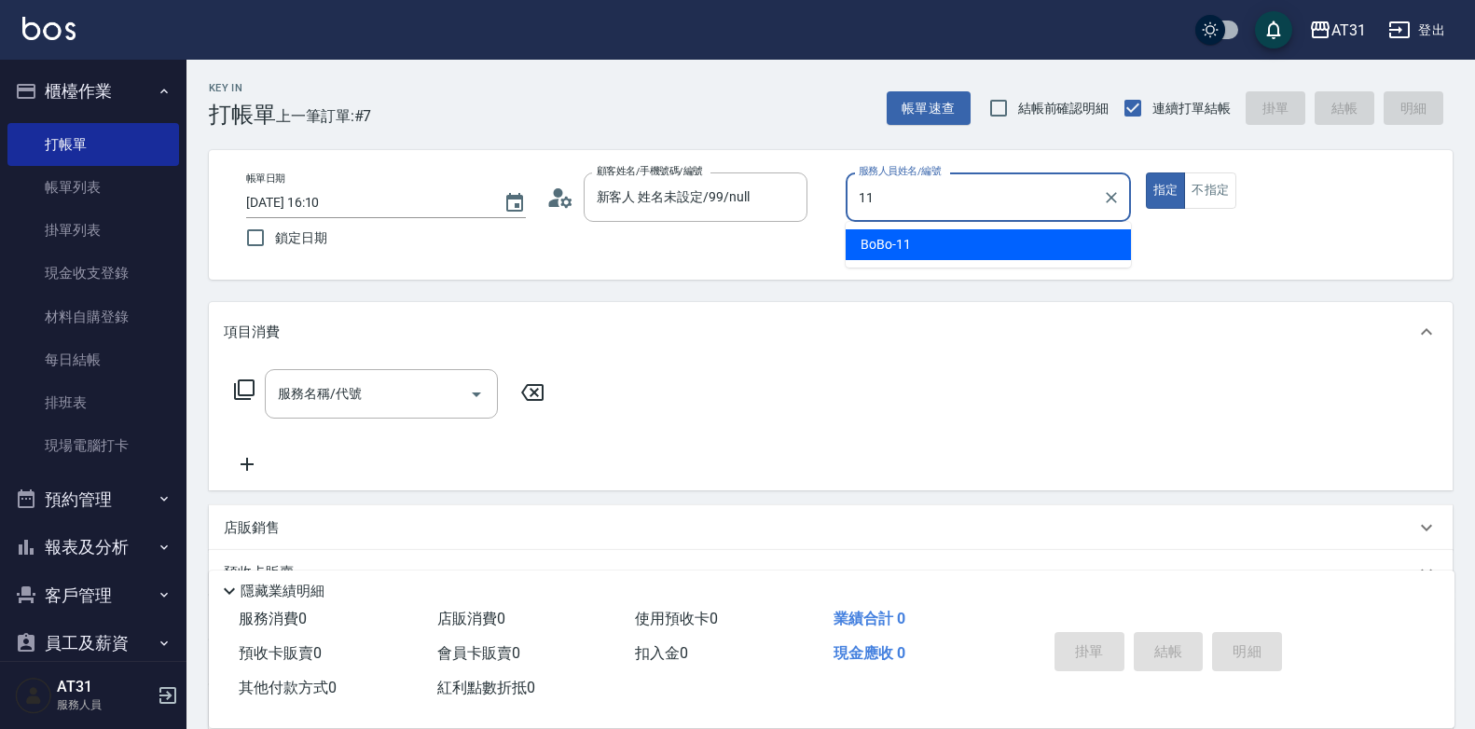
type input "BoBo-11"
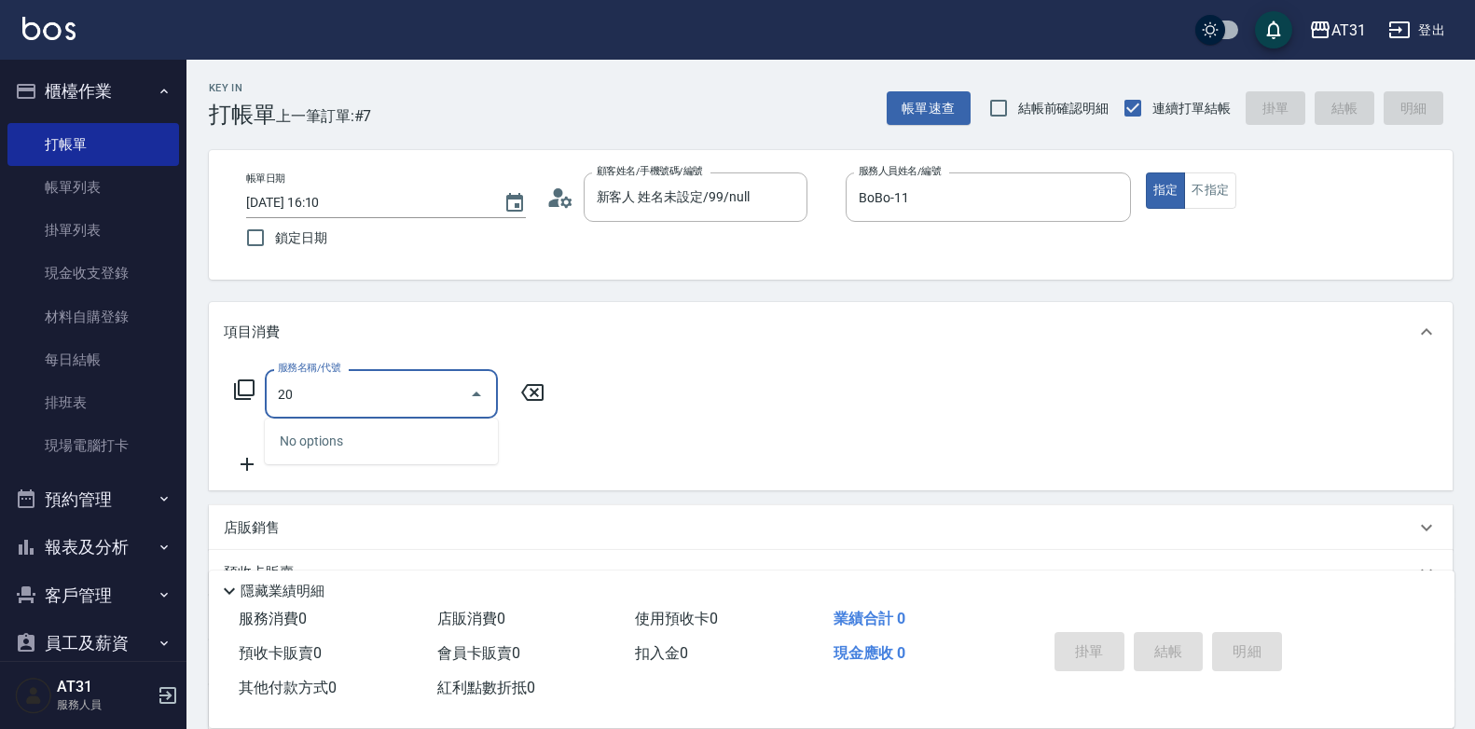
type input "201"
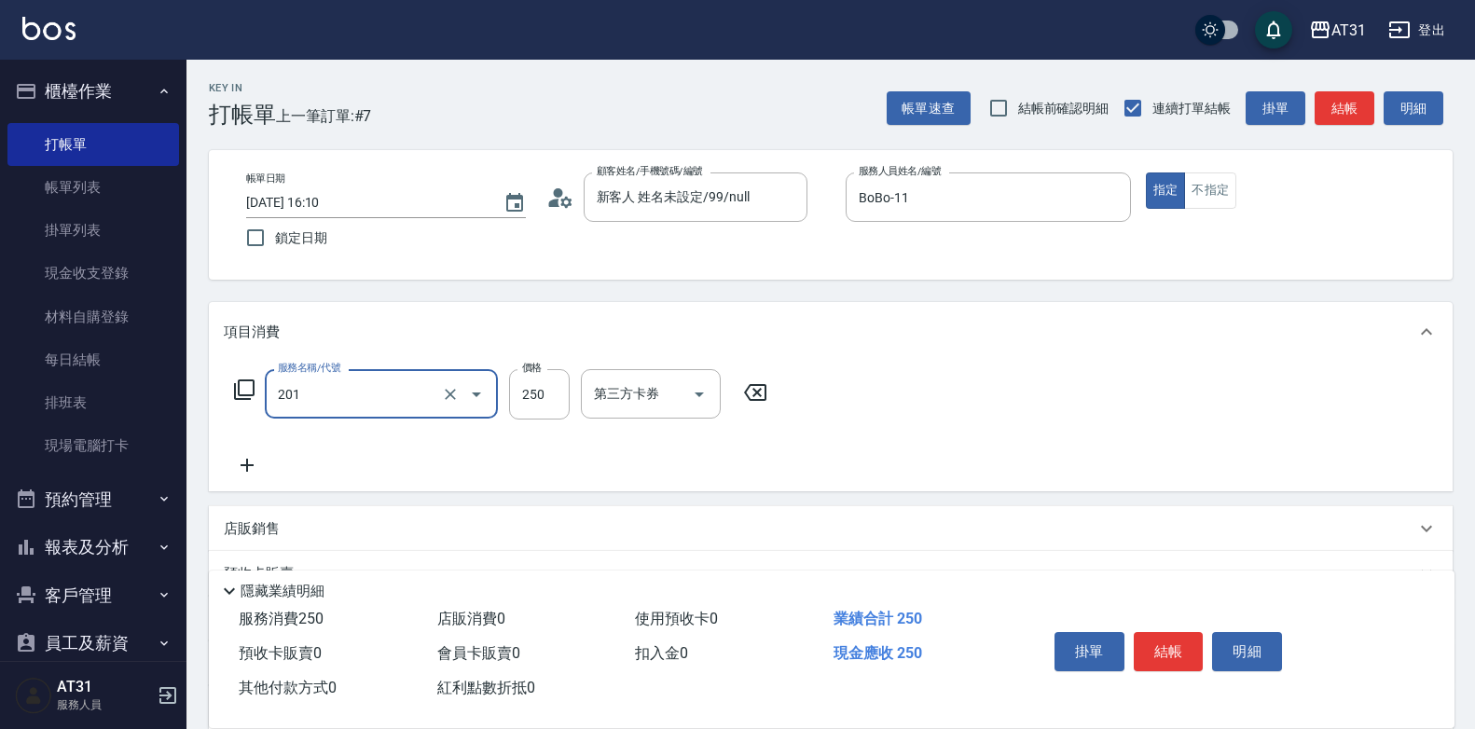
type input "20"
type input "洗髮(201)"
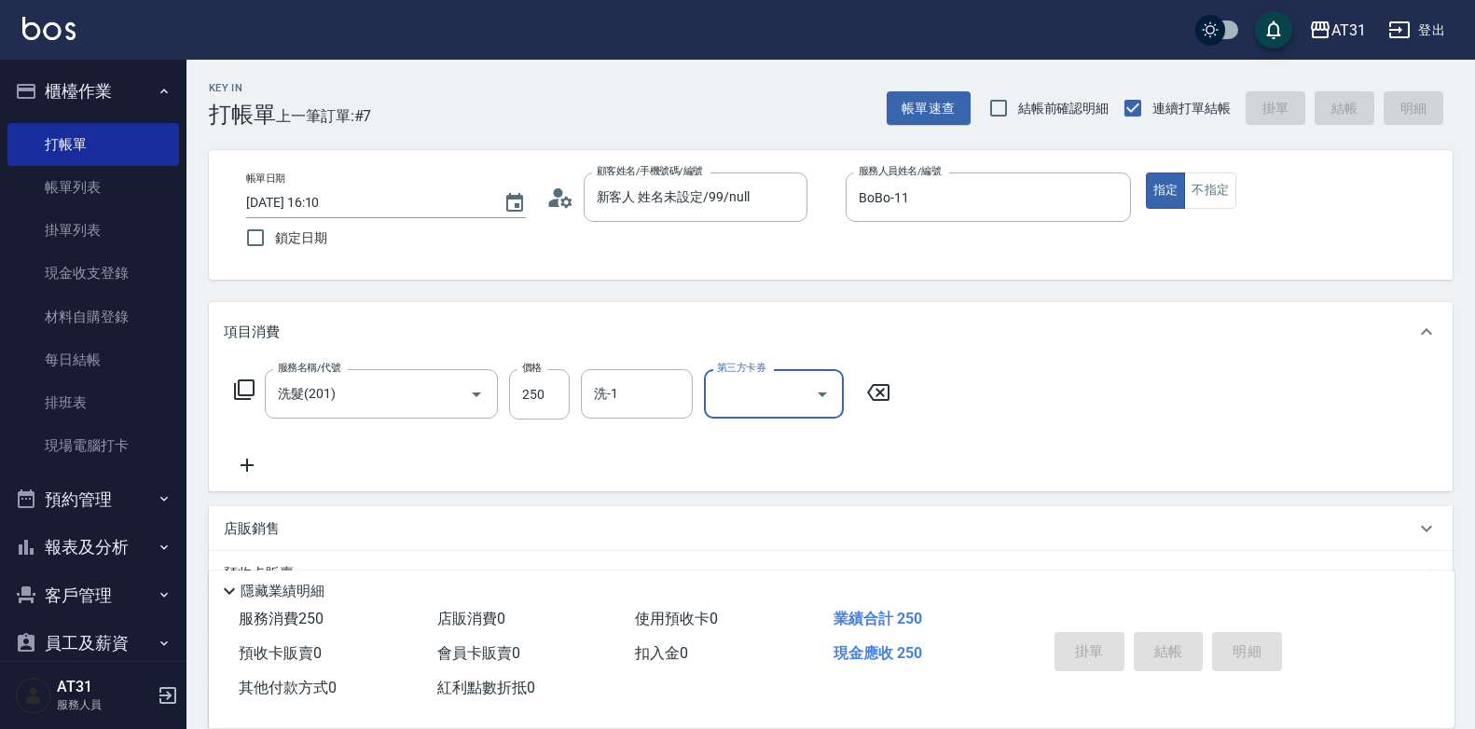
type input "0"
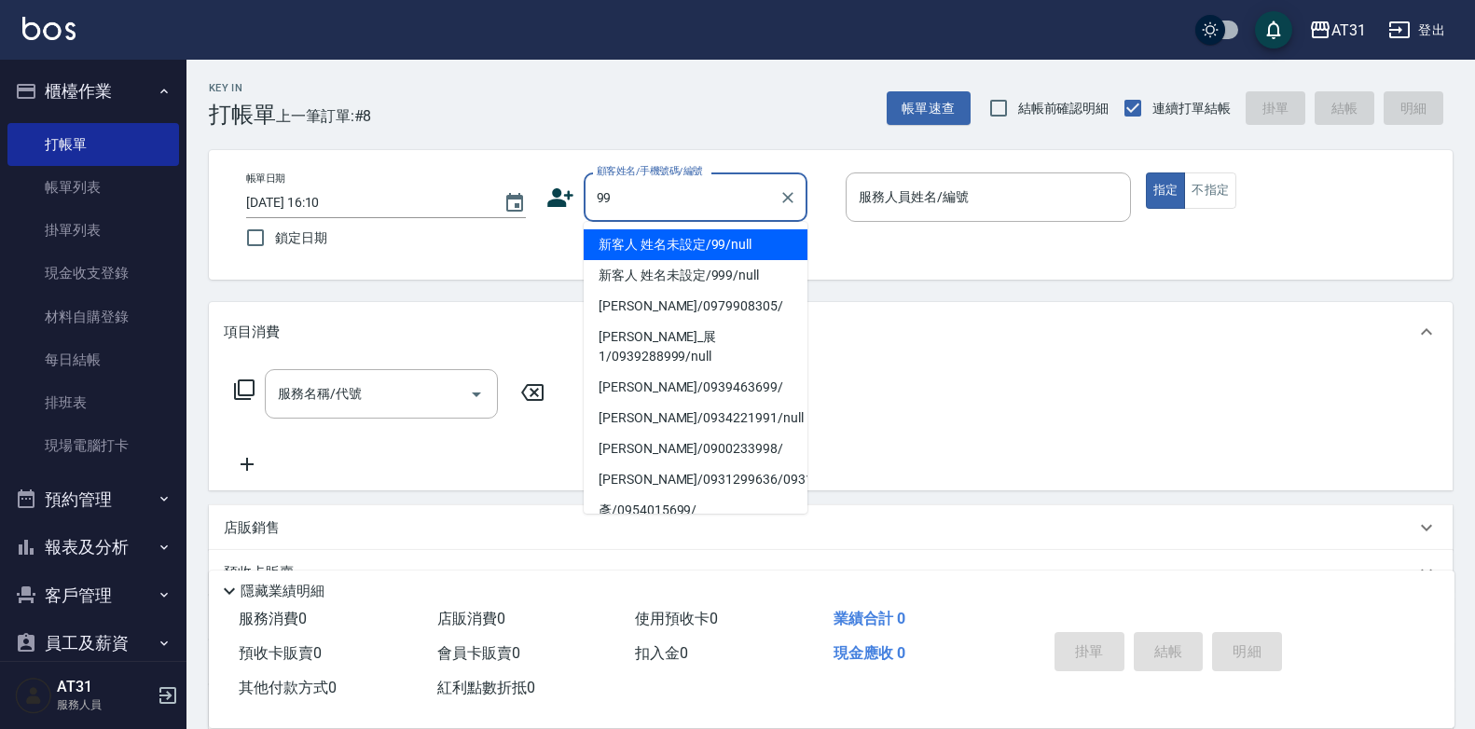
type input "新客人 姓名未設定/99/null"
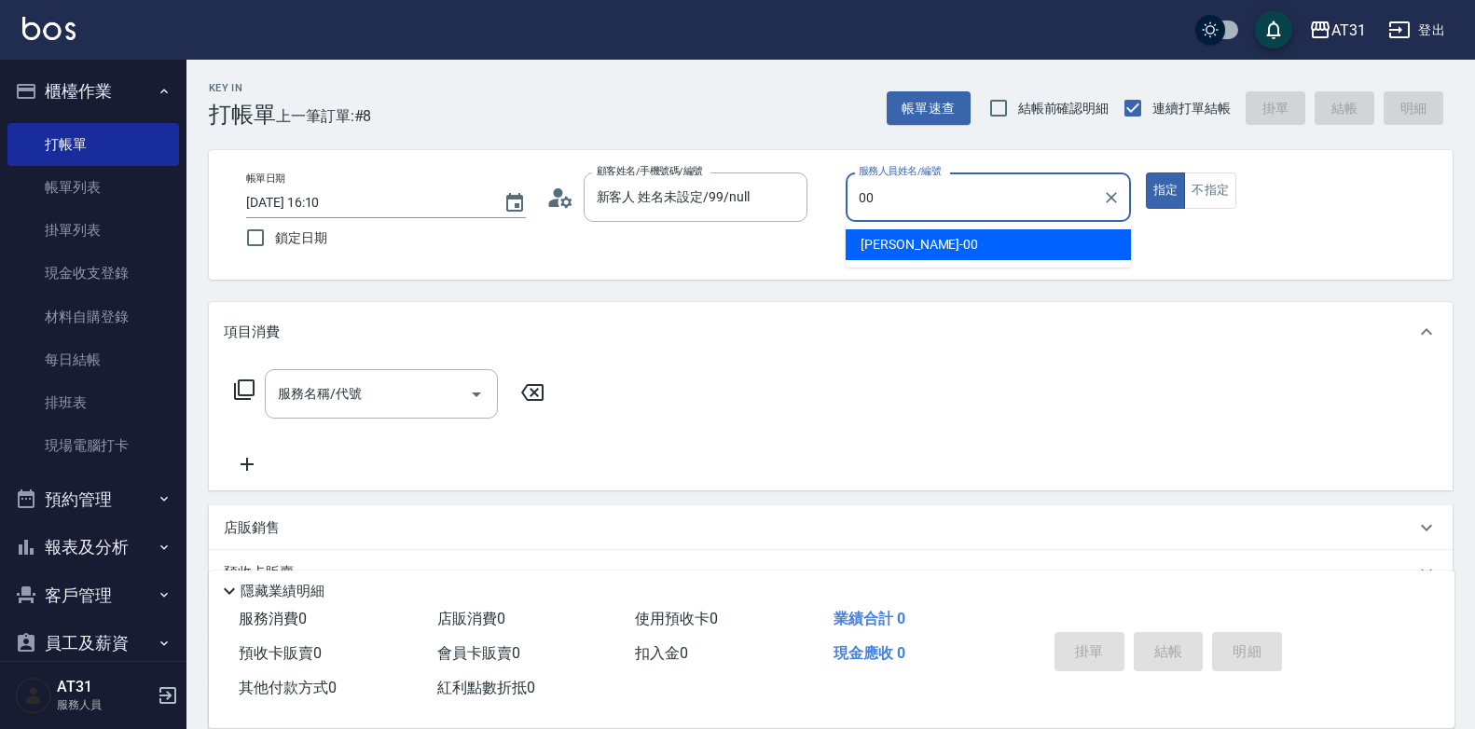
type input "[PERSON_NAME]-00"
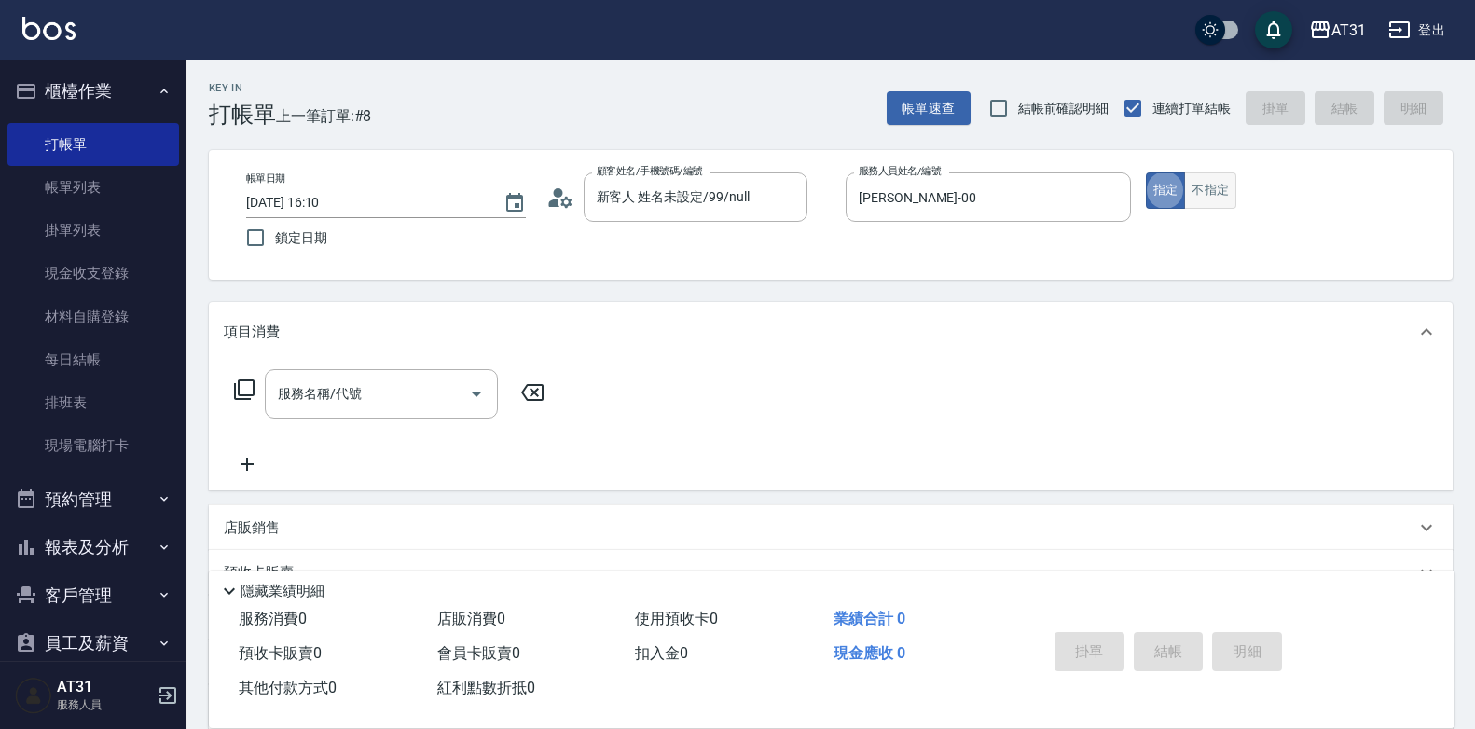
click at [1218, 186] on button "不指定" at bounding box center [1210, 191] width 52 height 36
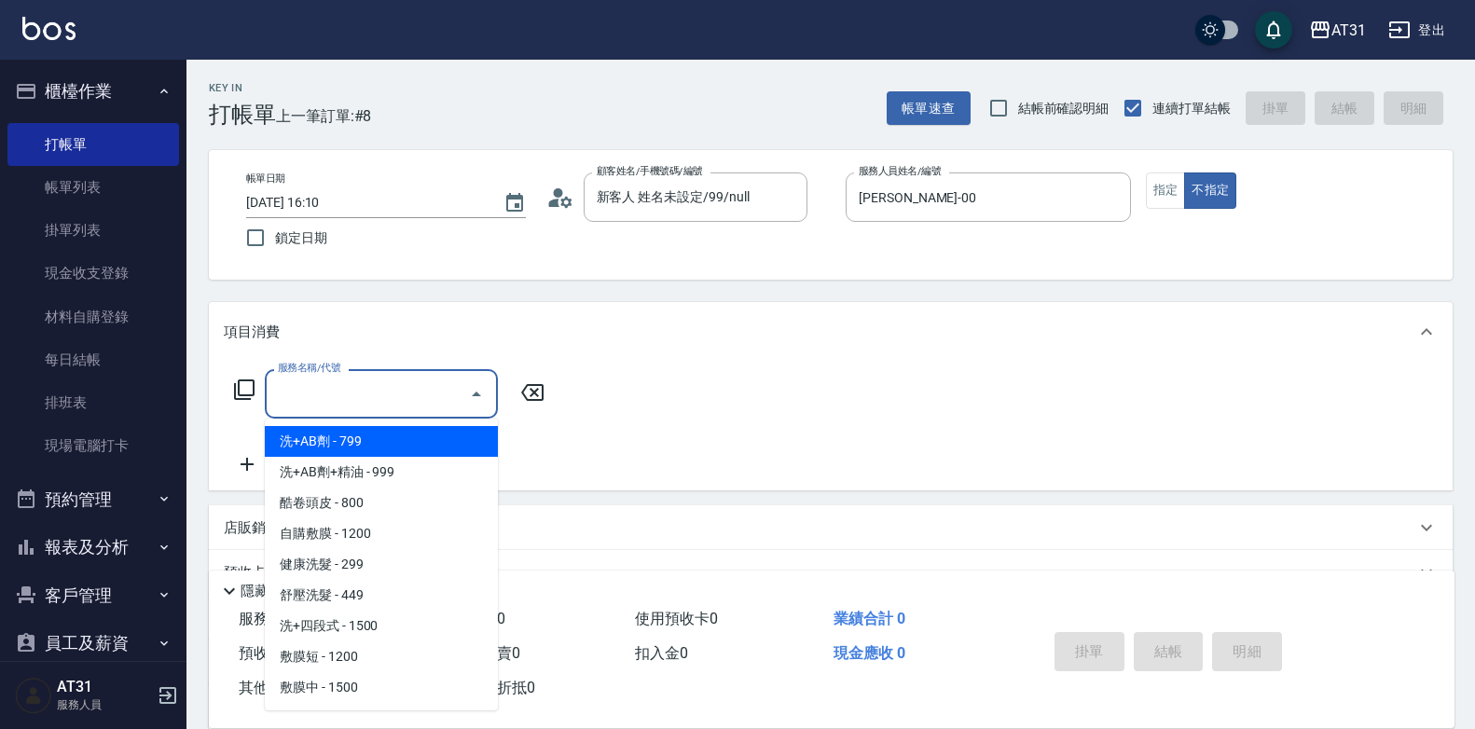
click at [409, 389] on input "服務名稱/代號" at bounding box center [367, 394] width 188 height 33
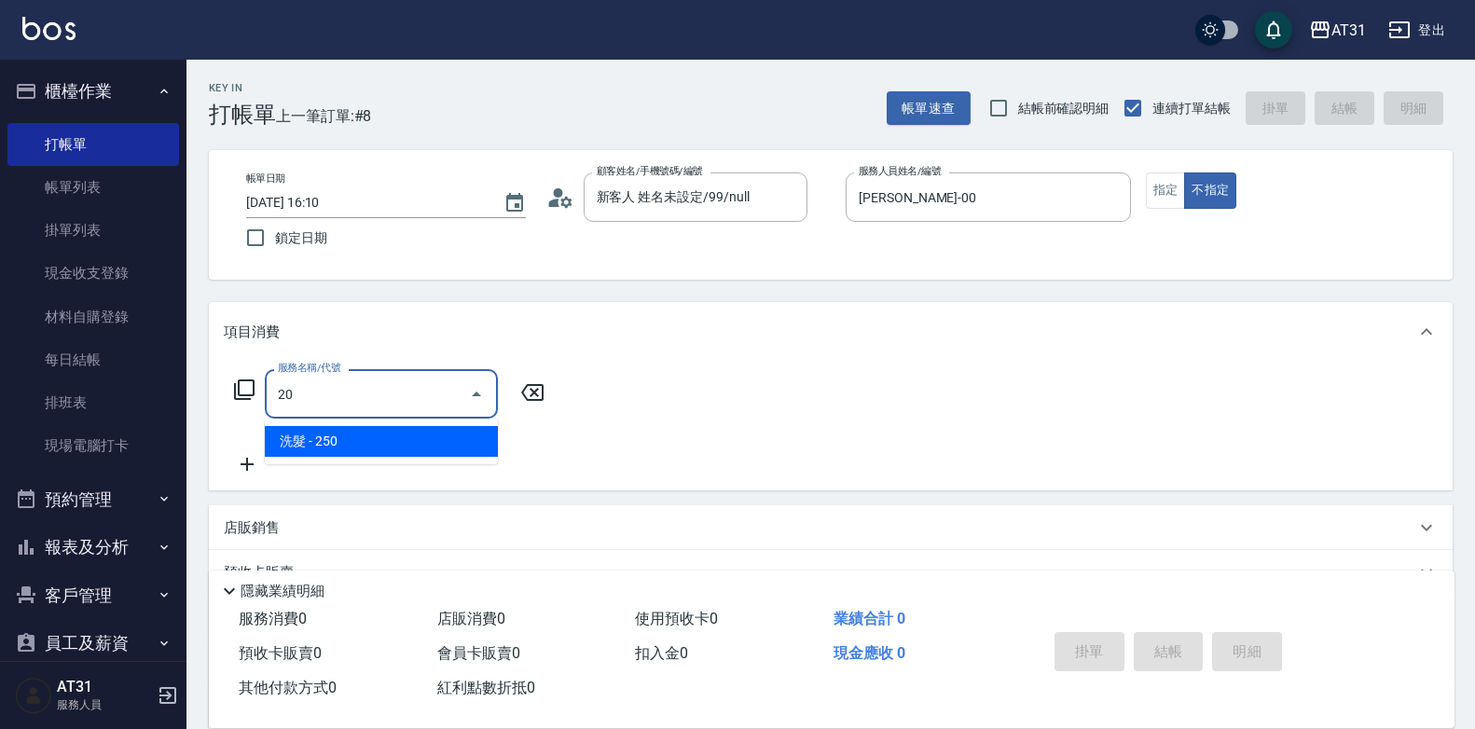
type input "201"
type input "20"
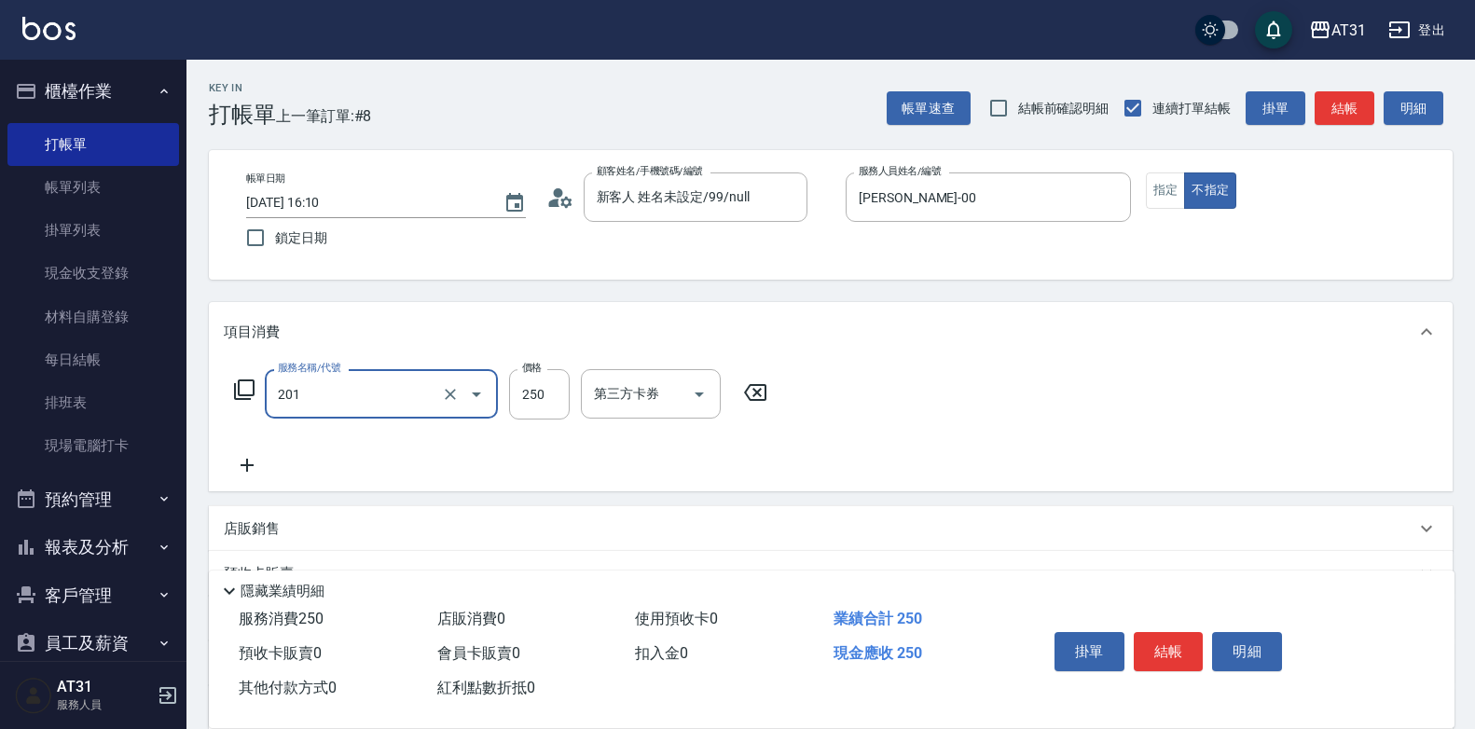
type input "洗髮(201)"
type input "0"
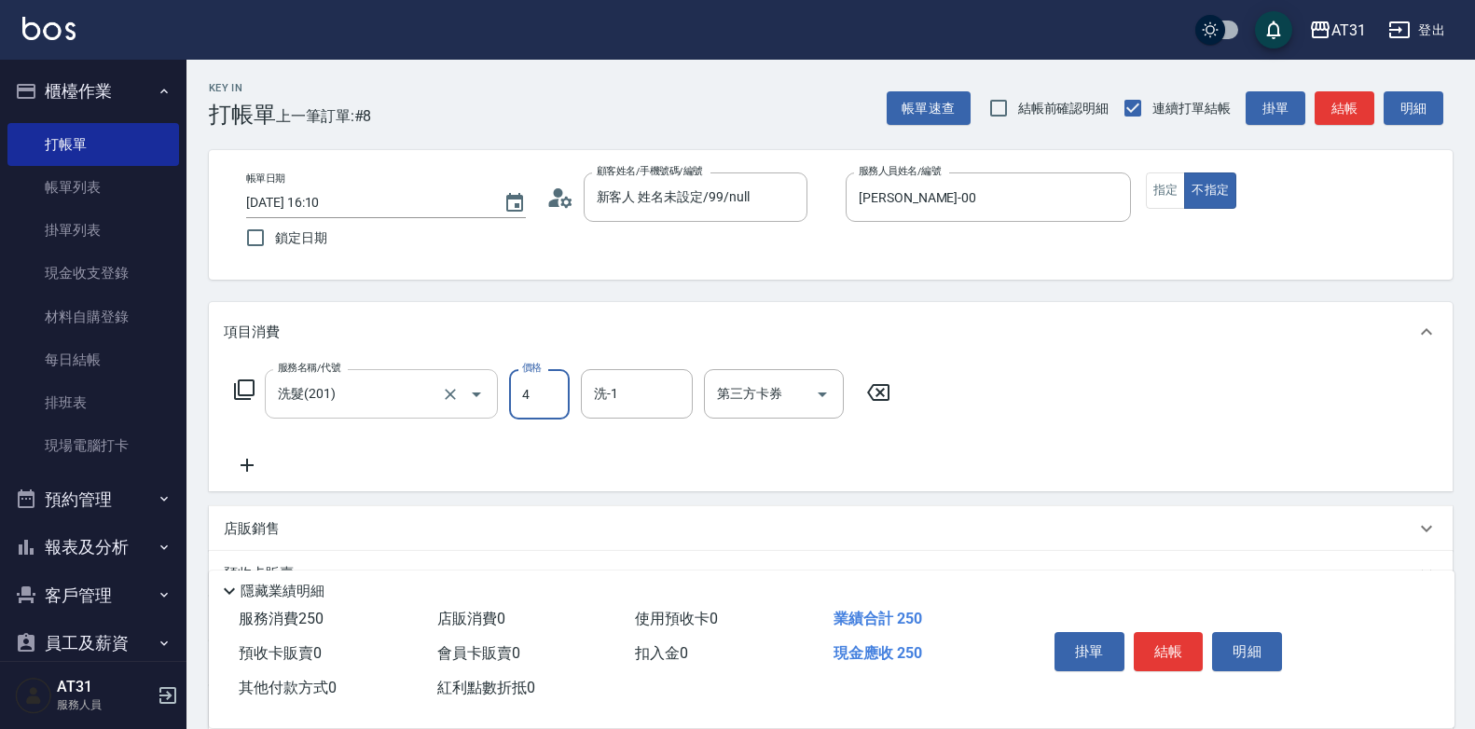
type input "40"
type input "400"
type input "鳳梨-41"
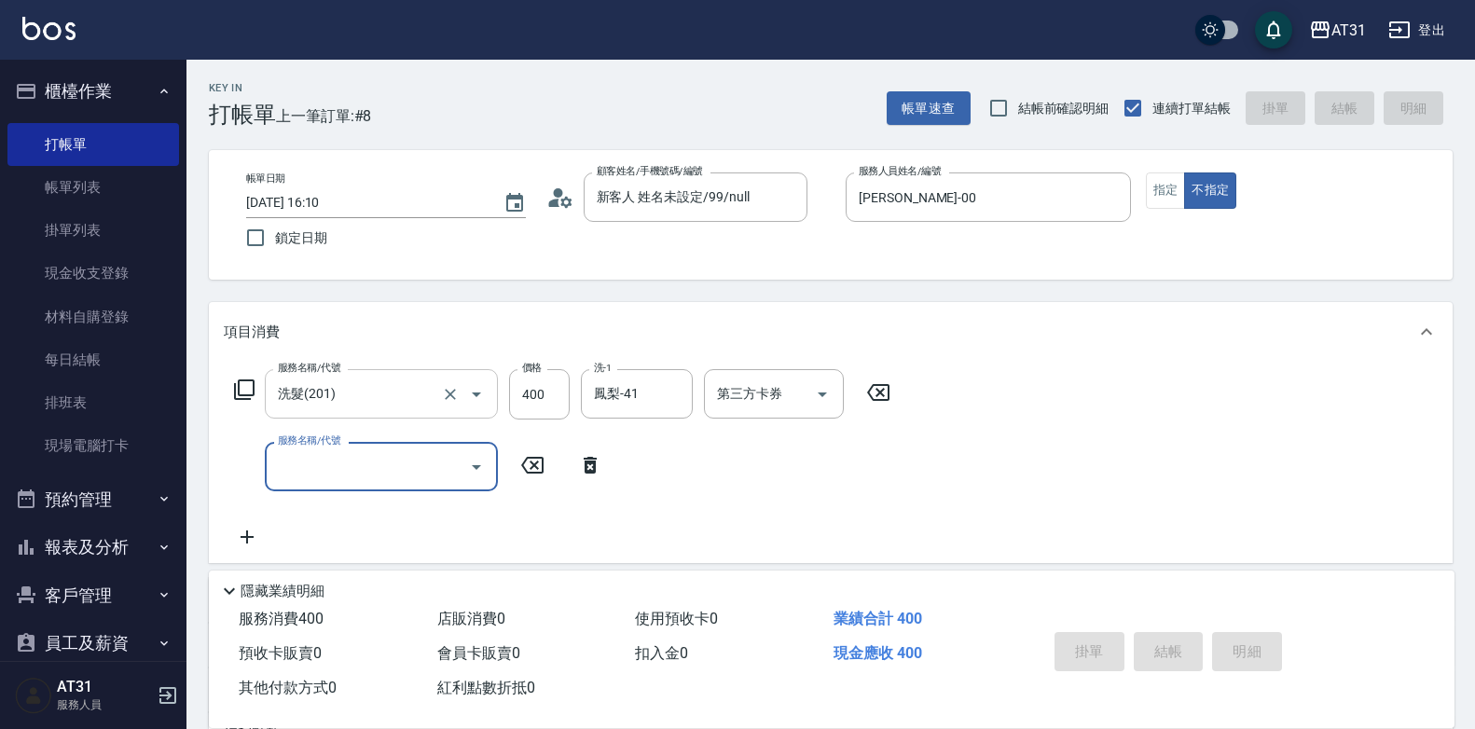
type input "0"
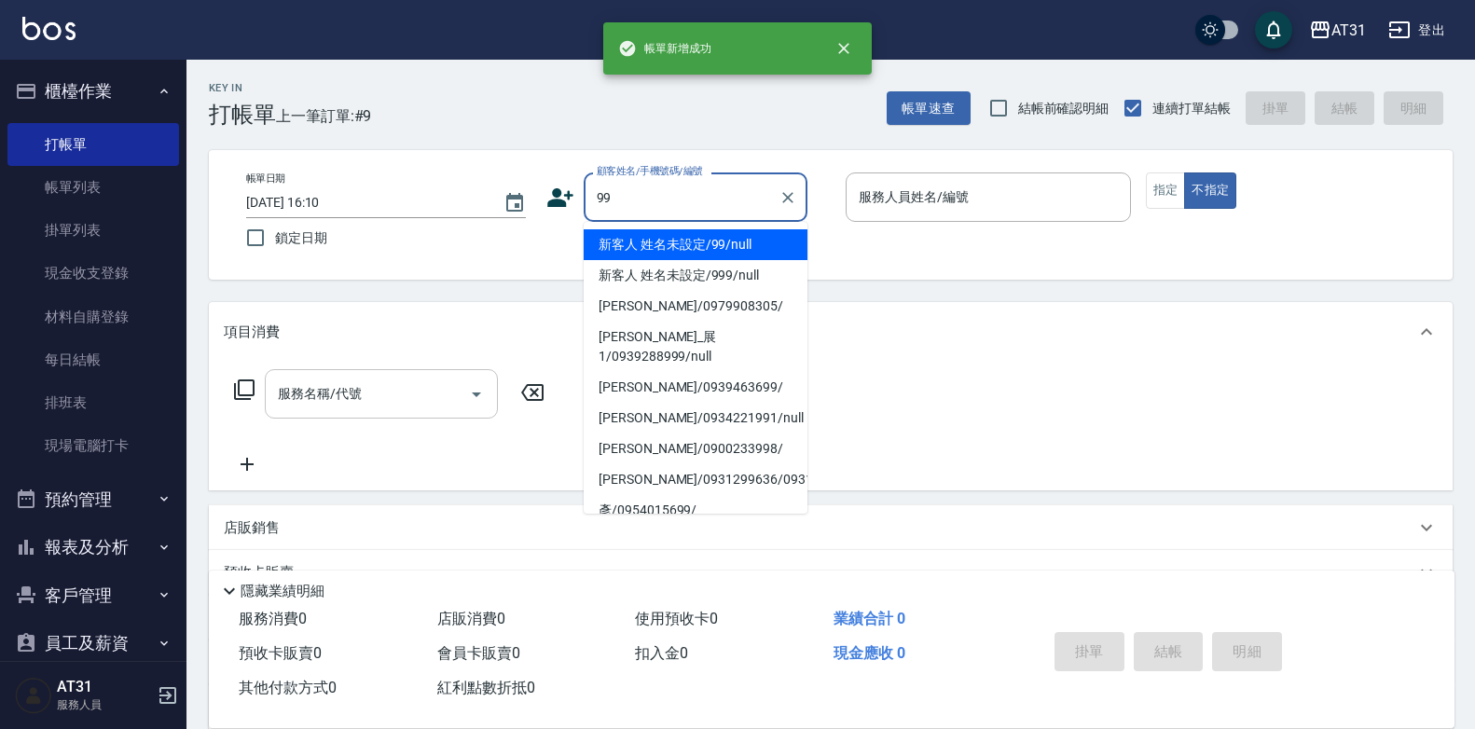
type input "新客人 姓名未設定/99/null"
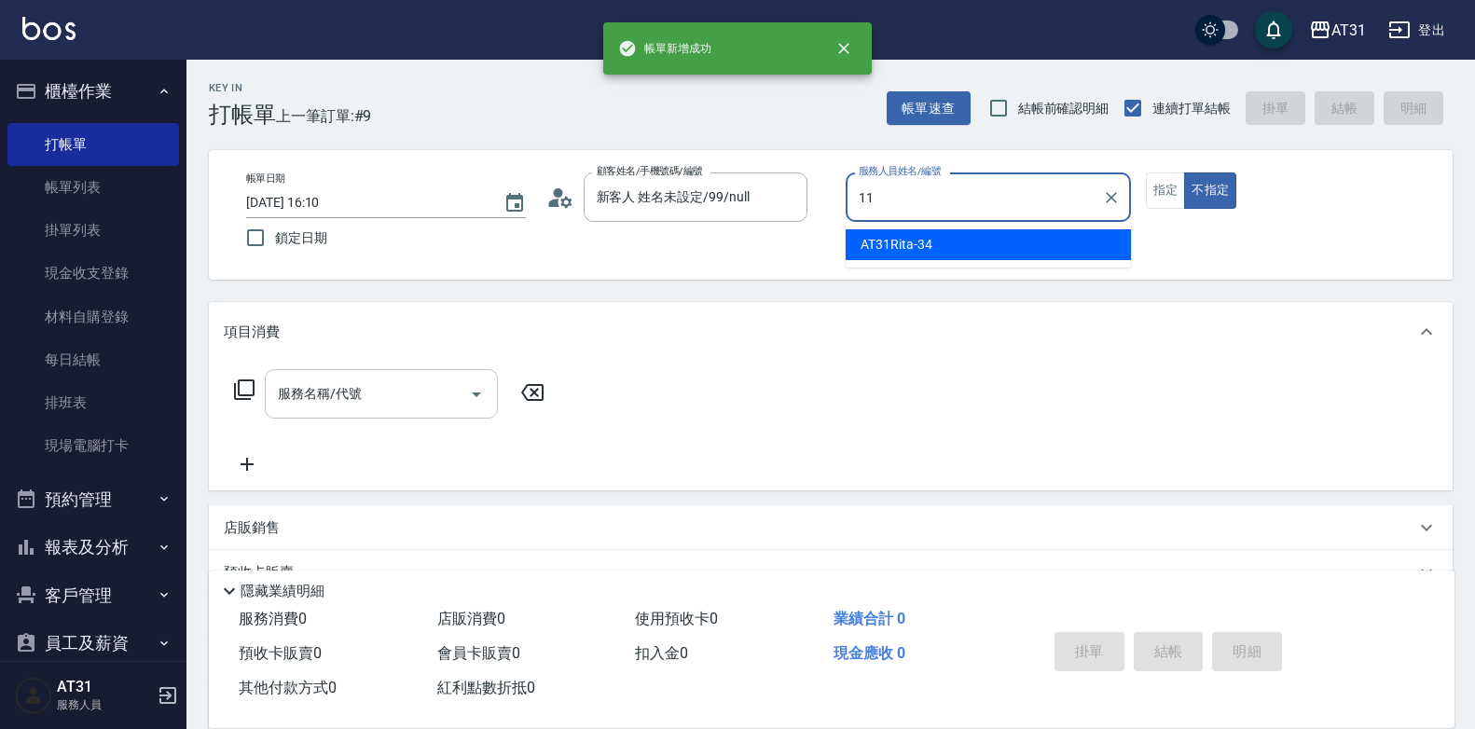
type input "BoBo-11"
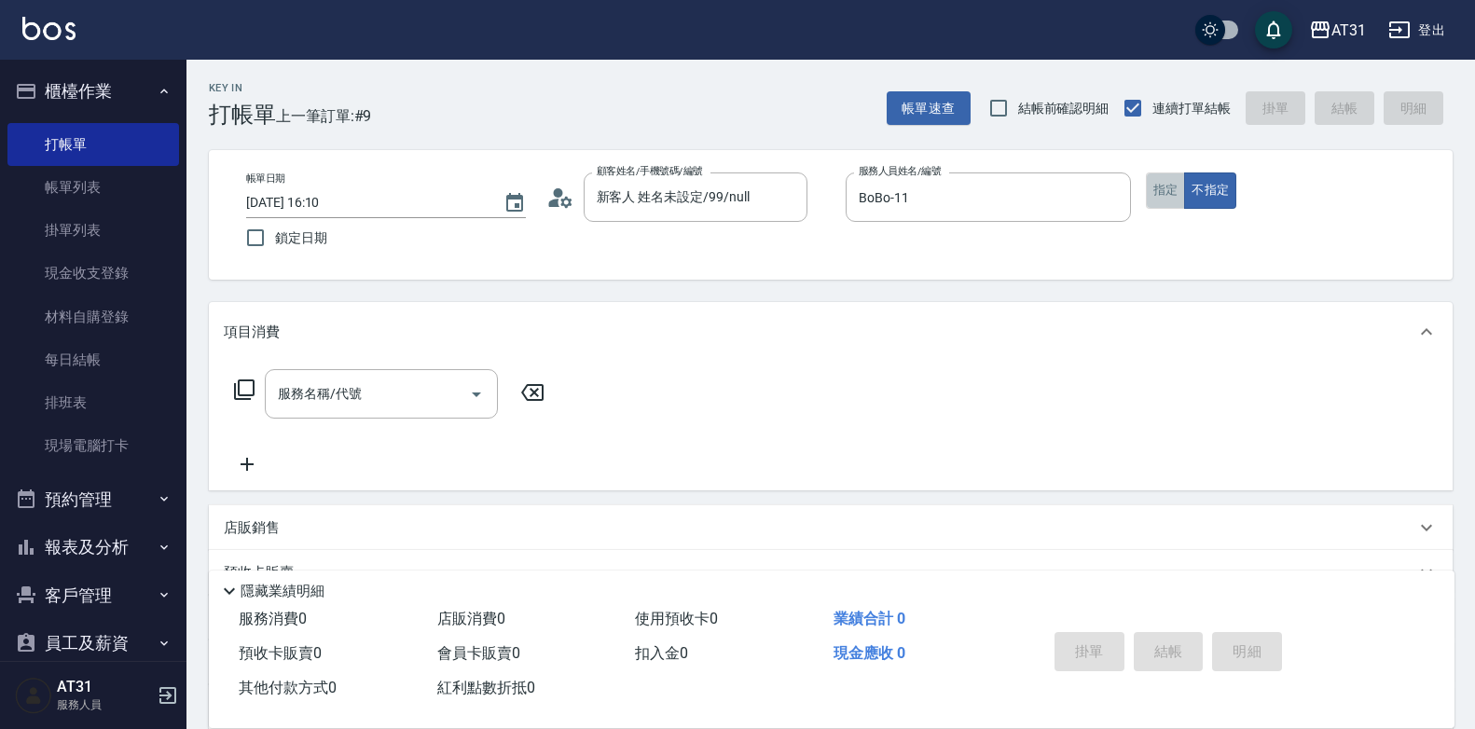
click at [1171, 195] on button "指定" at bounding box center [1166, 191] width 40 height 36
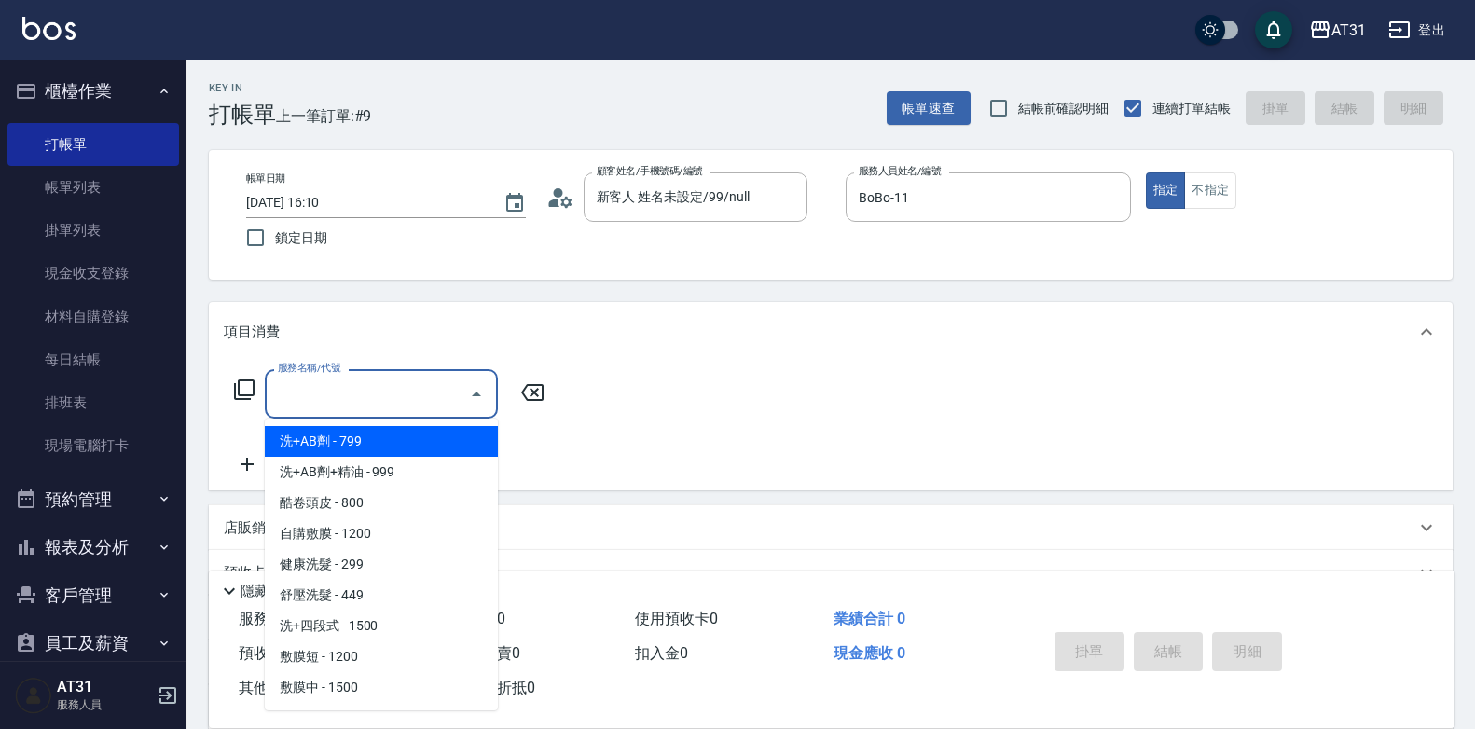
click at [379, 397] on input "服務名稱/代號" at bounding box center [367, 394] width 188 height 33
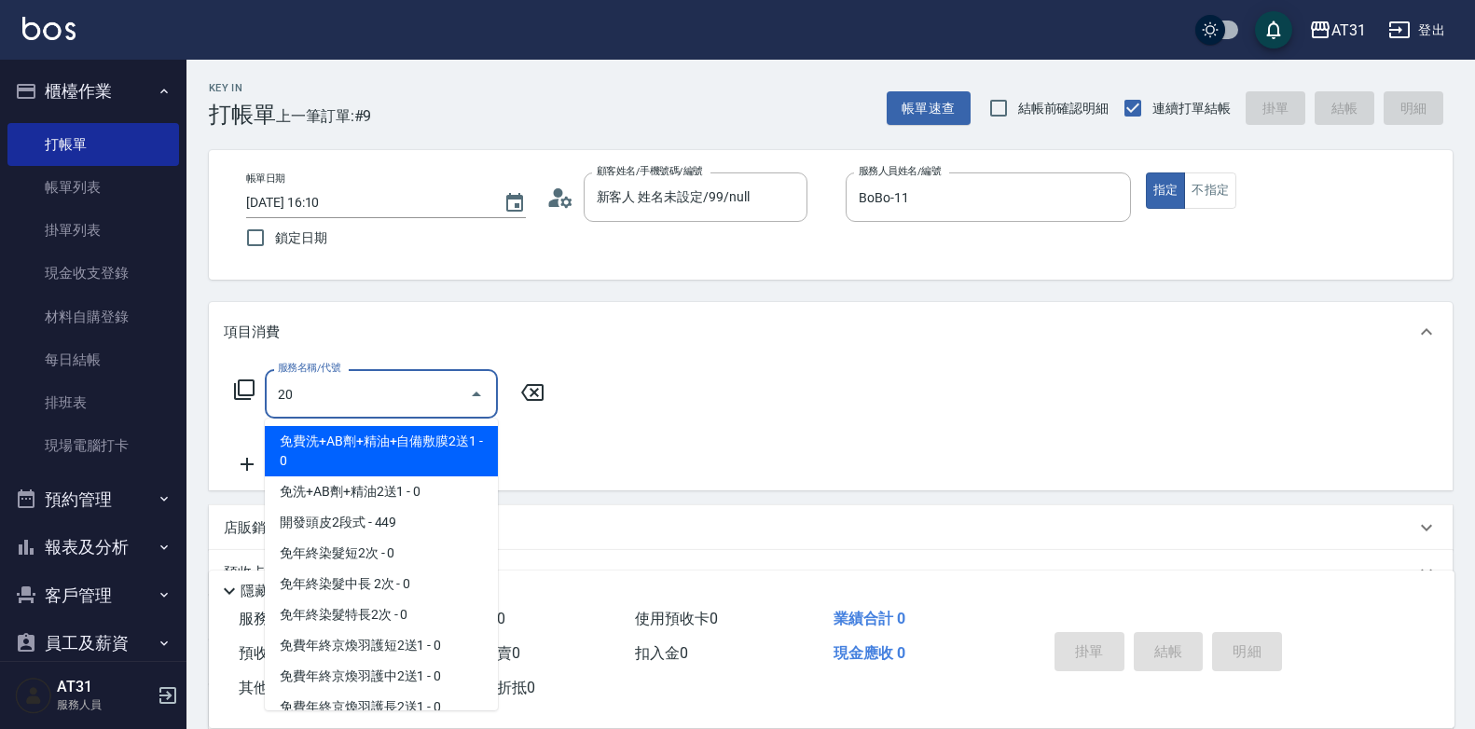
type input "201"
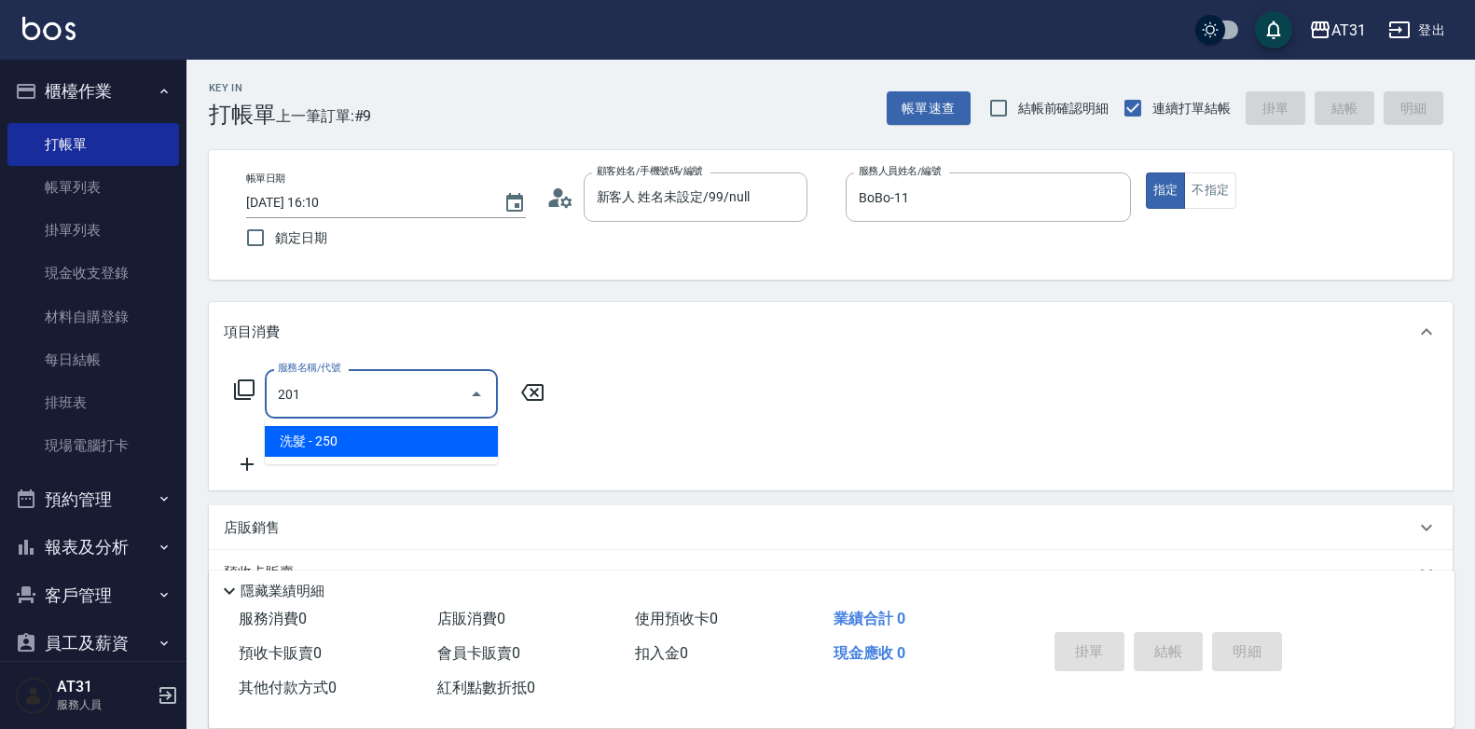
type input "20"
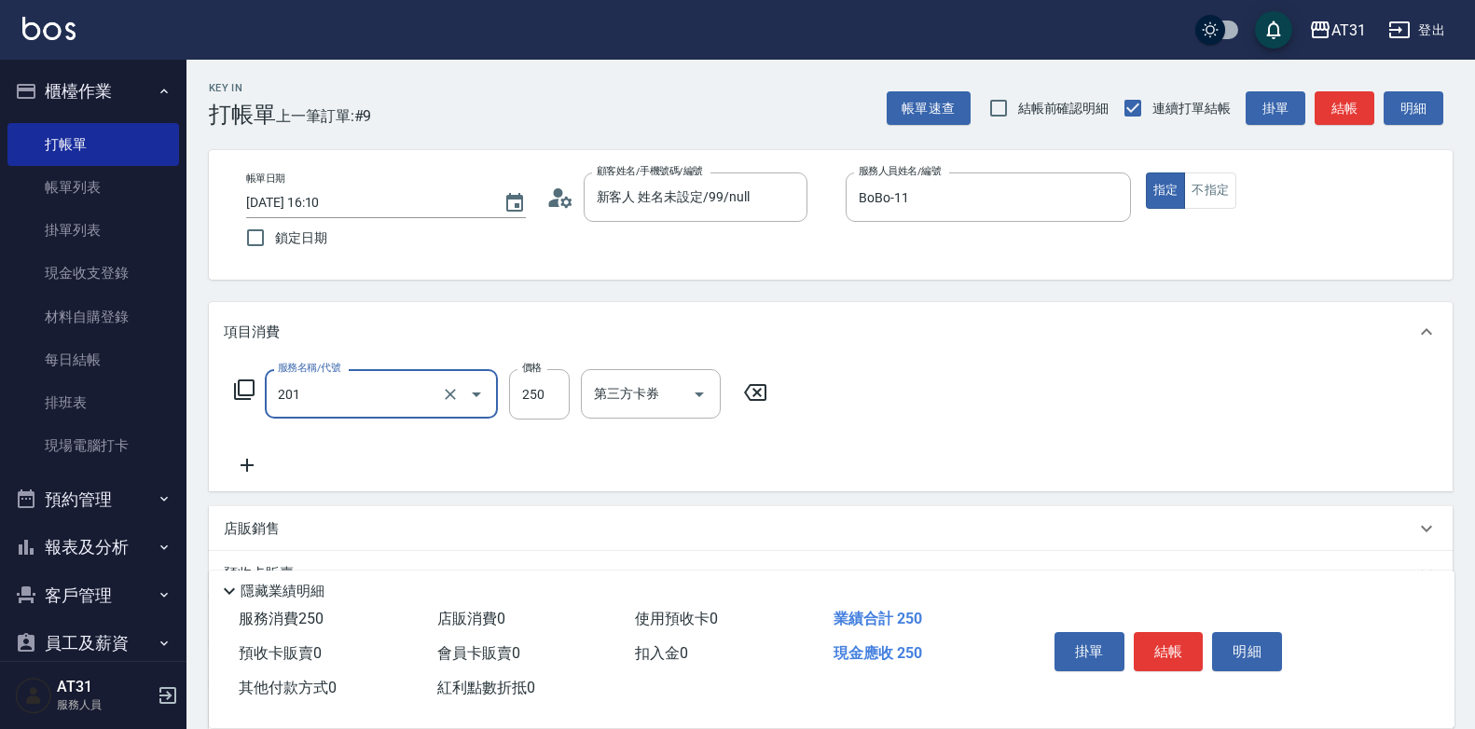
type input "洗髮(201)"
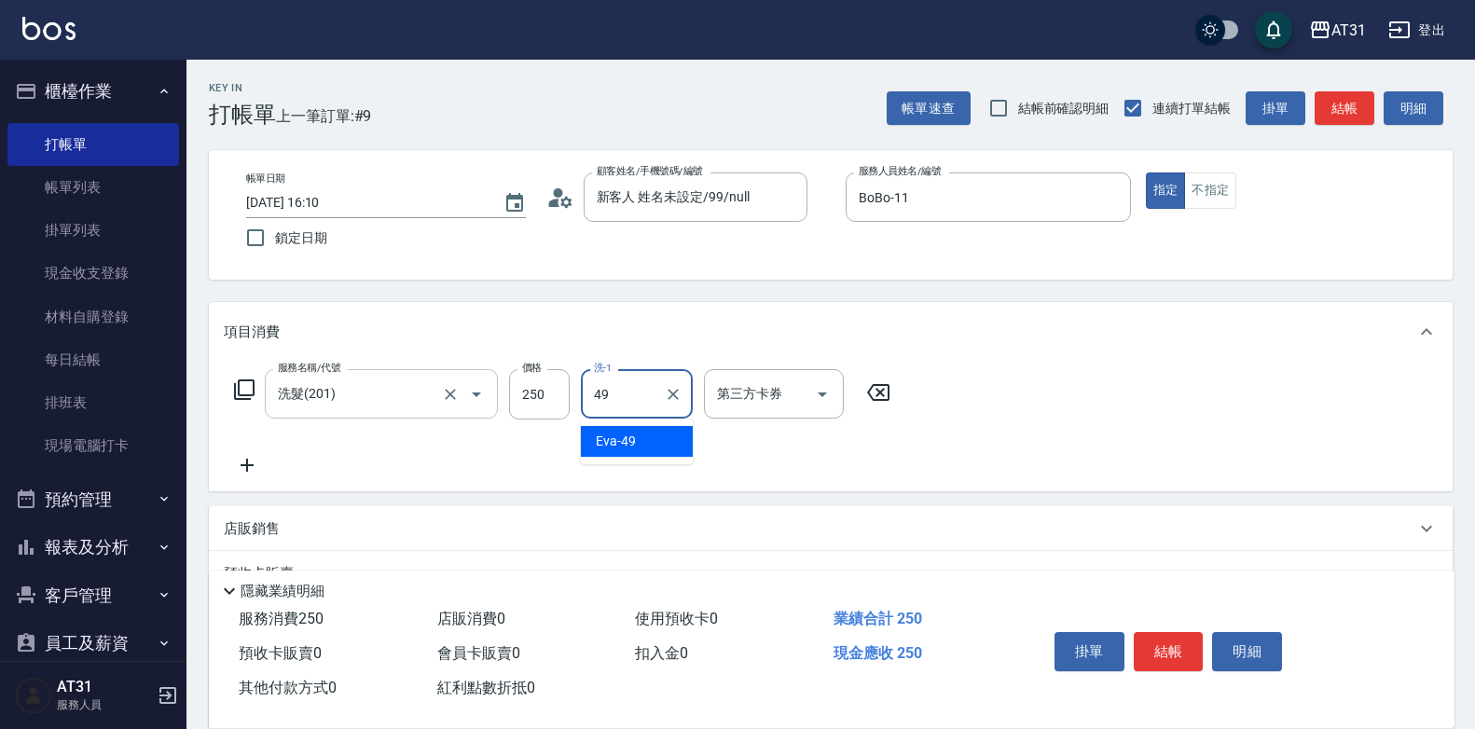
type input "[PERSON_NAME]-49"
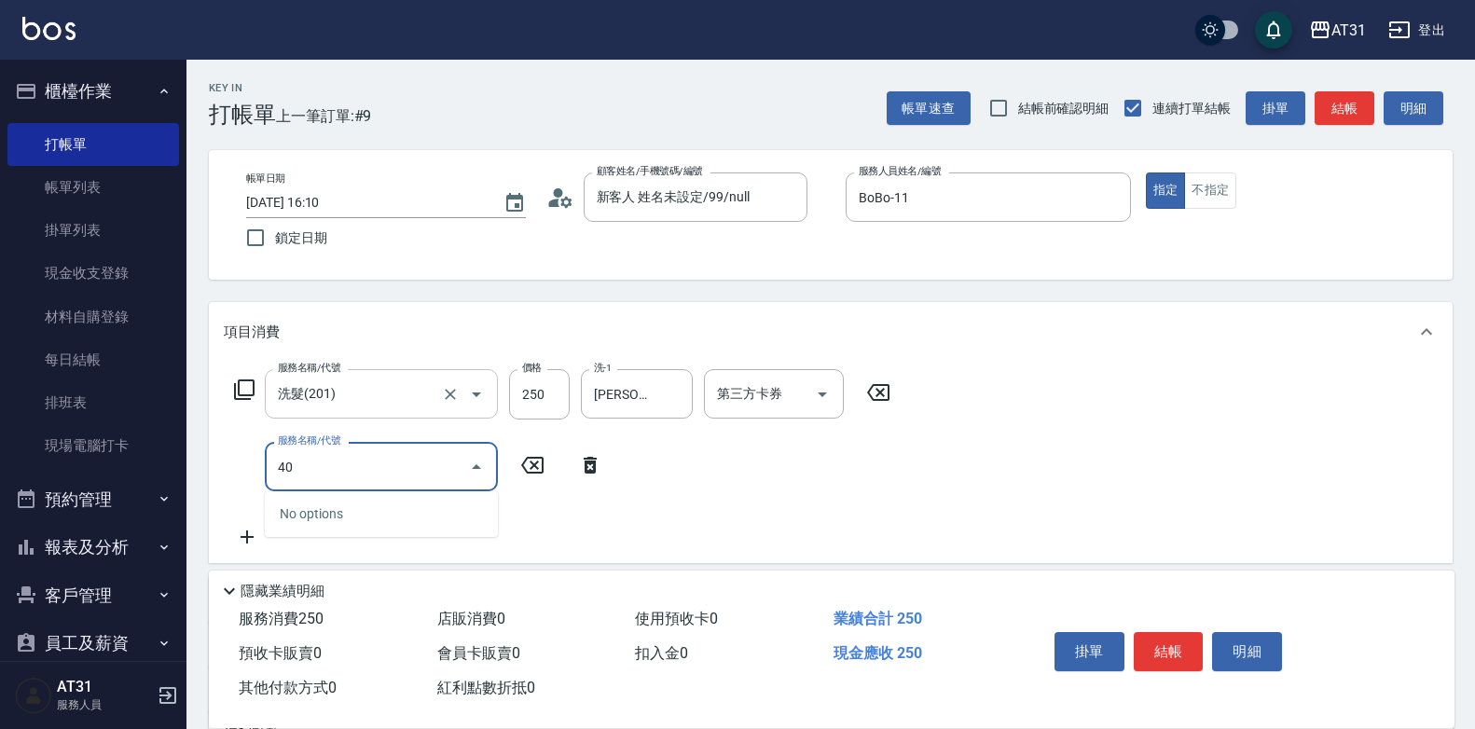
type input "401"
type input "50"
type input "剪髮(401)"
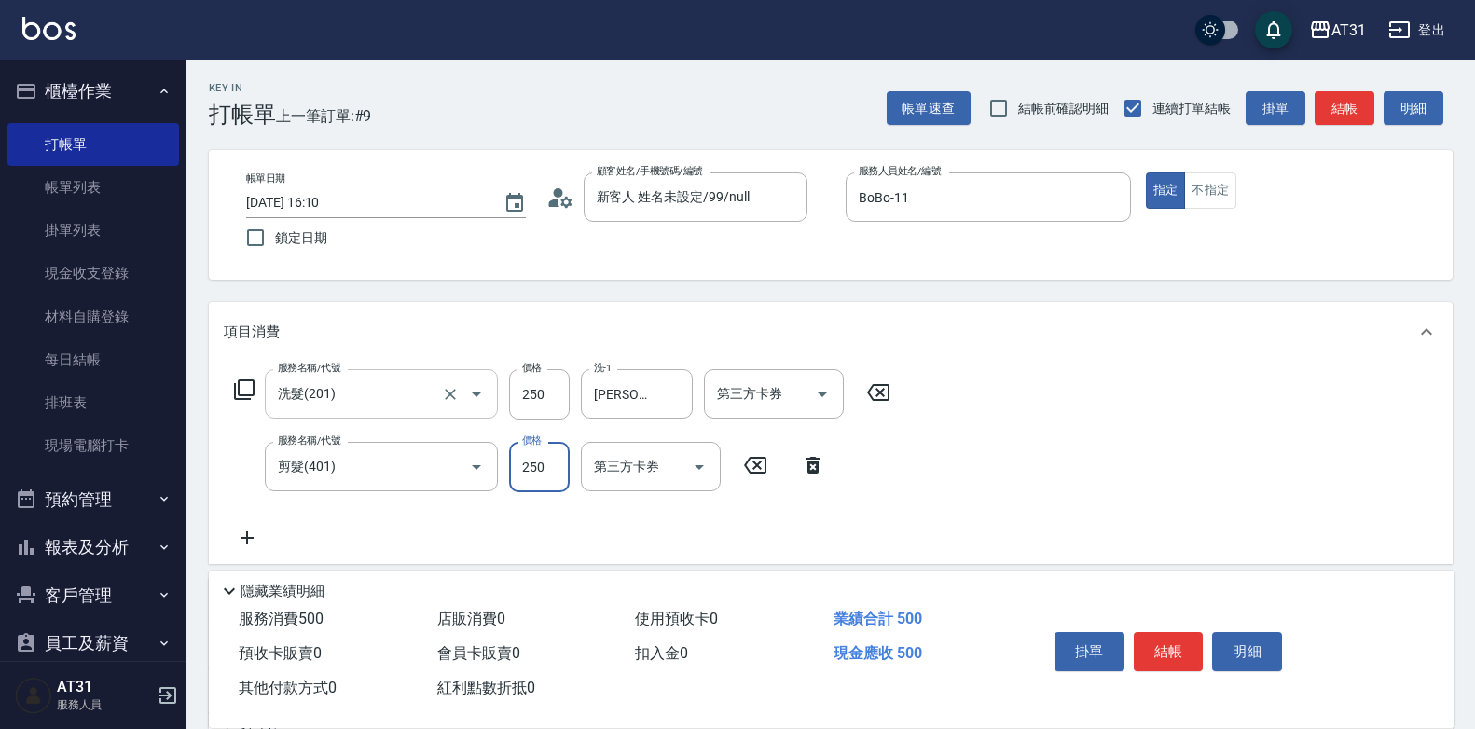
type input "20"
type input "450"
type input "70"
type input "450"
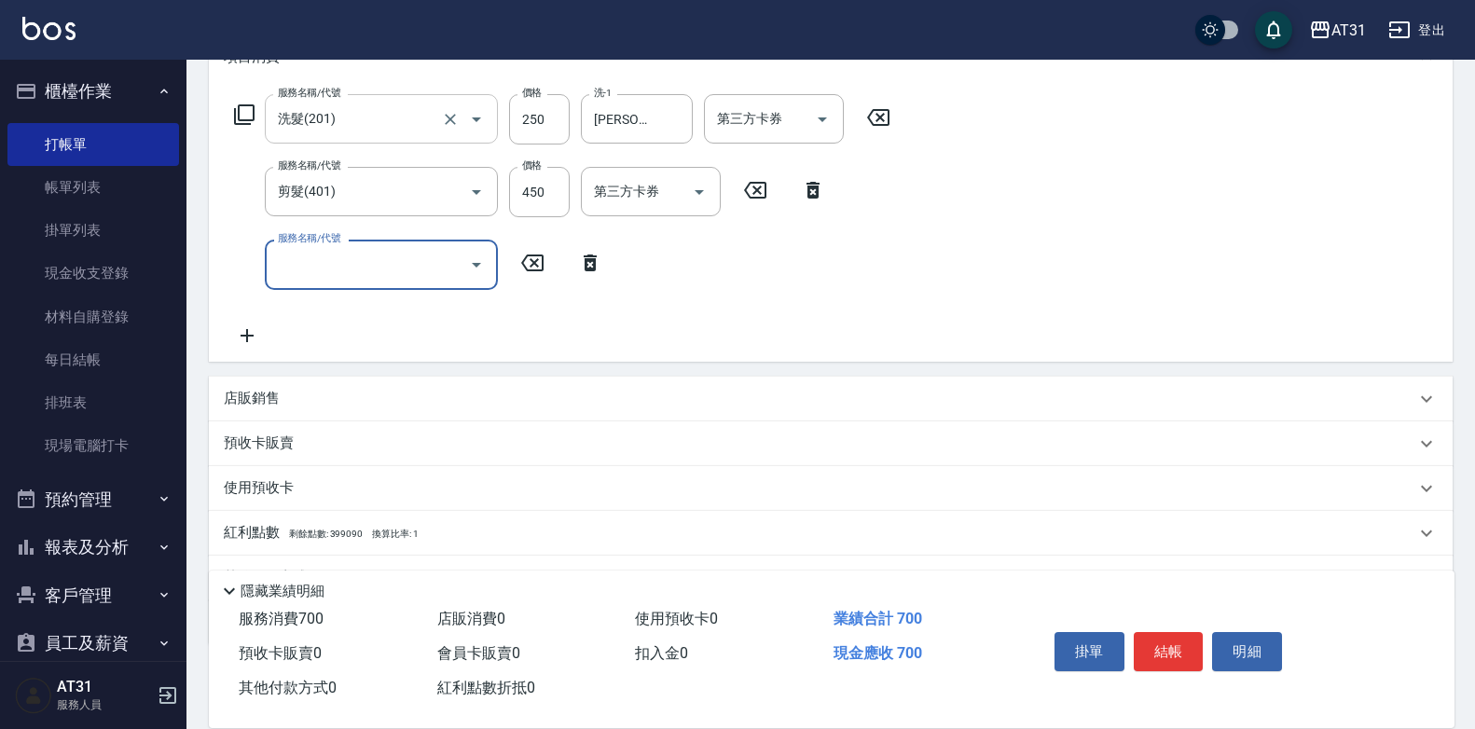
scroll to position [370, 0]
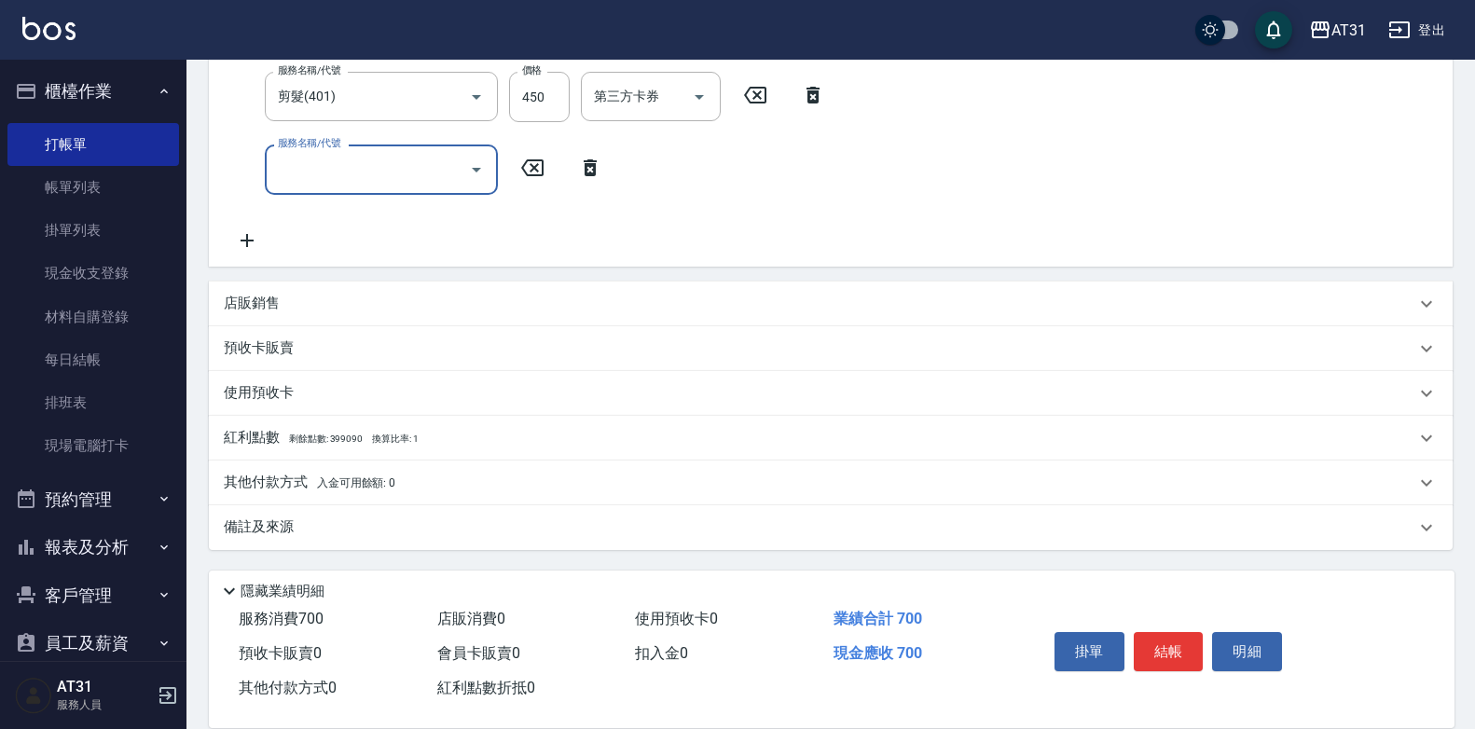
click at [312, 286] on div "店販銷售" at bounding box center [831, 304] width 1244 height 45
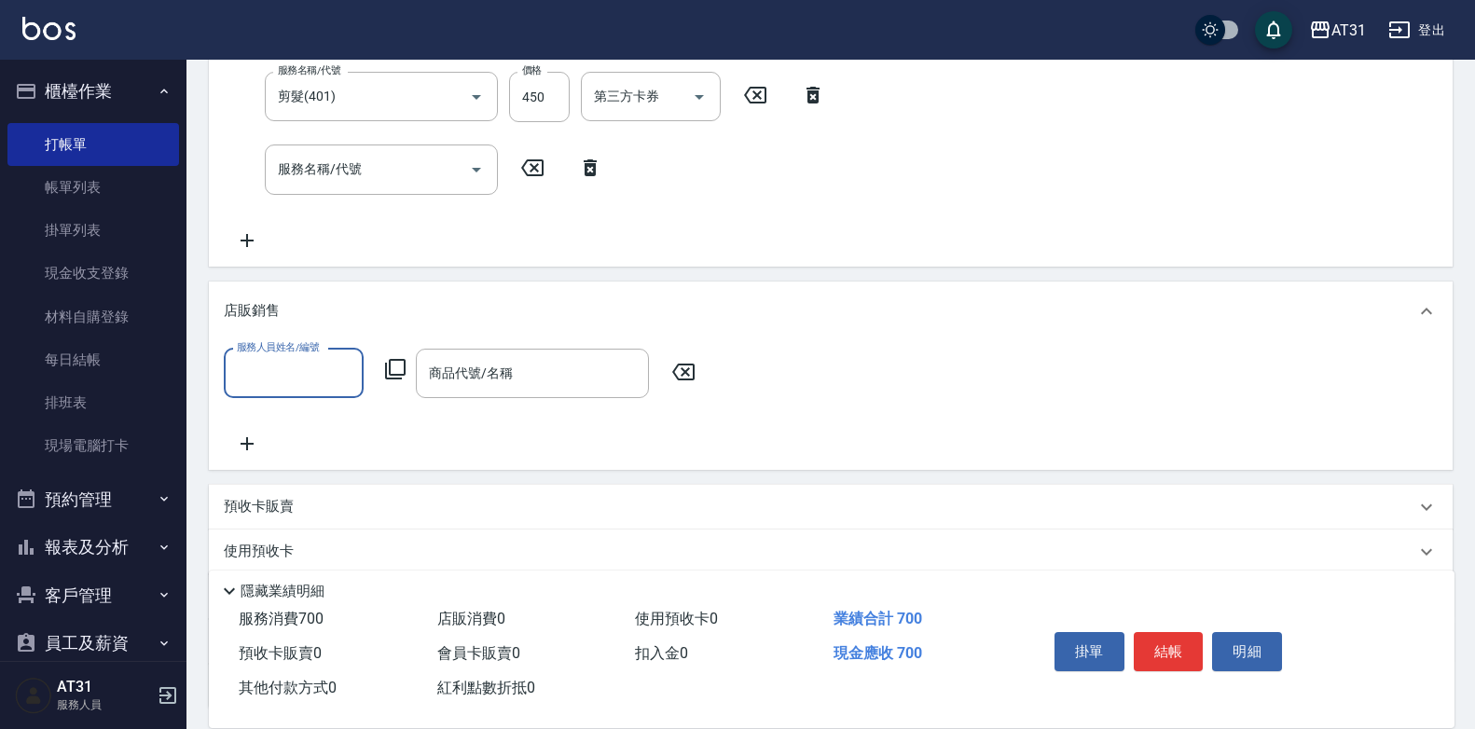
scroll to position [1, 0]
type input "BoBo-11"
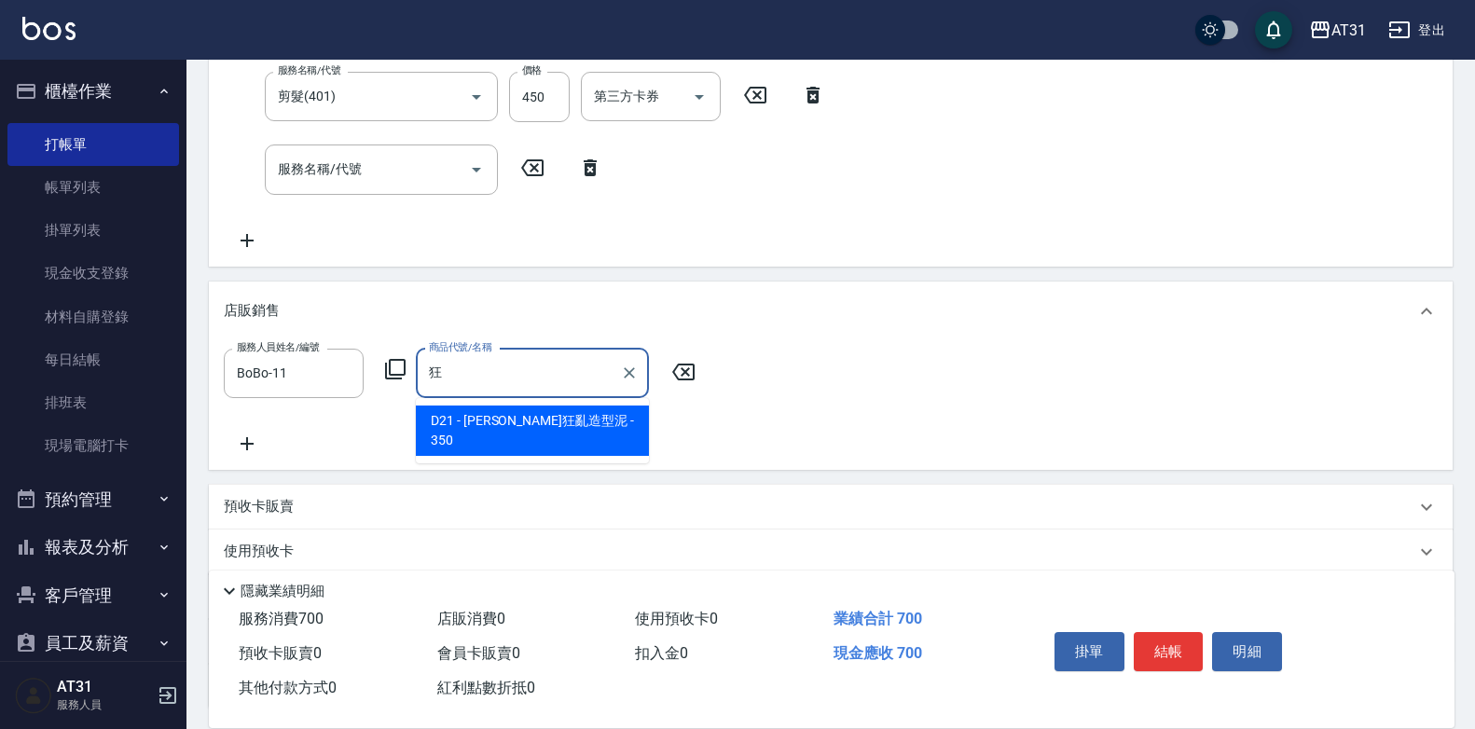
click at [497, 380] on input "狂" at bounding box center [518, 373] width 188 height 33
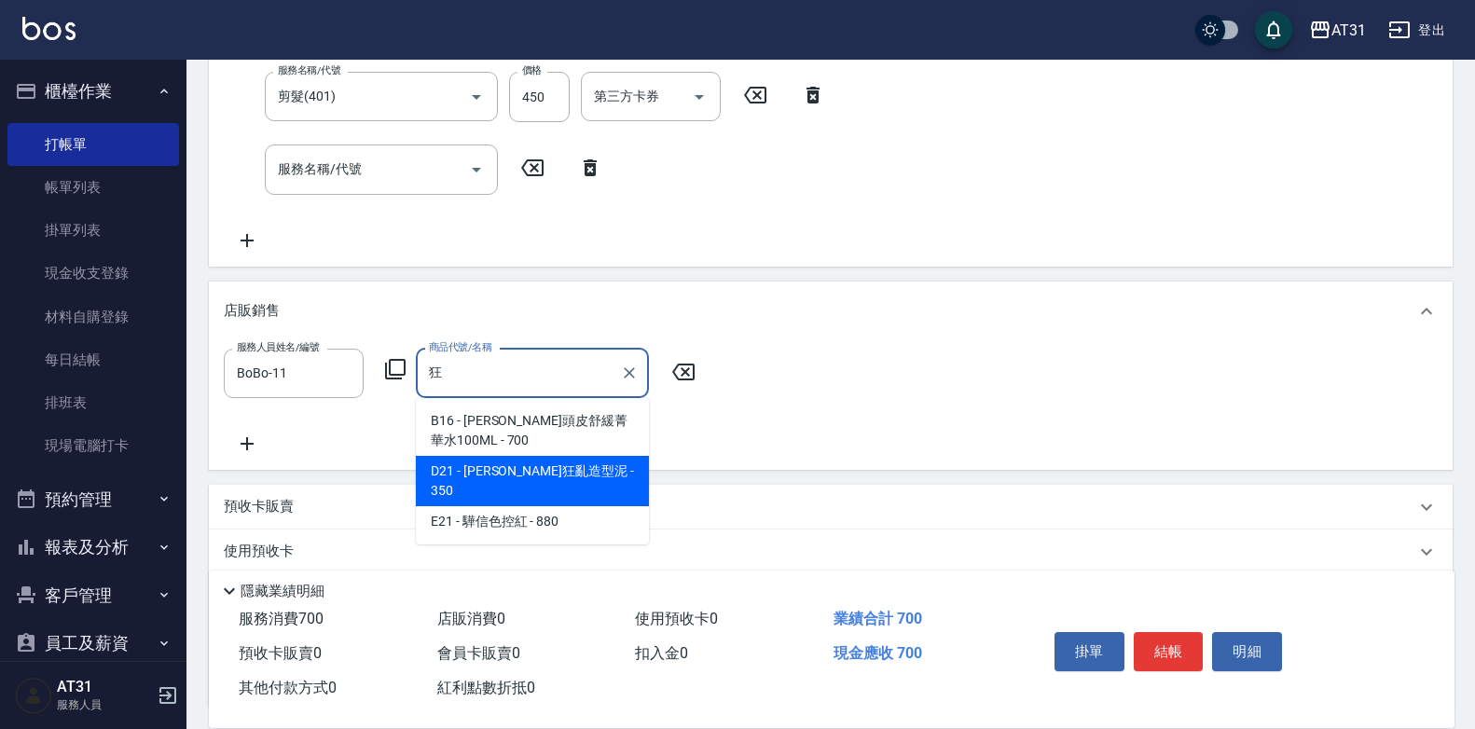
drag, startPoint x: 514, startPoint y: 465, endPoint x: 619, endPoint y: 408, distance: 119.8
click at [518, 461] on span "D21 - [PERSON_NAME]狂亂造型泥 - 350" at bounding box center [532, 481] width 233 height 50
type input "[PERSON_NAME]狂亂造型泥"
type input "100"
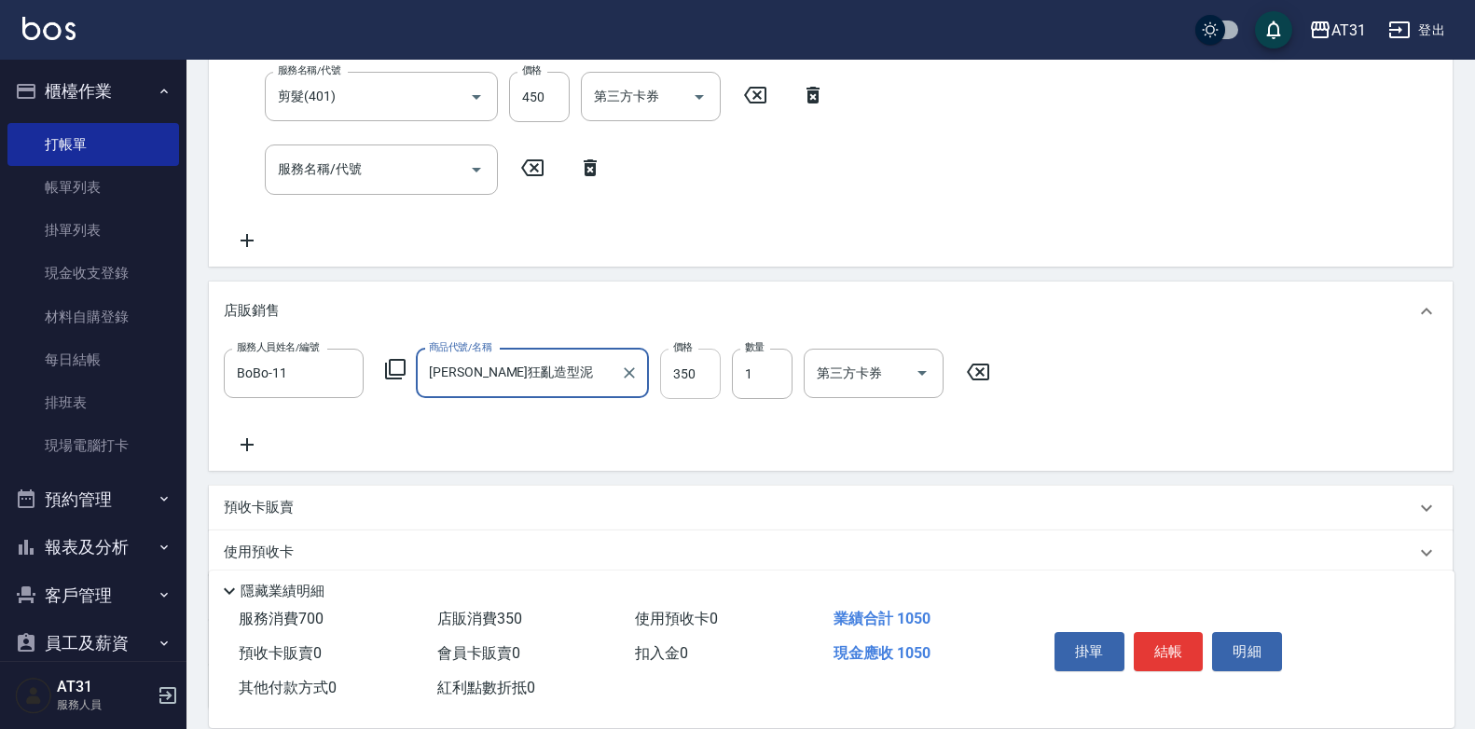
type input "[PERSON_NAME]狂亂造型泥"
click at [718, 371] on input "350" at bounding box center [690, 374] width 61 height 50
type input "70"
type input "450"
type input "110"
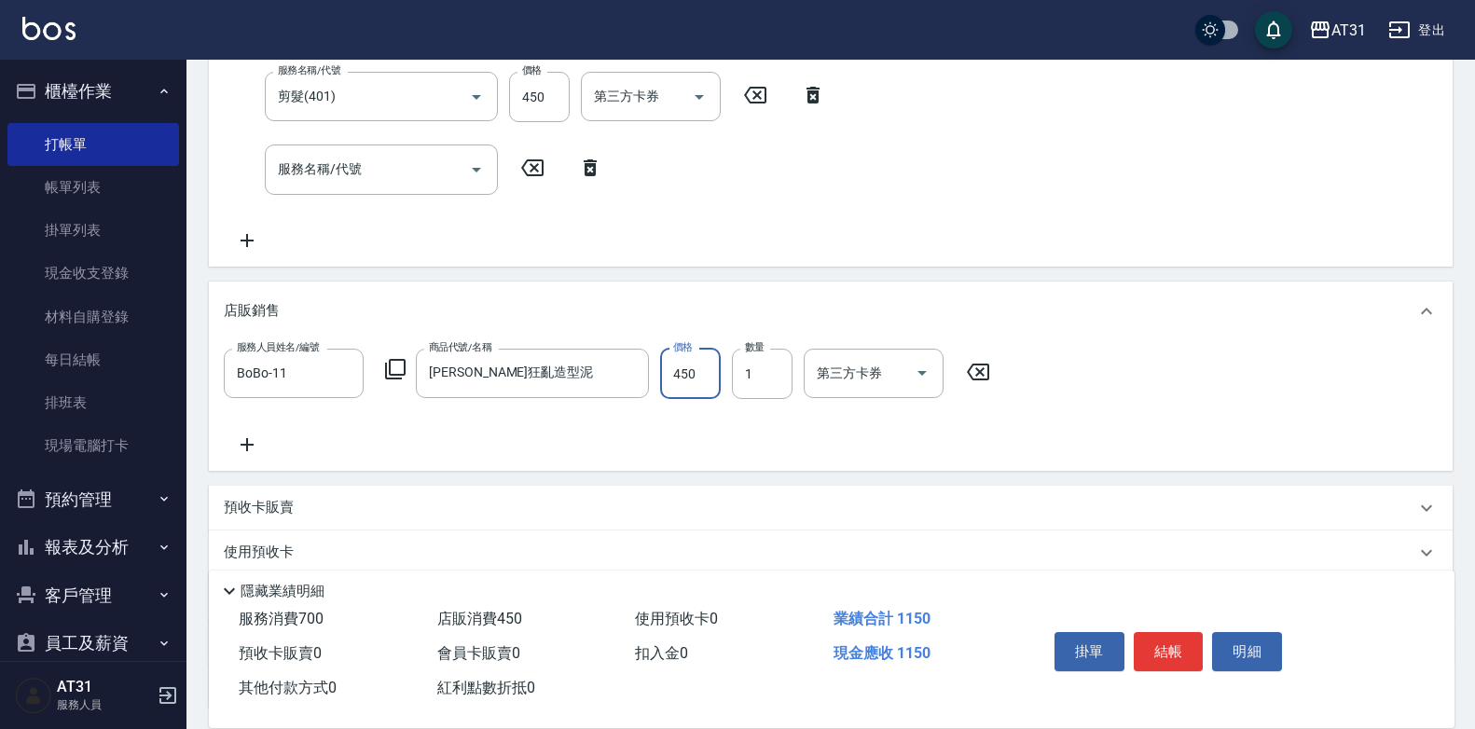
type input "450"
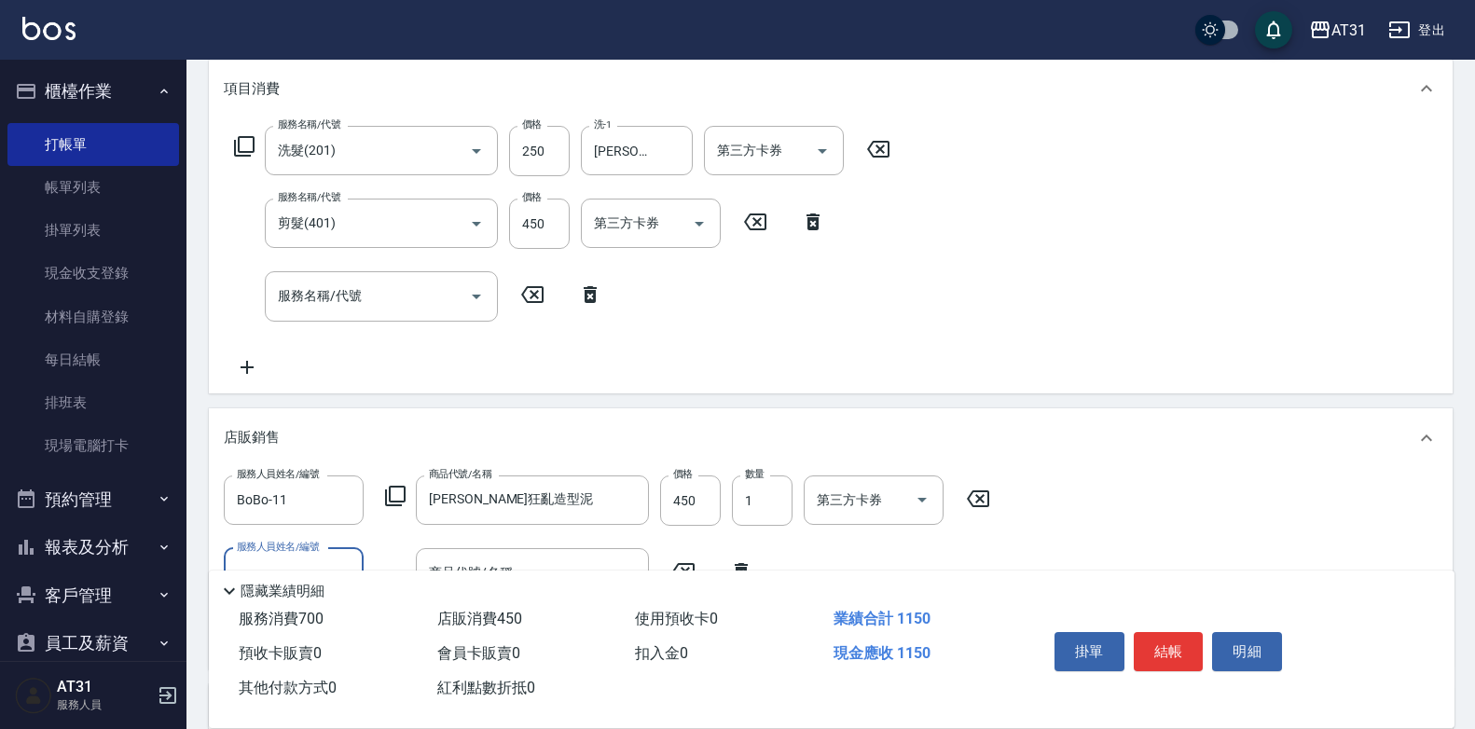
scroll to position [277, 0]
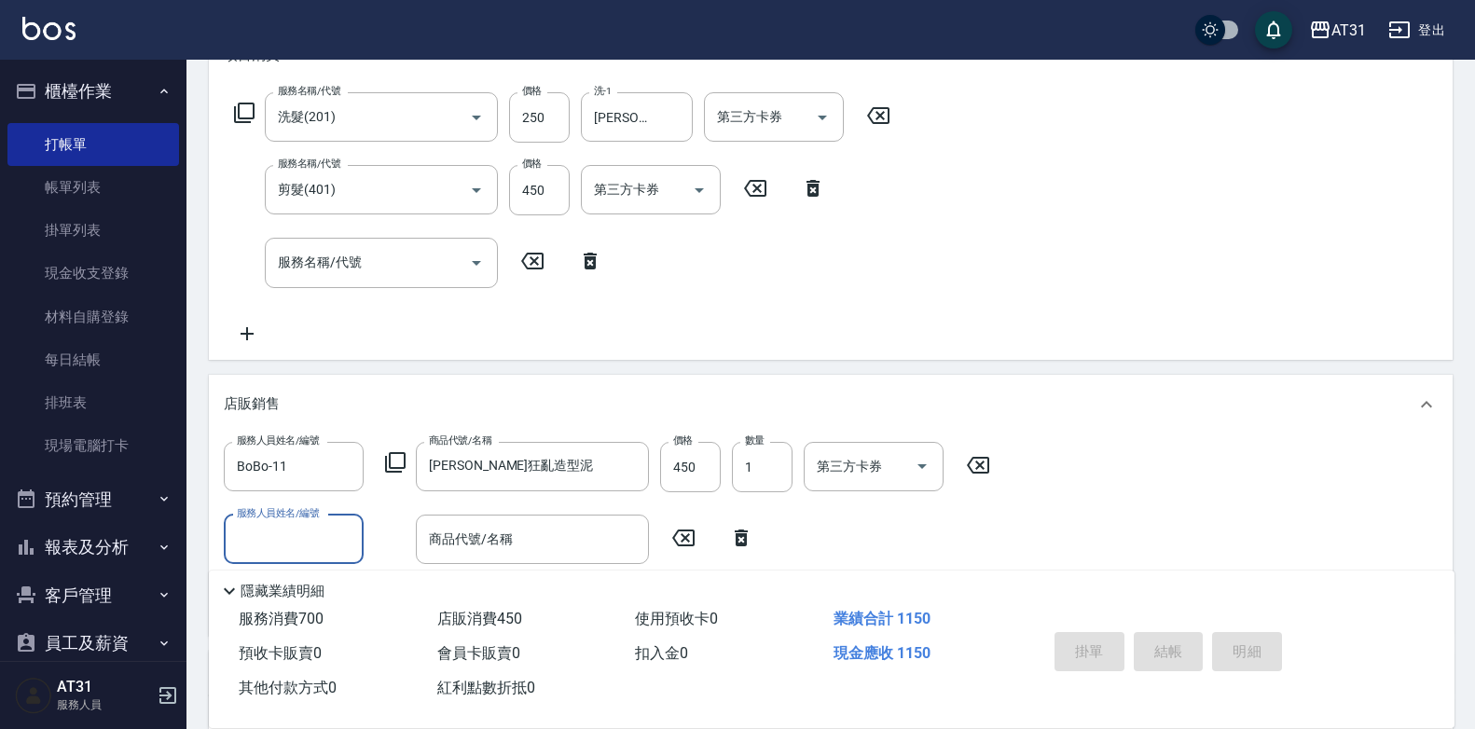
type input "[DATE] 16:11"
type input "0"
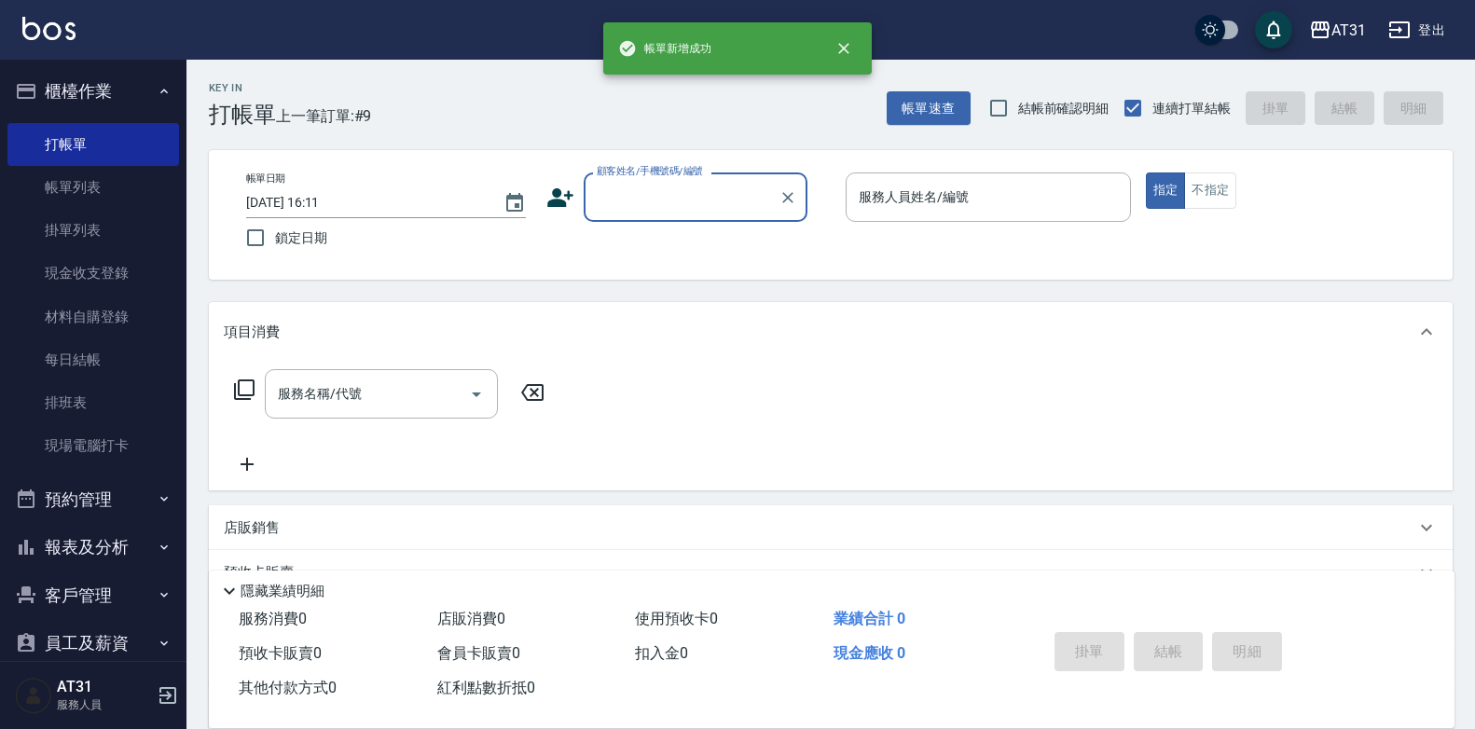
scroll to position [0, 0]
